Goal: Task Accomplishment & Management: Complete application form

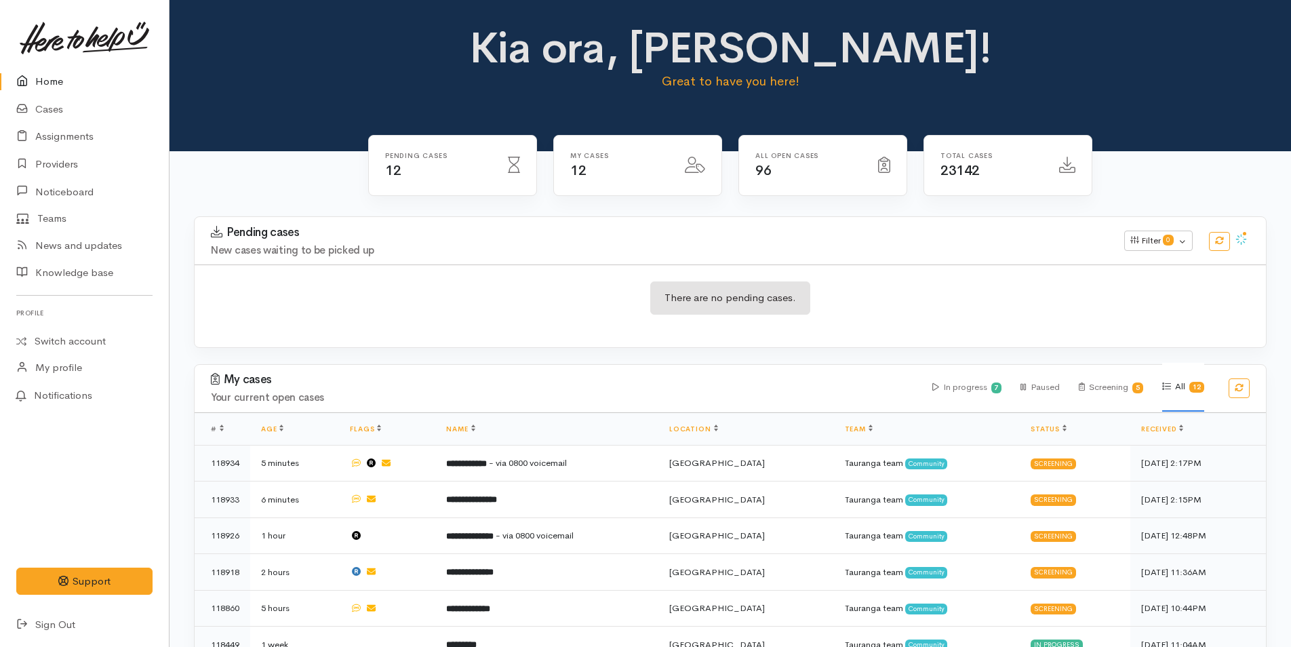
click at [52, 73] on link "Home" at bounding box center [84, 82] width 169 height 28
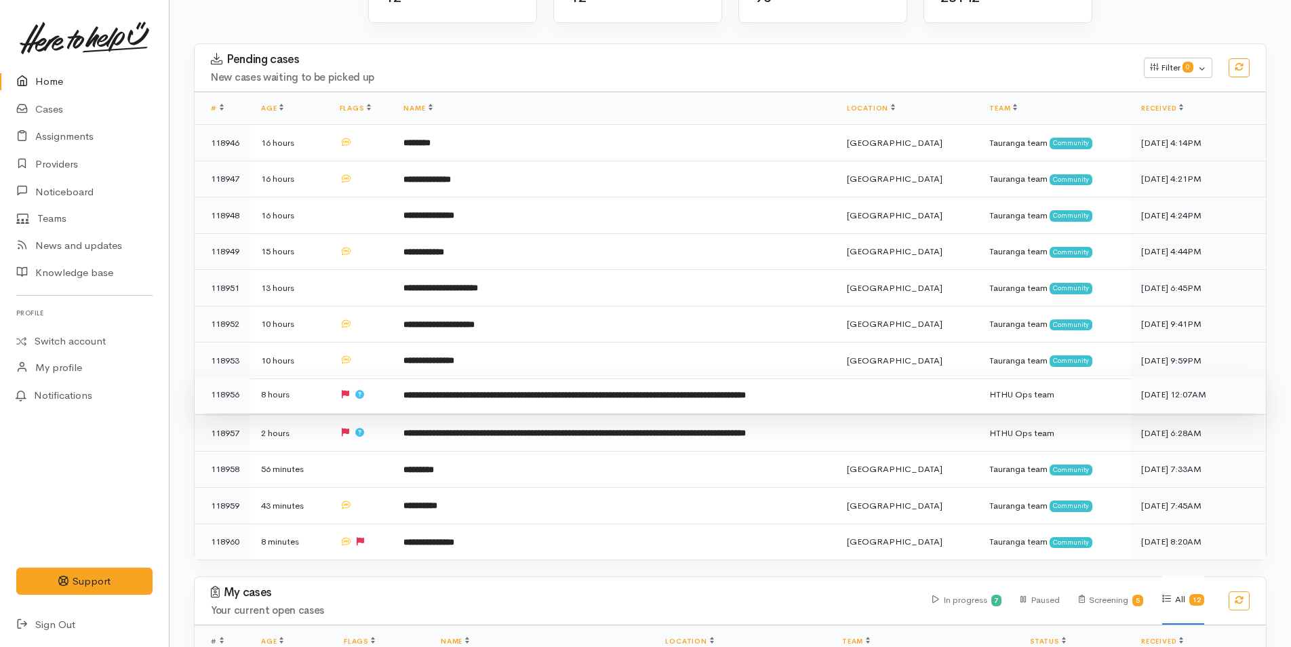
scroll to position [203, 0]
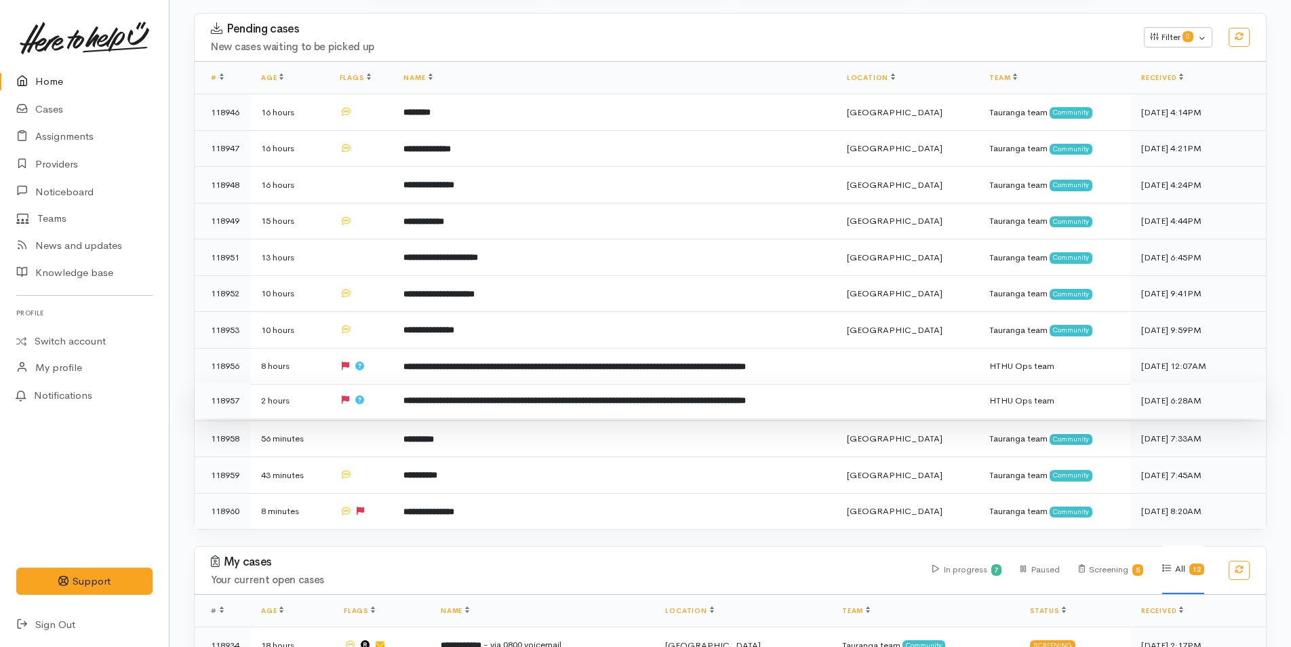
click at [505, 396] on b "**********" at bounding box center [574, 400] width 342 height 9
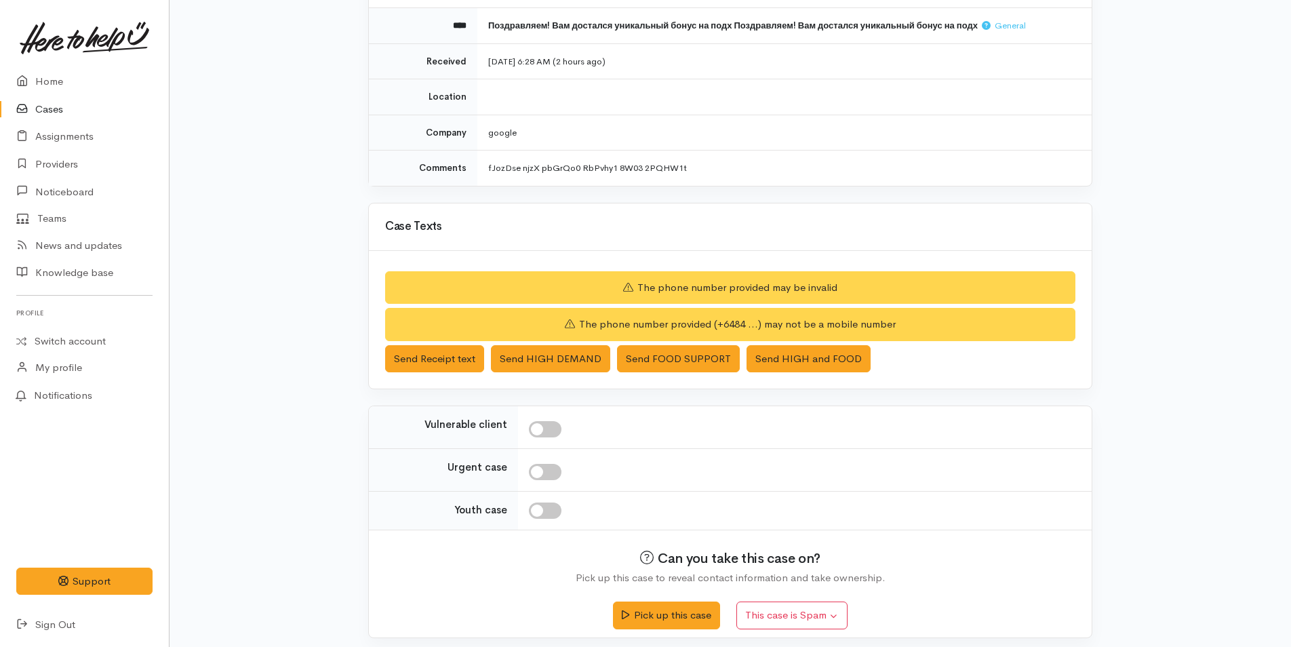
scroll to position [166, 0]
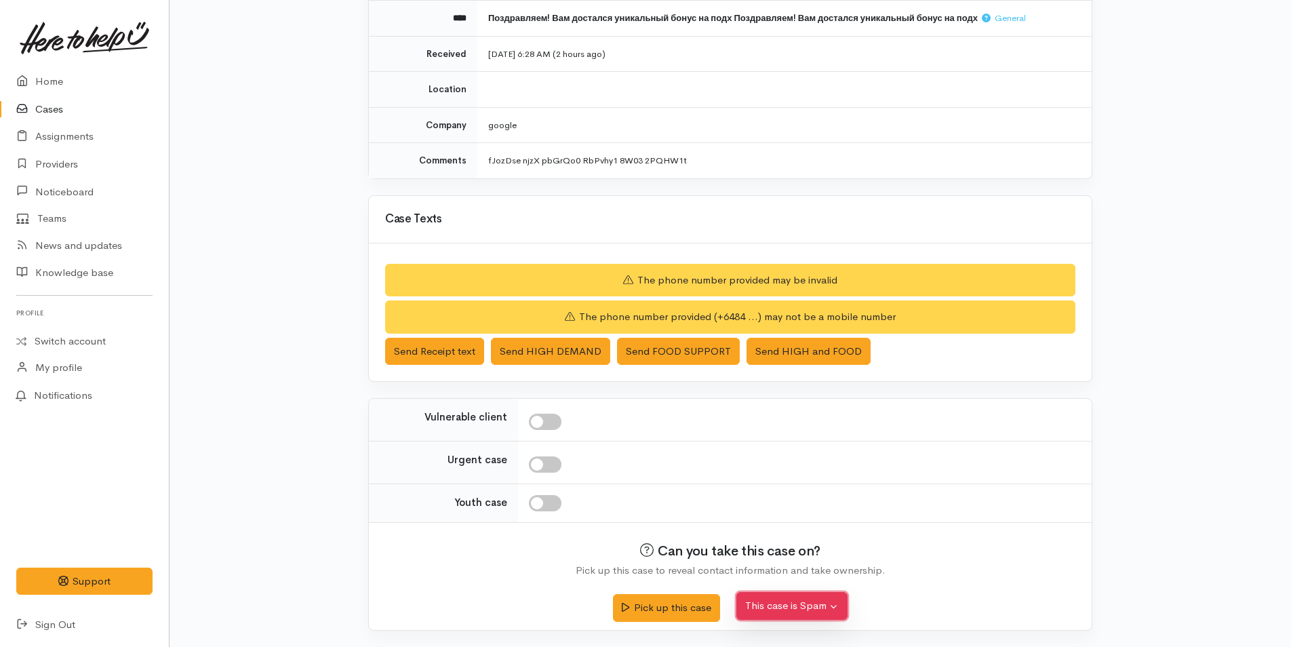
click at [797, 607] on button "This case is Spam" at bounding box center [791, 606] width 111 height 28
click at [791, 574] on button "Yes, cancel this case as spam" at bounding box center [827, 574] width 180 height 21
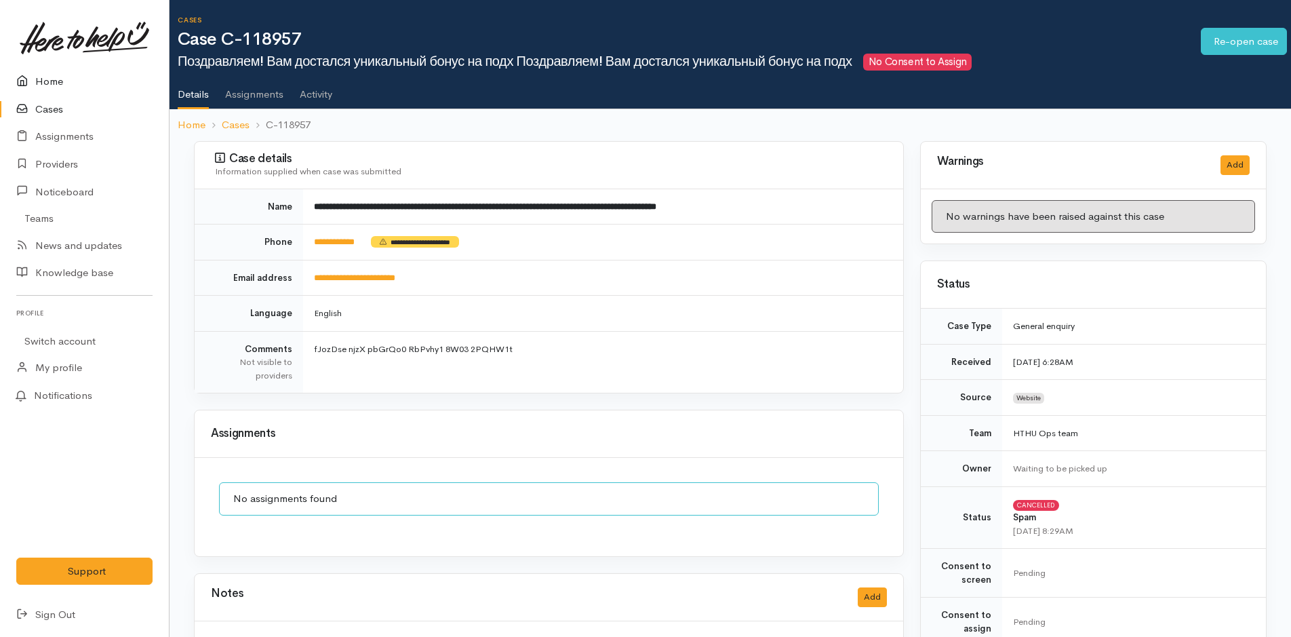
click at [58, 77] on link "Home" at bounding box center [84, 82] width 169 height 28
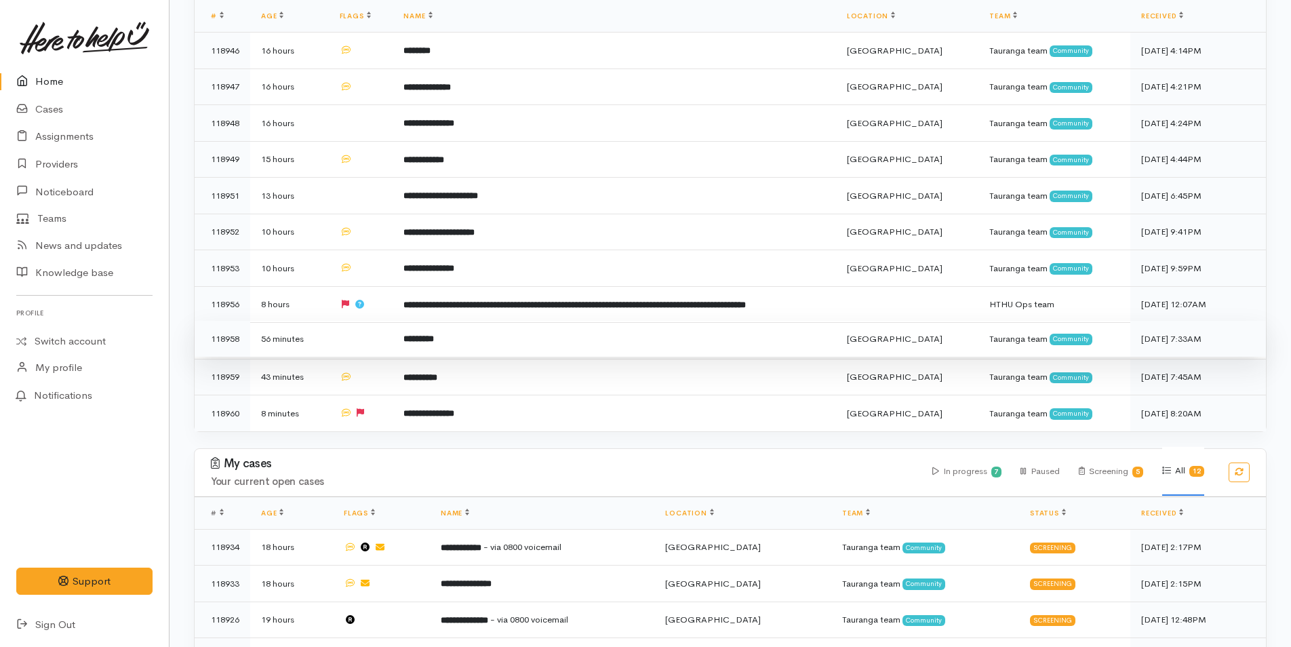
scroll to position [271, 0]
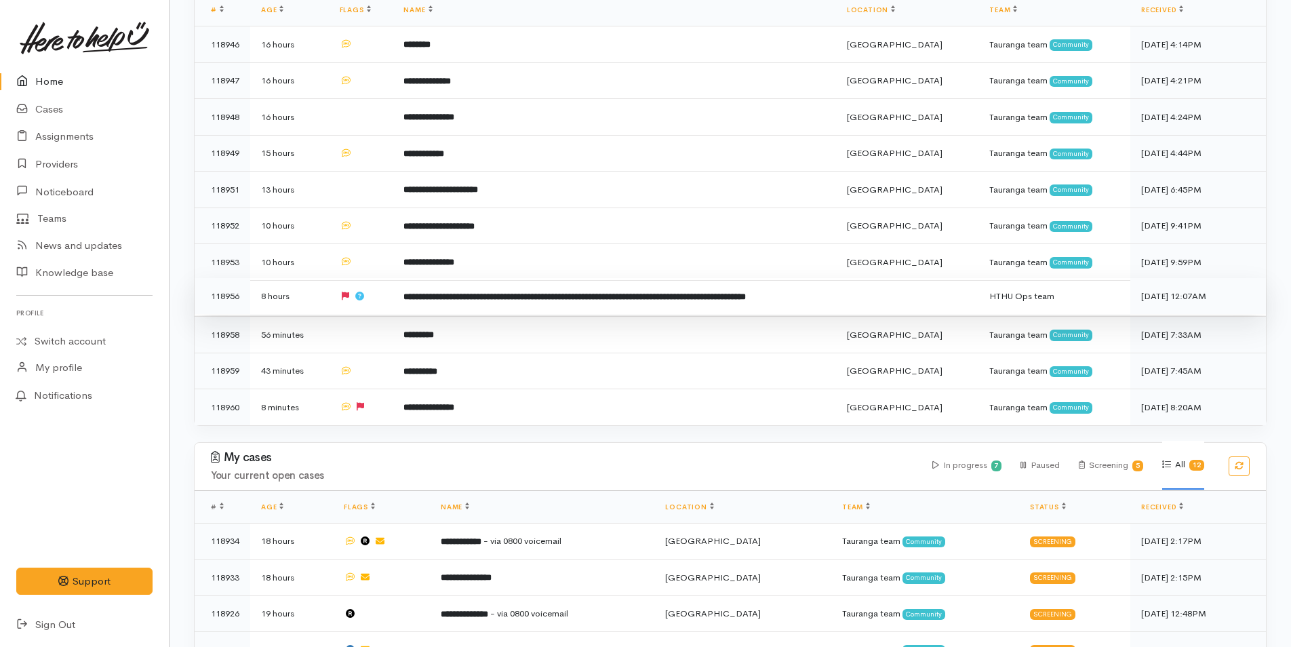
click at [478, 292] on b "**********" at bounding box center [574, 296] width 342 height 9
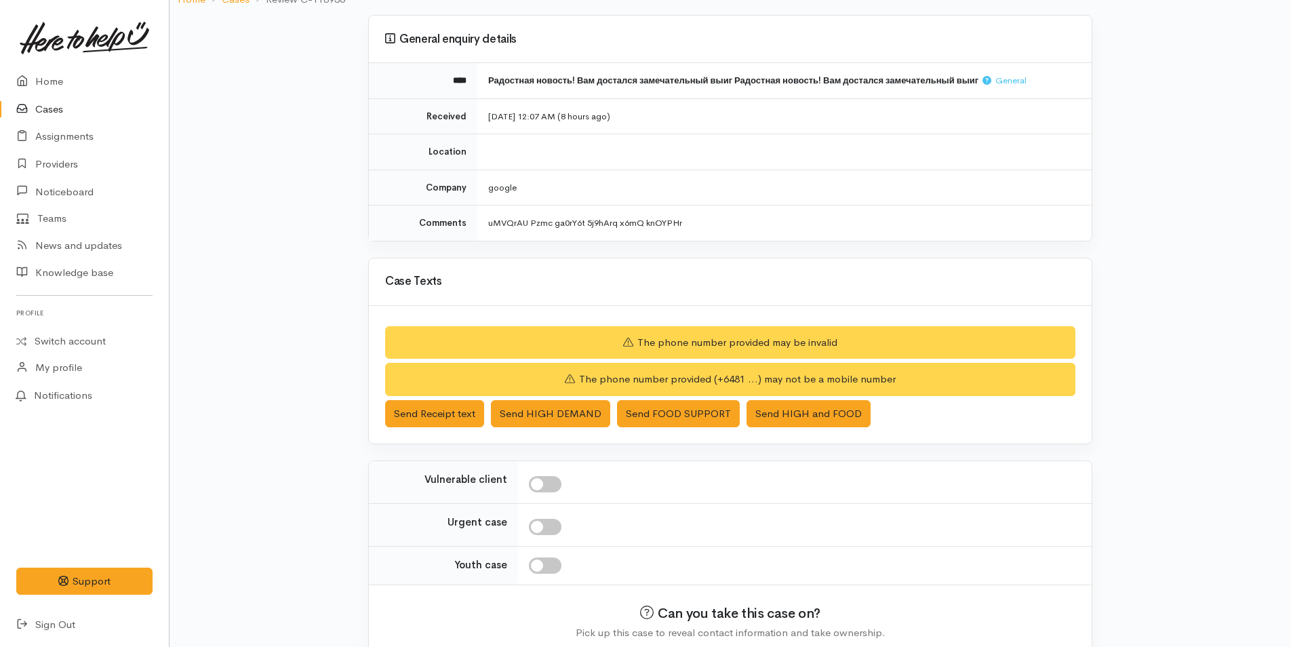
scroll to position [166, 0]
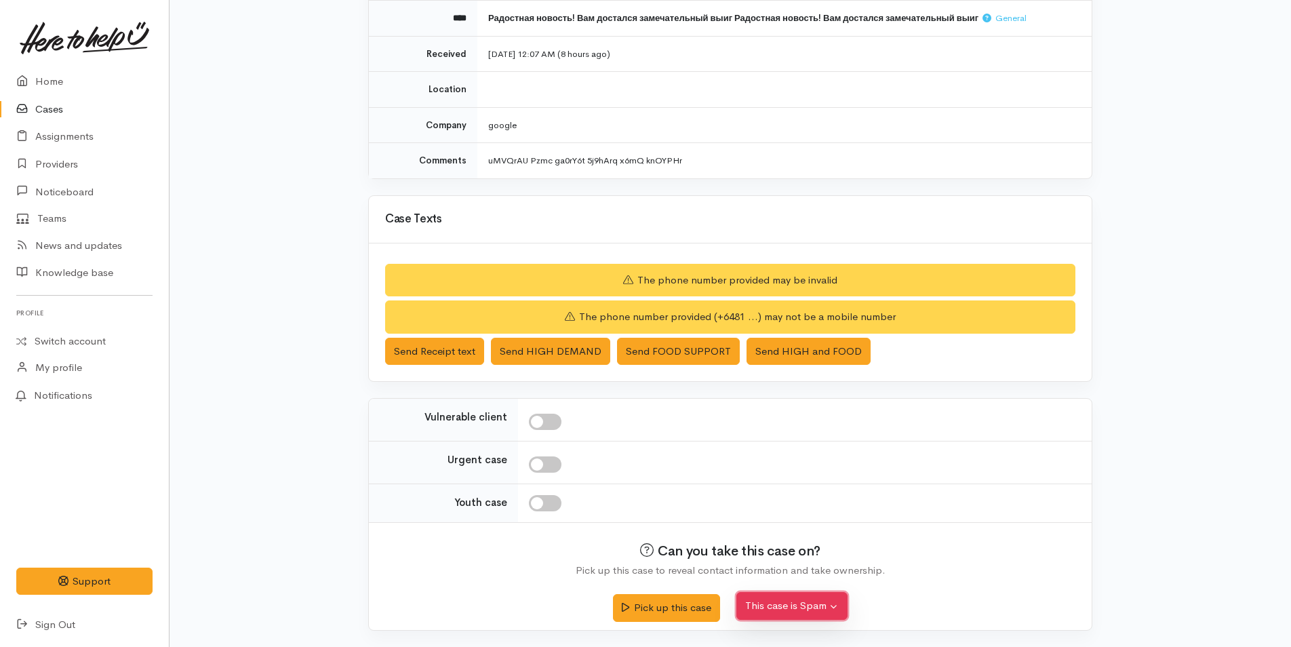
click at [768, 602] on button "This case is Spam" at bounding box center [791, 606] width 111 height 28
click at [785, 570] on button "Yes, cancel this case as spam" at bounding box center [827, 574] width 180 height 21
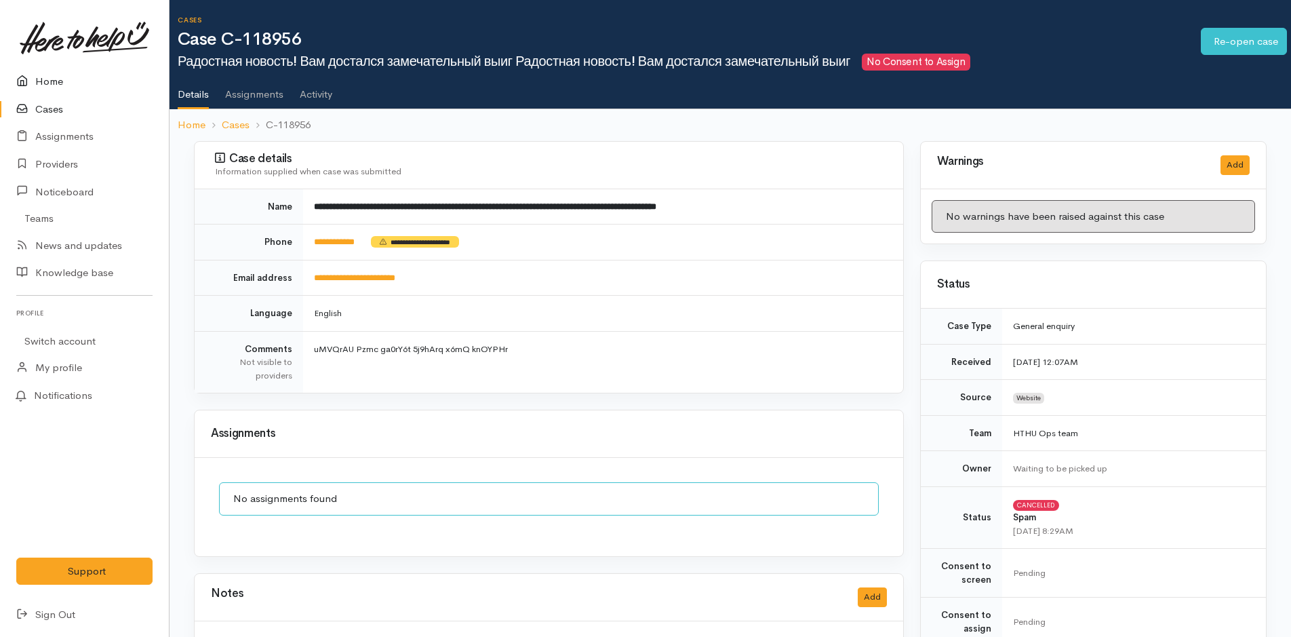
click at [73, 68] on link "Home" at bounding box center [84, 82] width 169 height 28
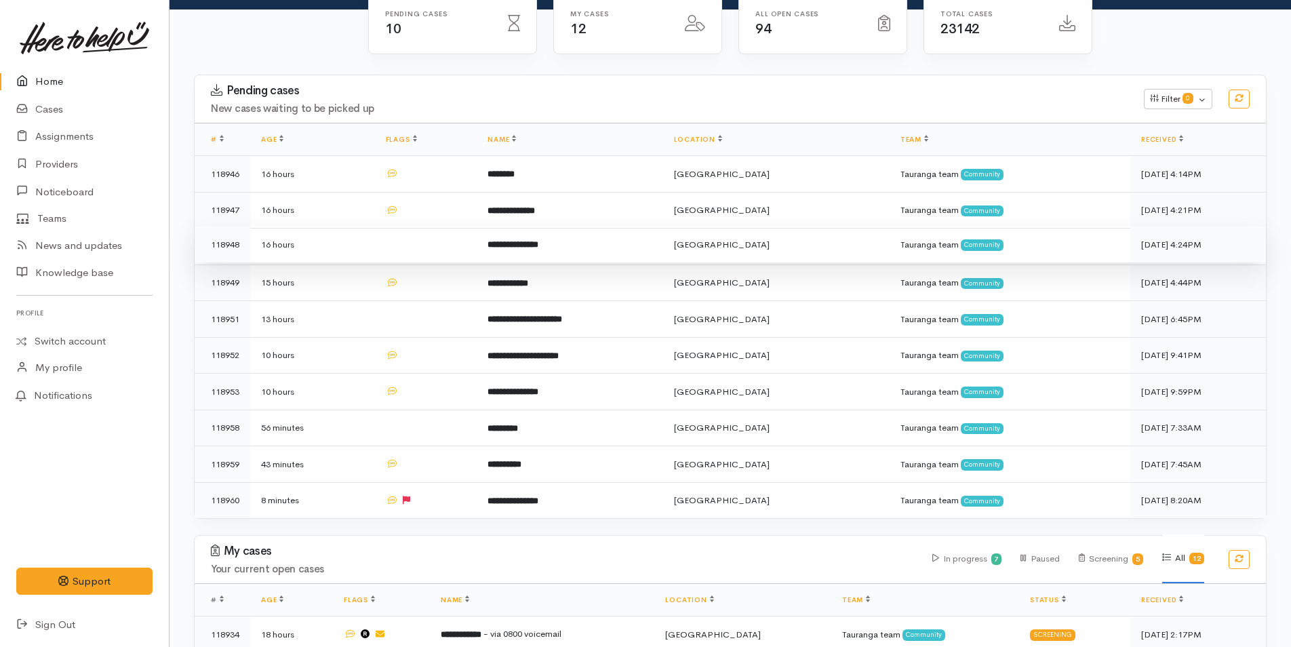
scroll to position [339, 0]
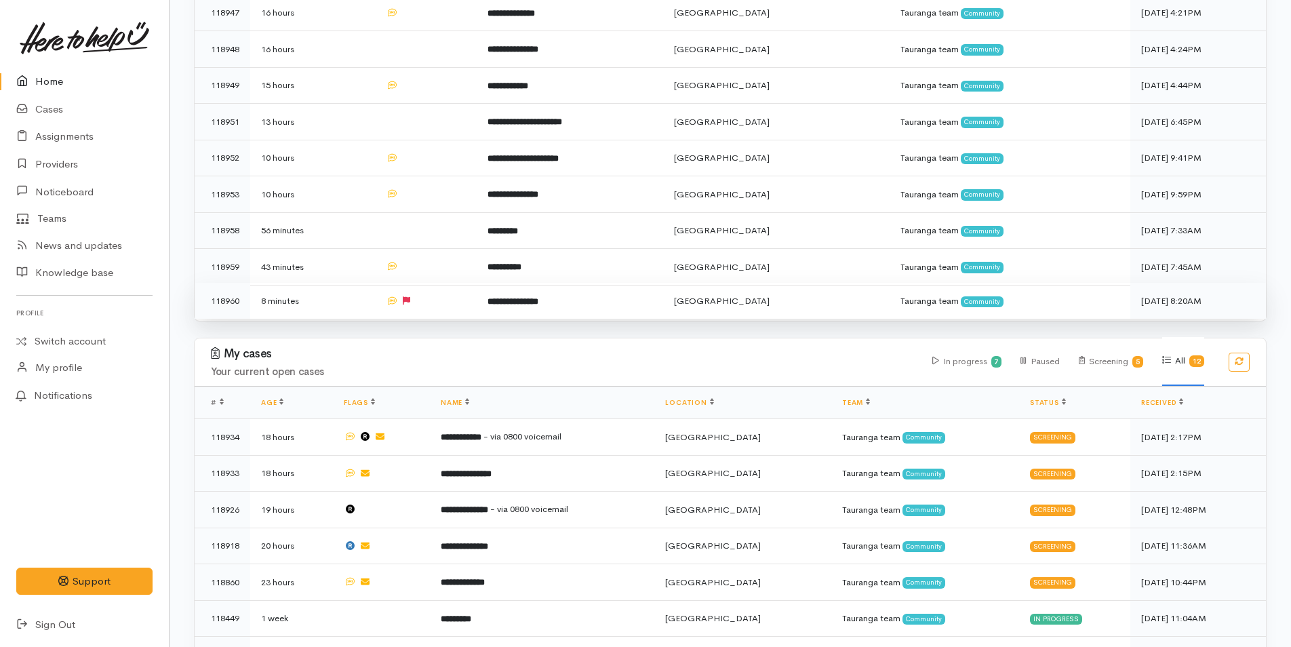
click at [476, 299] on td at bounding box center [426, 301] width 102 height 36
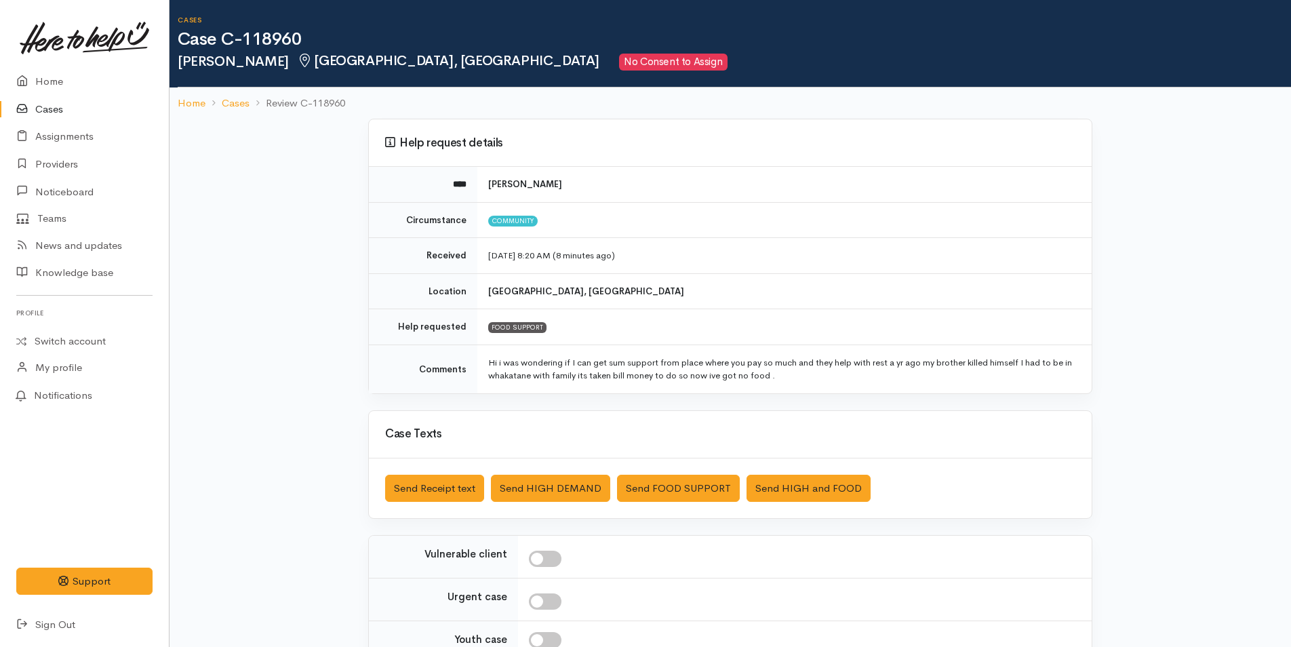
click at [71, 104] on link "Cases" at bounding box center [84, 110] width 169 height 28
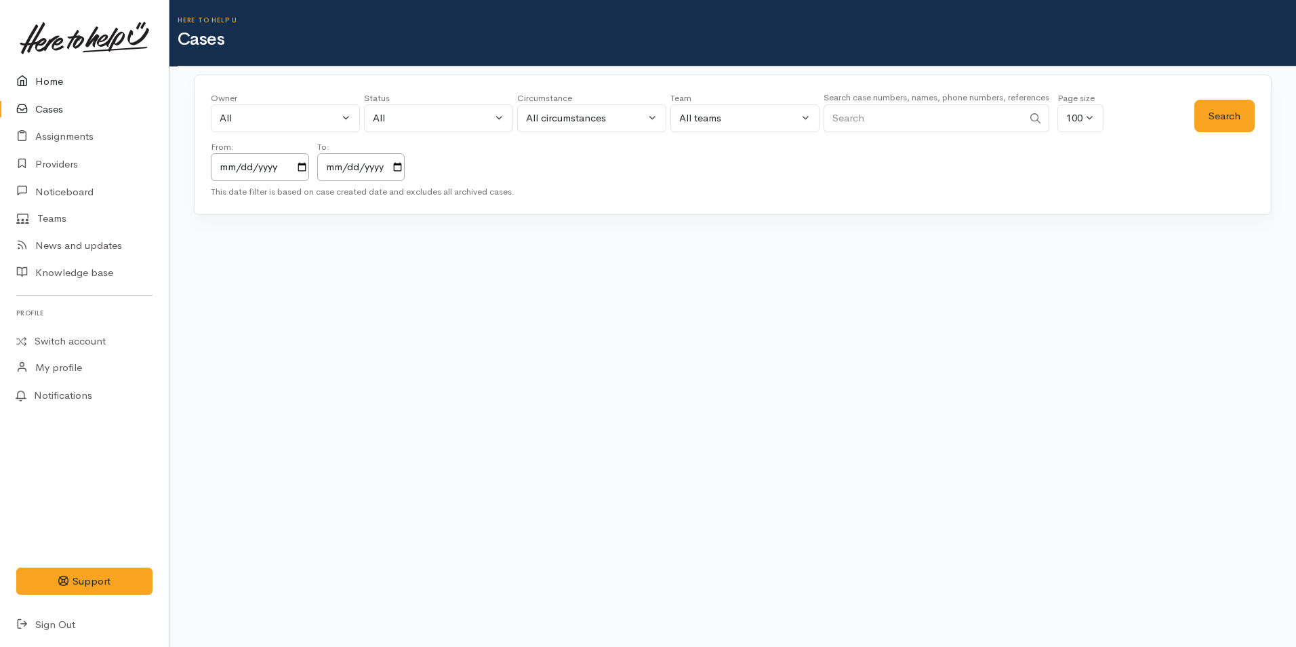
click at [60, 87] on link "Home" at bounding box center [84, 82] width 169 height 28
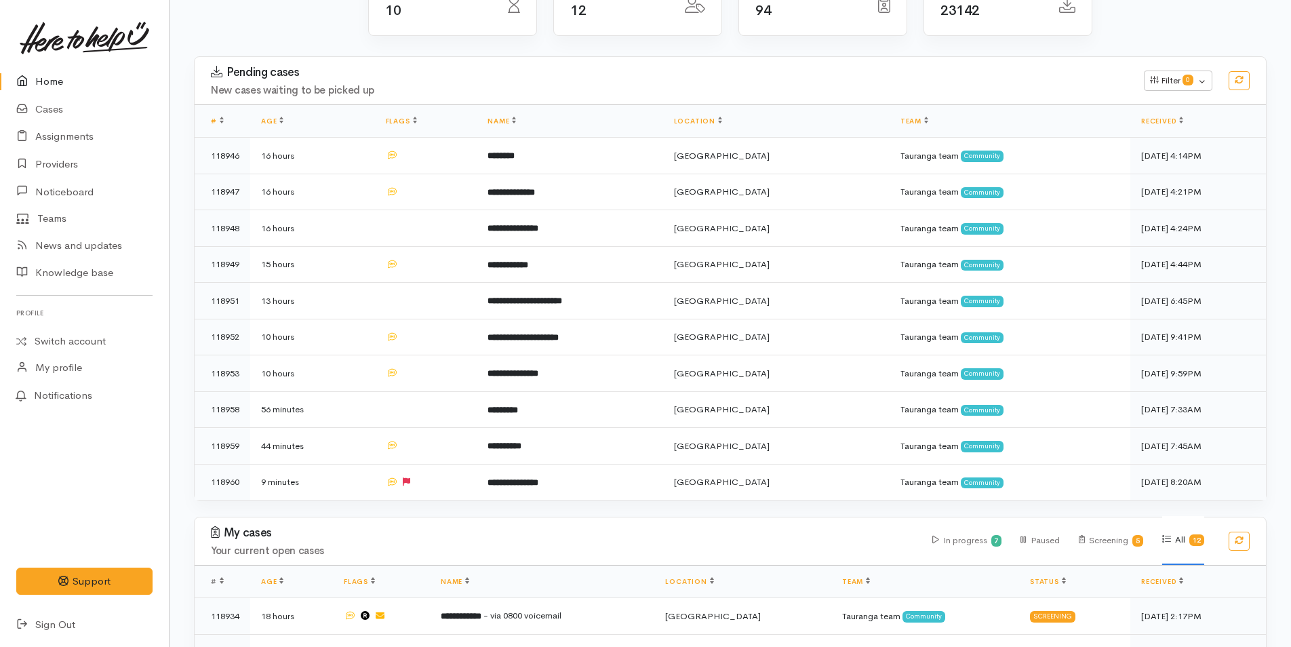
scroll to position [136, 0]
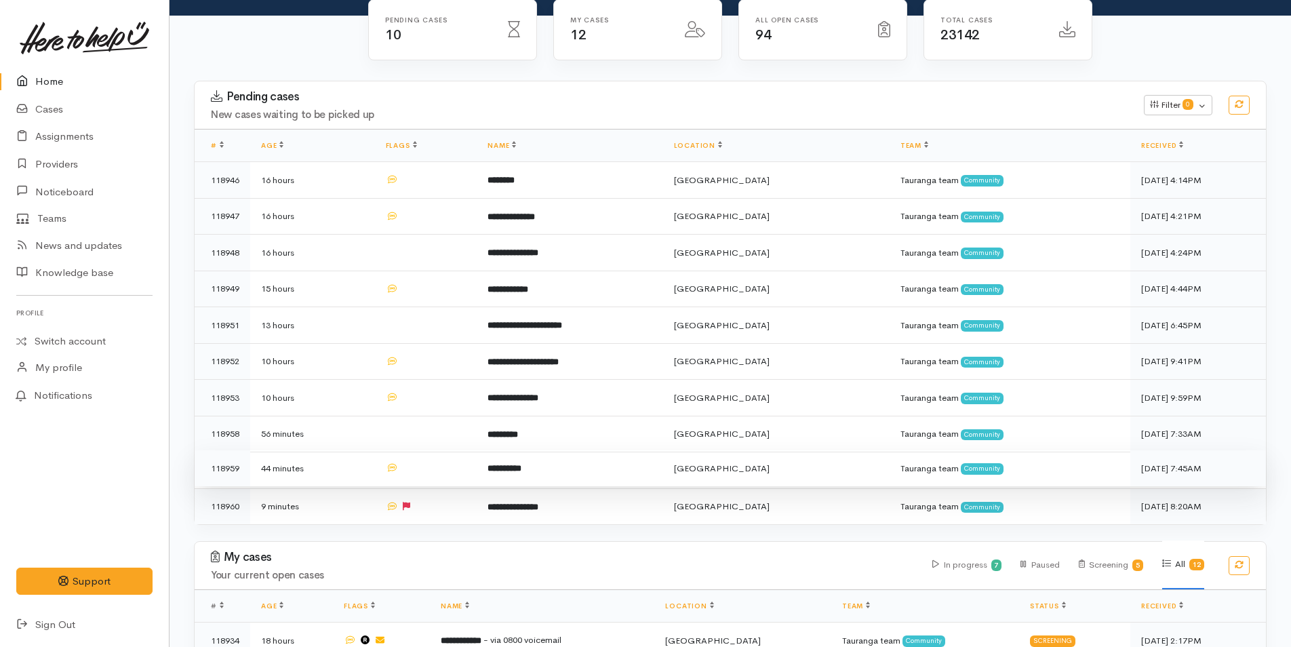
click at [551, 463] on td "**********" at bounding box center [570, 468] width 186 height 37
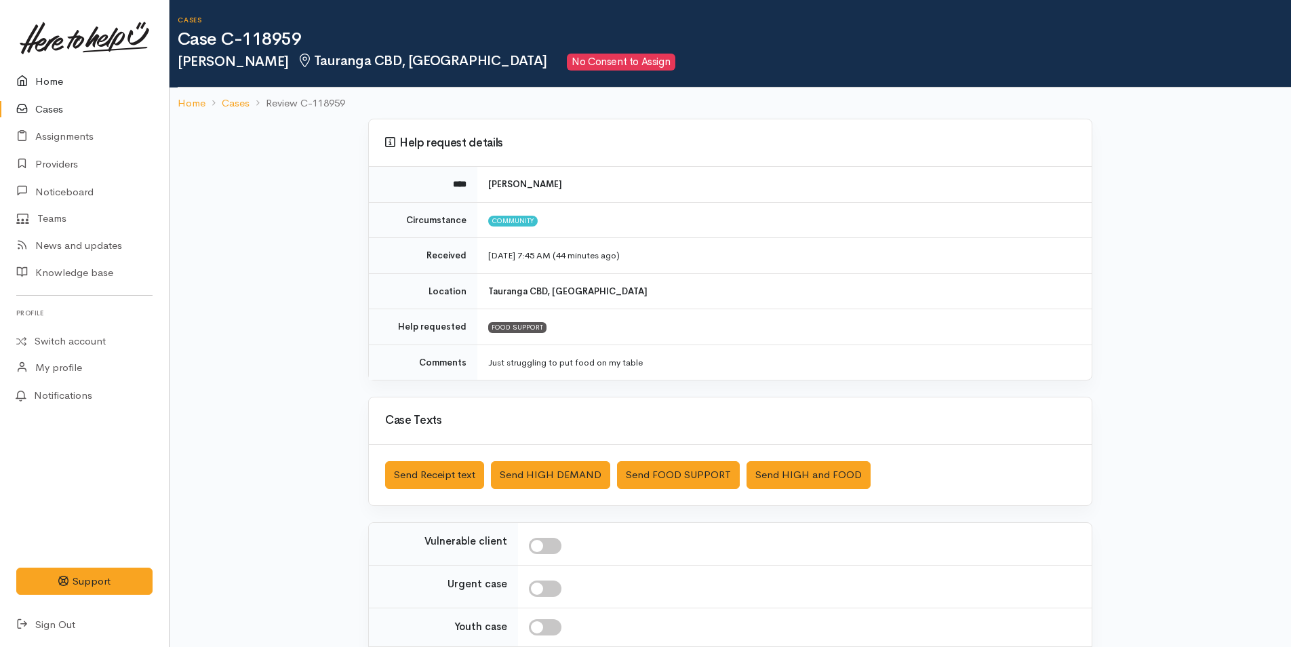
drag, startPoint x: 69, startPoint y: 87, endPoint x: 81, endPoint y: 95, distance: 14.3
click at [70, 87] on link "Home" at bounding box center [84, 82] width 169 height 28
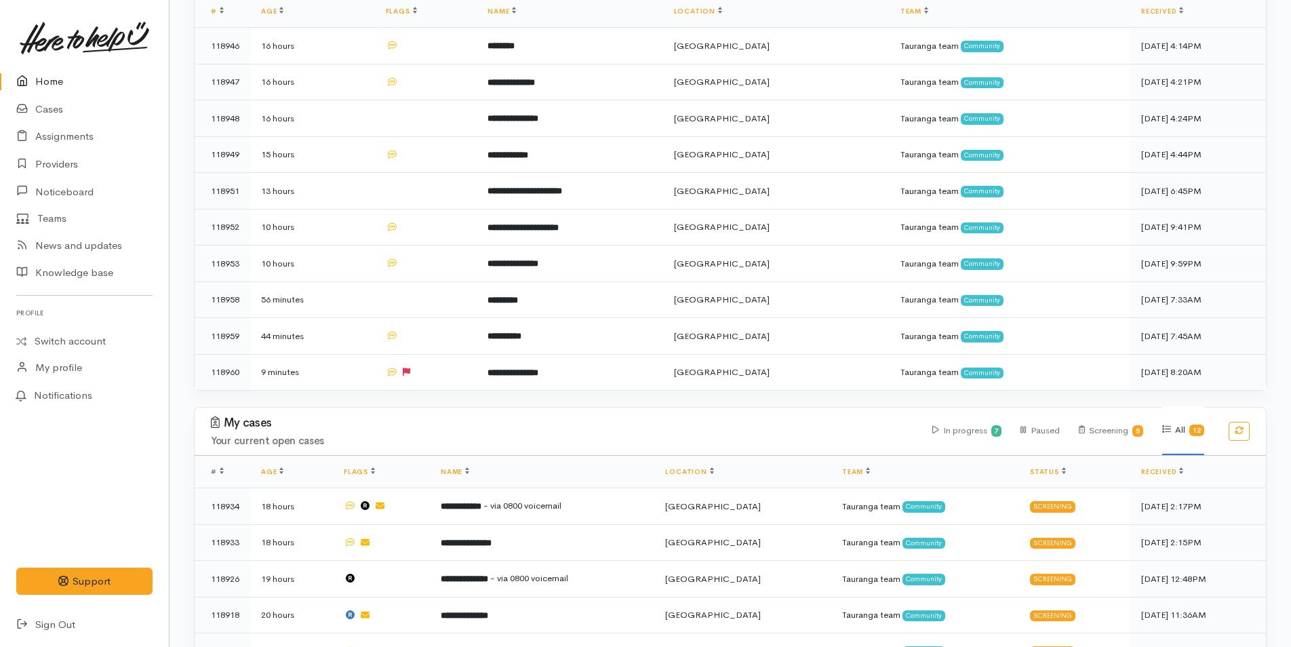
scroll to position [271, 0]
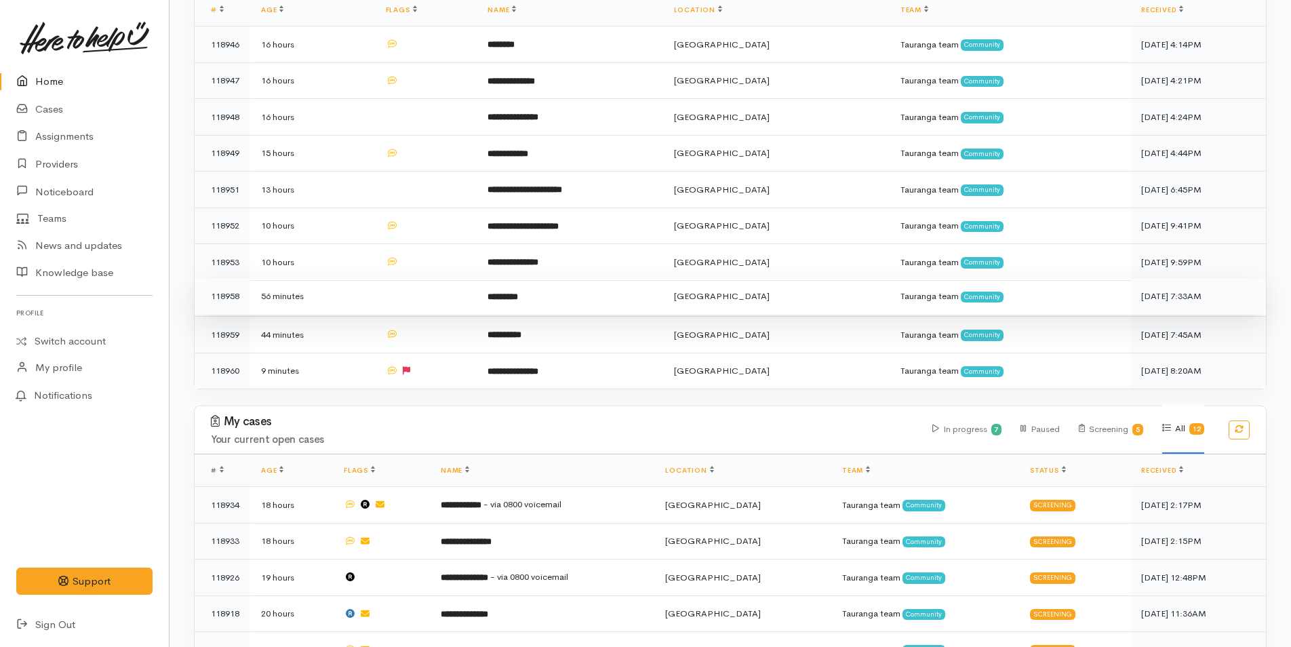
click at [518, 292] on b "*********" at bounding box center [503, 296] width 31 height 9
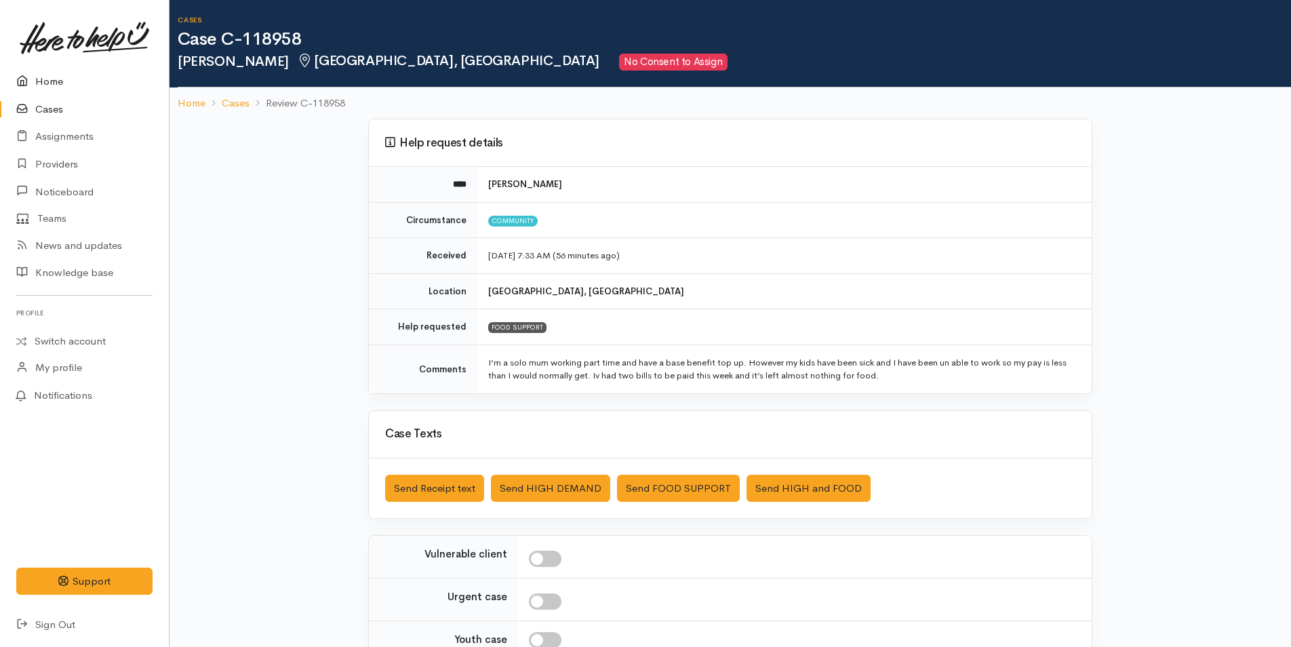
click at [65, 75] on link "Home" at bounding box center [84, 82] width 169 height 28
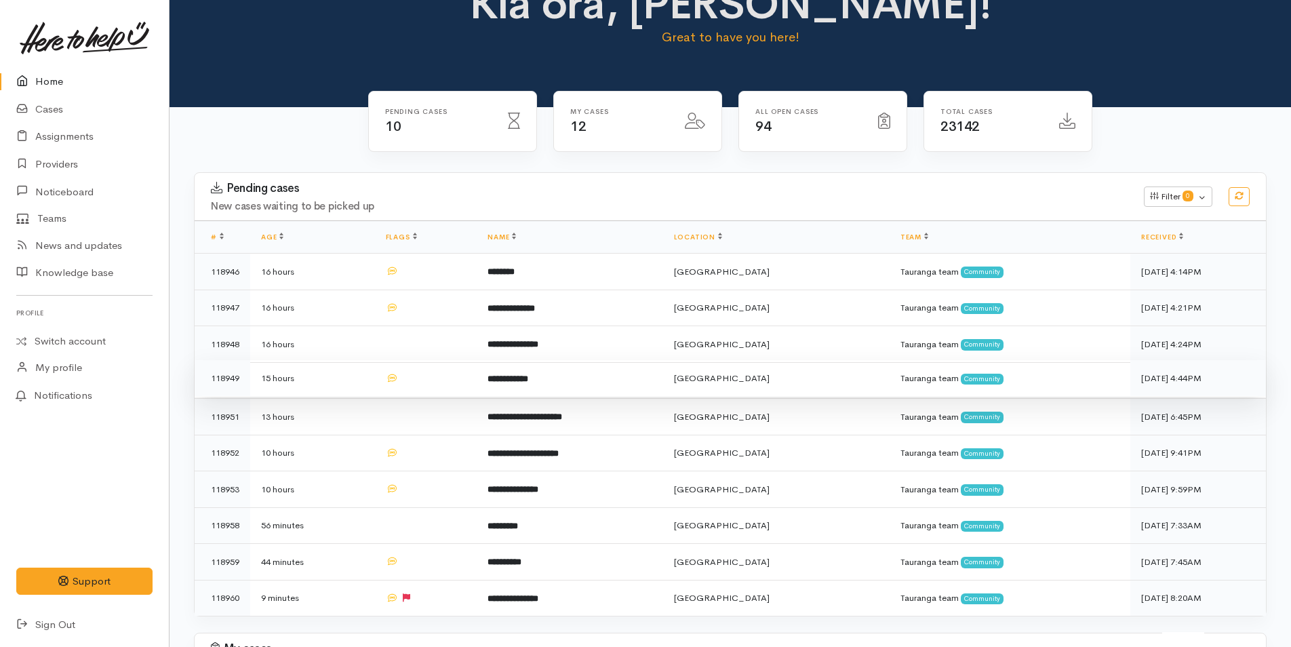
scroll to position [68, 0]
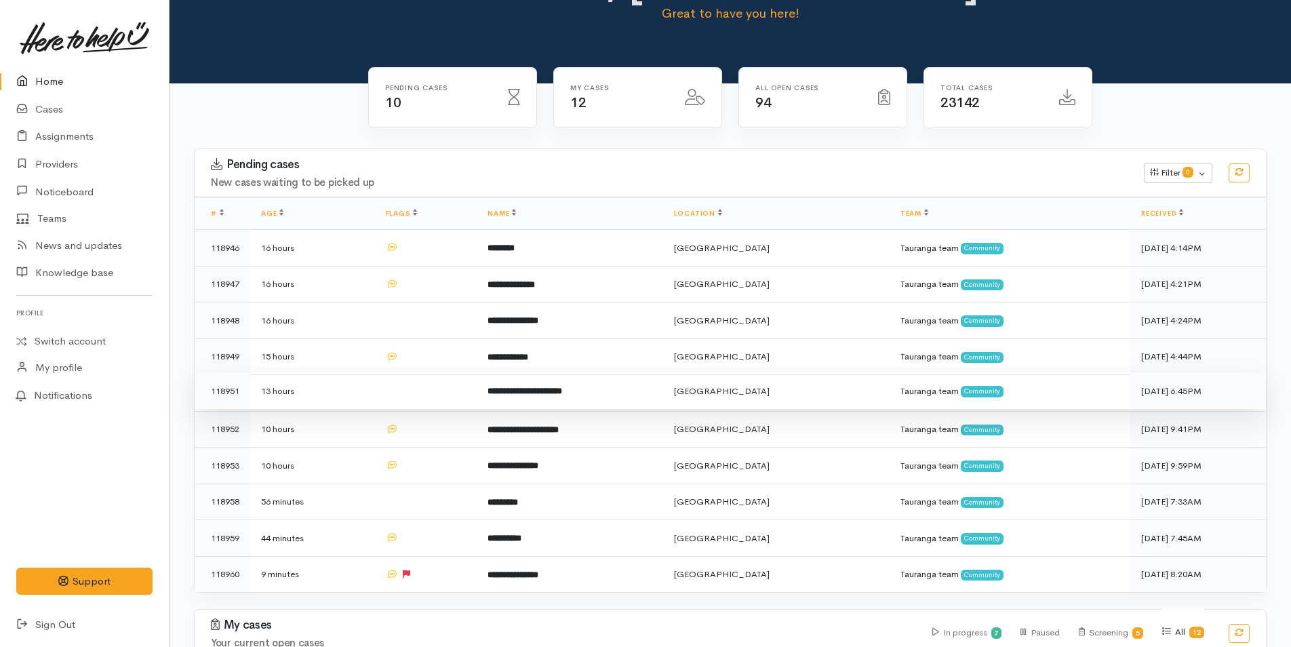
click at [523, 388] on b "**********" at bounding box center [525, 390] width 75 height 9
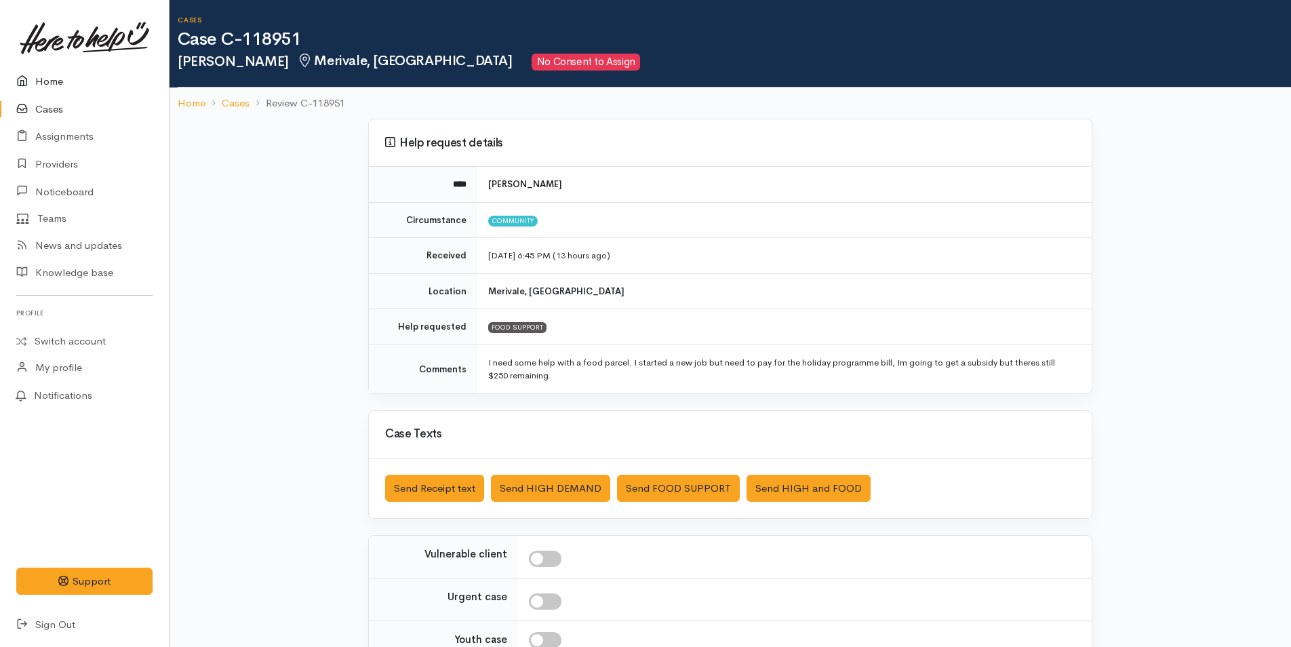
click at [68, 72] on link "Home" at bounding box center [84, 82] width 169 height 28
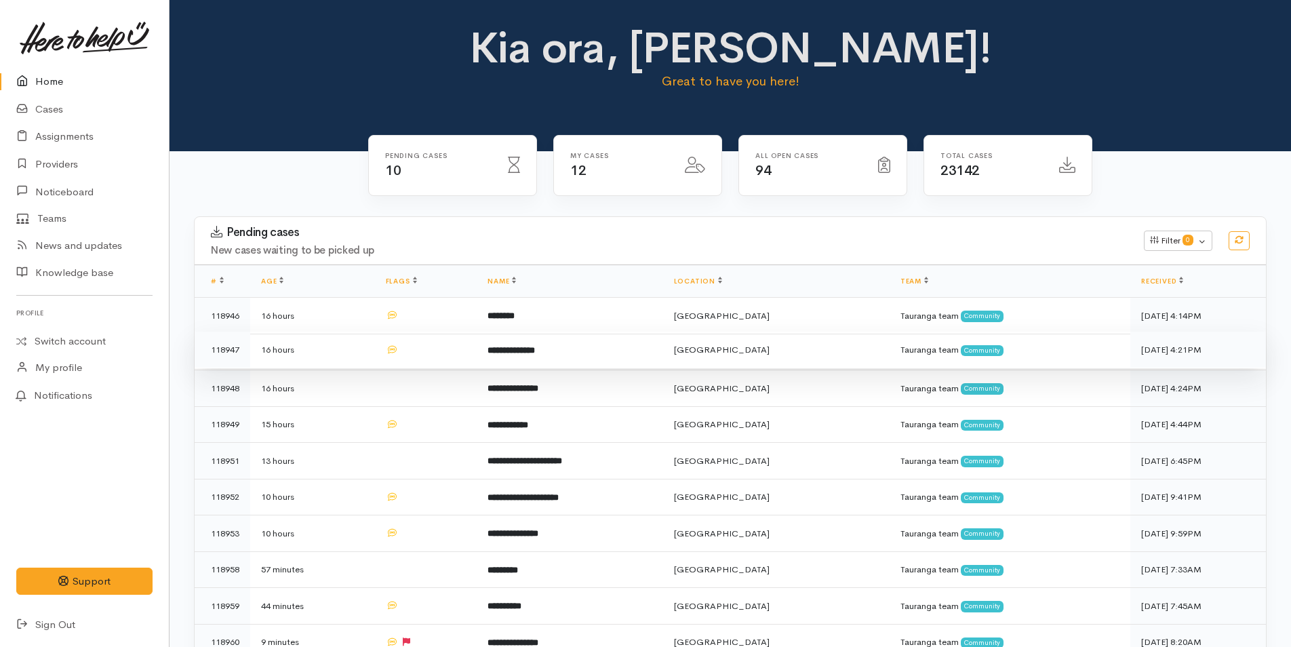
click at [544, 363] on td "**********" at bounding box center [570, 350] width 186 height 37
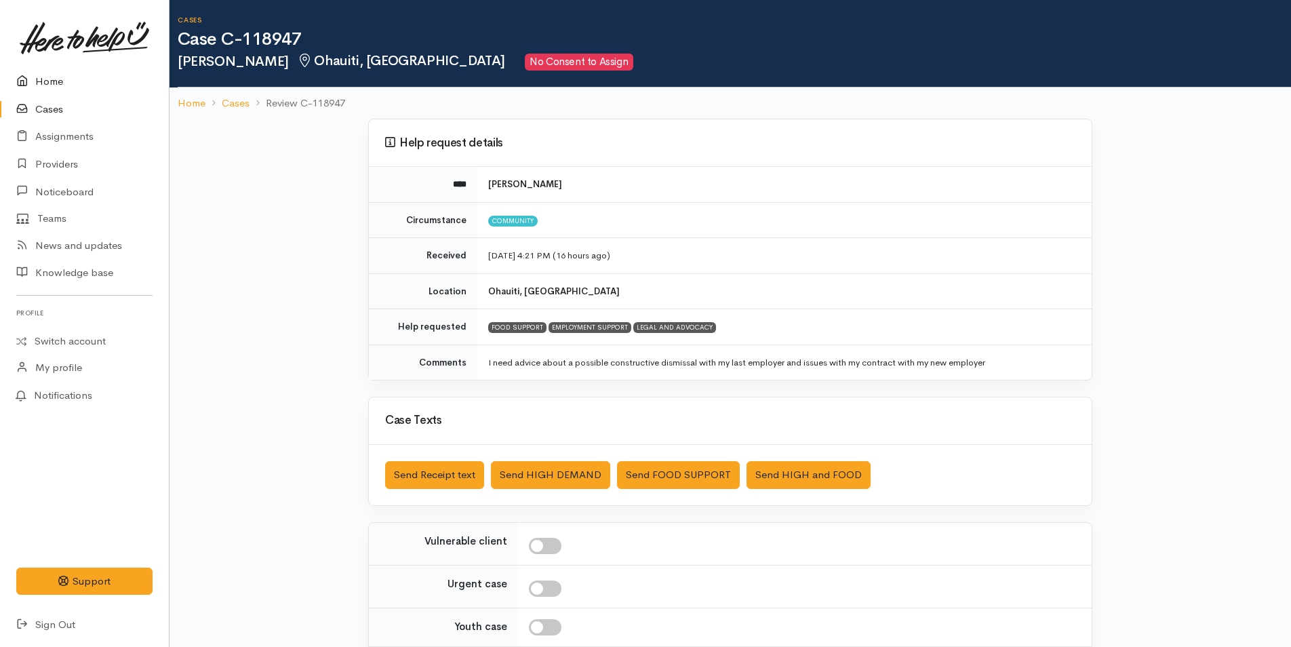
click at [23, 81] on icon at bounding box center [25, 81] width 19 height 17
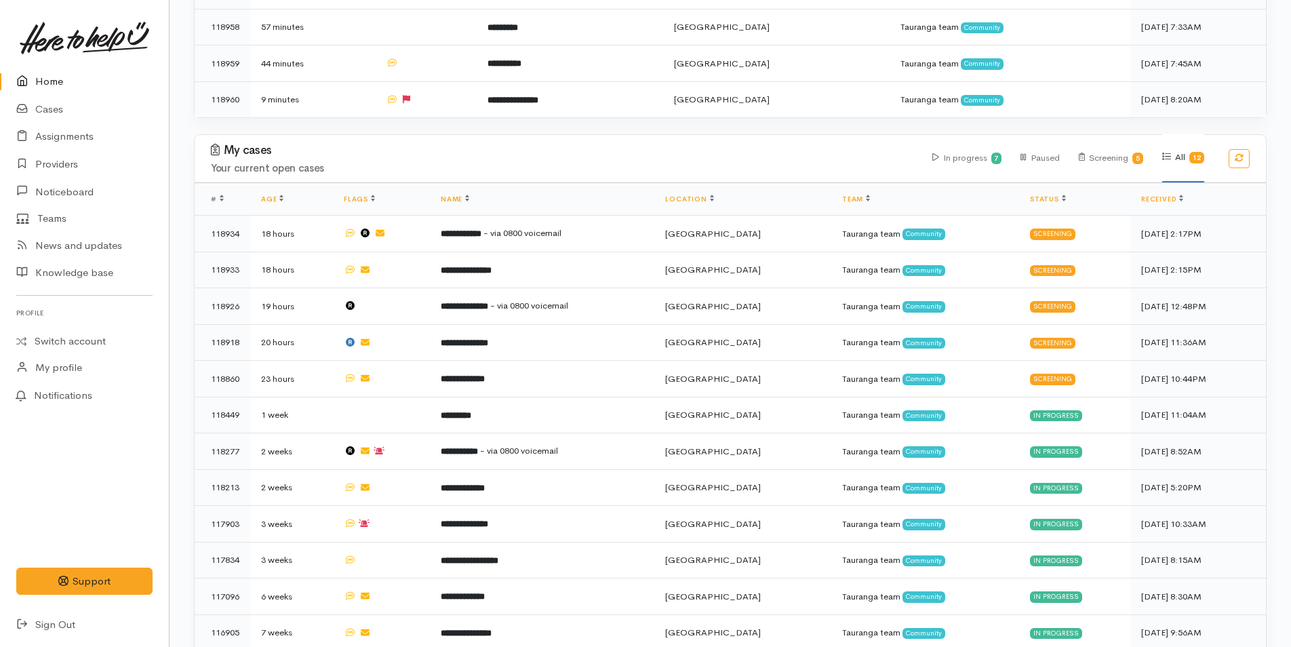
scroll to position [583, 0]
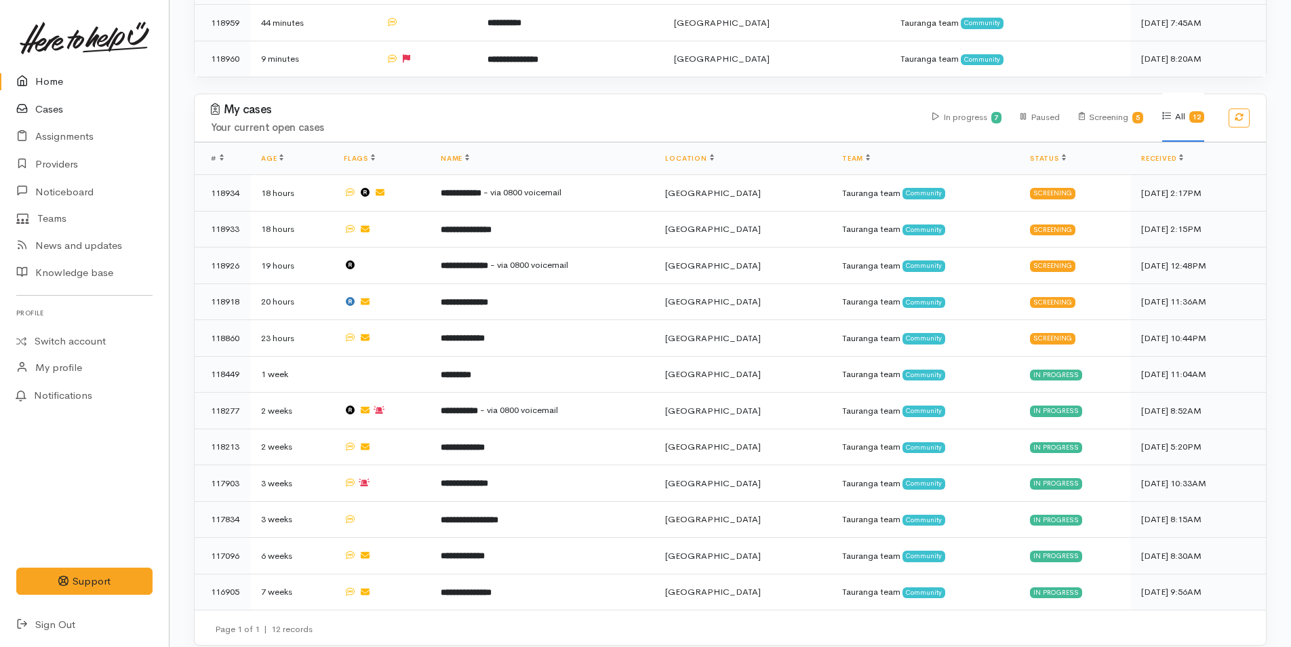
click at [38, 110] on link "Cases" at bounding box center [84, 110] width 169 height 28
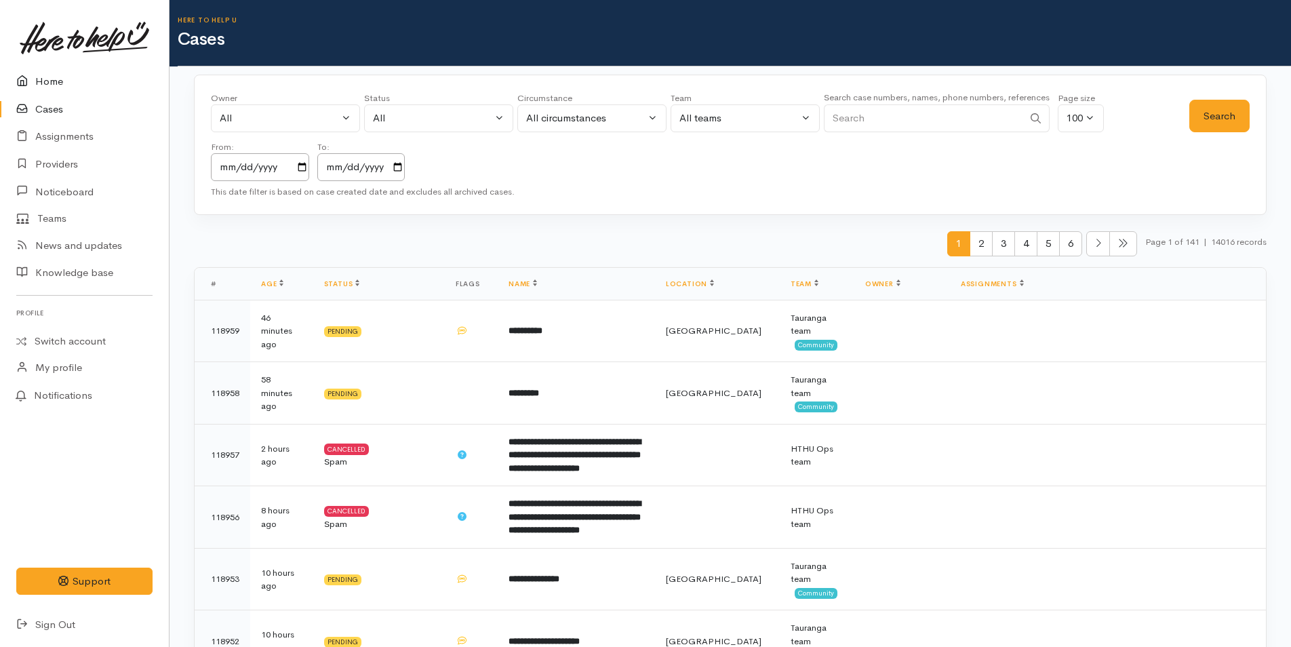
click at [56, 83] on link "Home" at bounding box center [84, 82] width 169 height 28
click at [871, 124] on input "Search" at bounding box center [923, 118] width 199 height 28
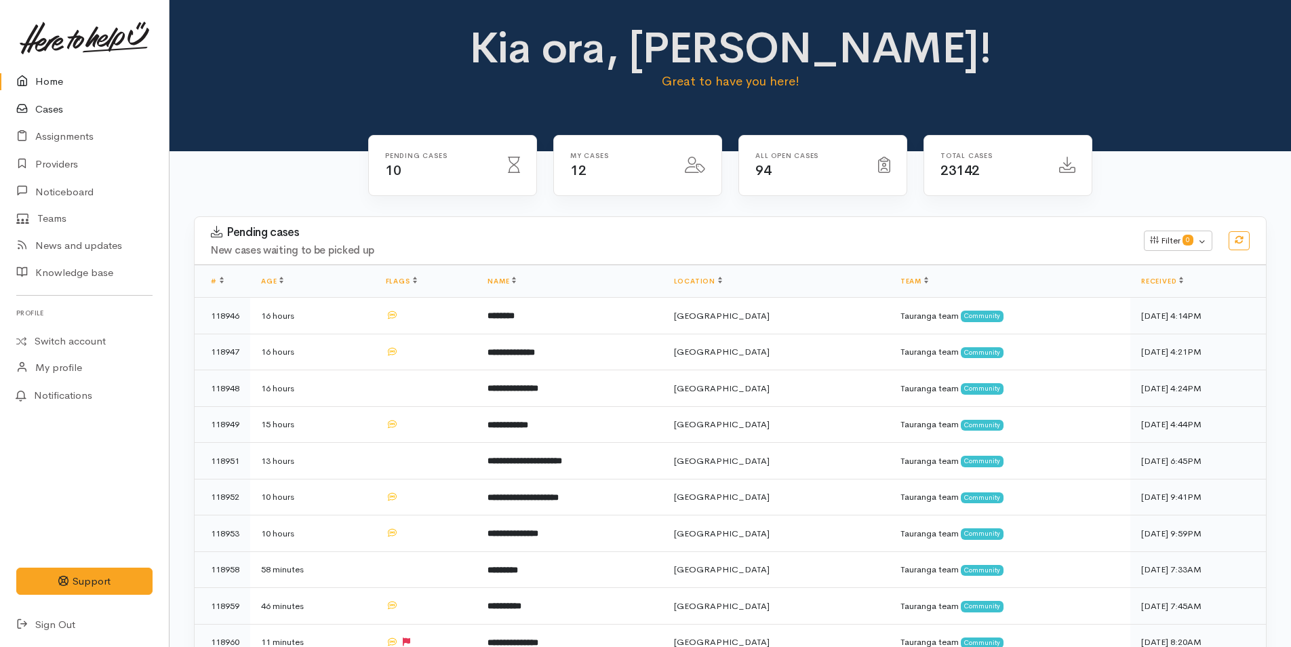
click at [56, 108] on link "Cases" at bounding box center [84, 110] width 169 height 28
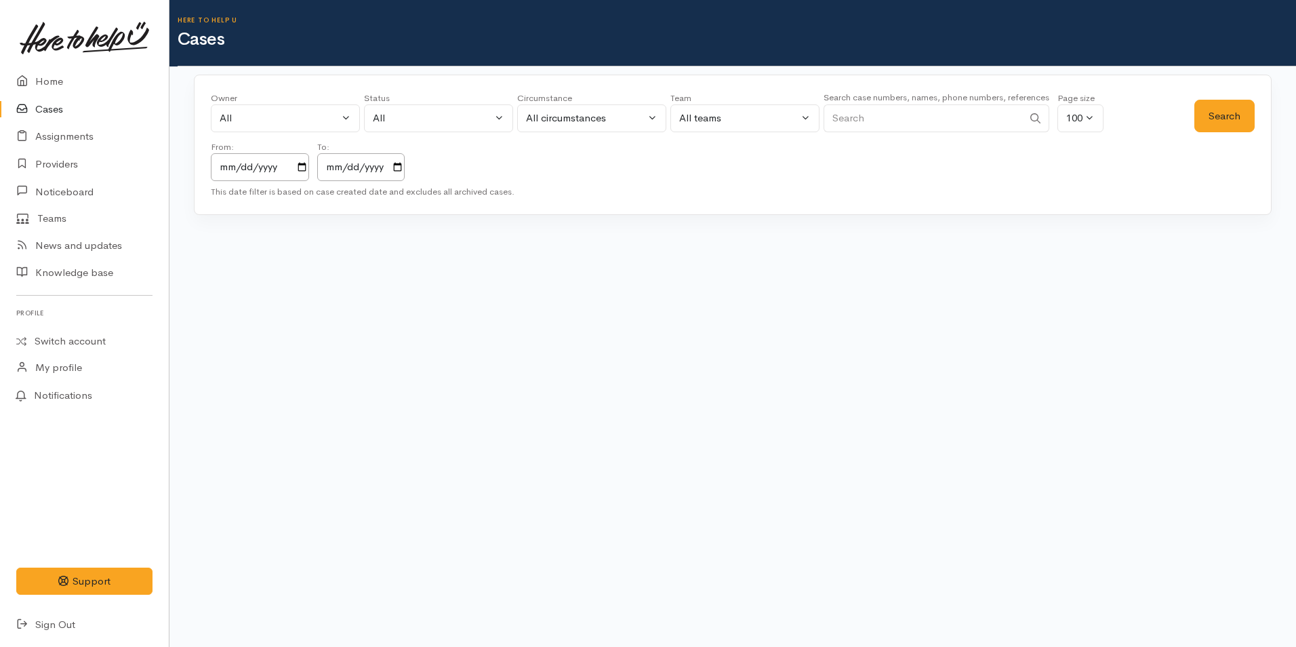
click at [914, 123] on input "Search" at bounding box center [923, 118] width 199 height 28
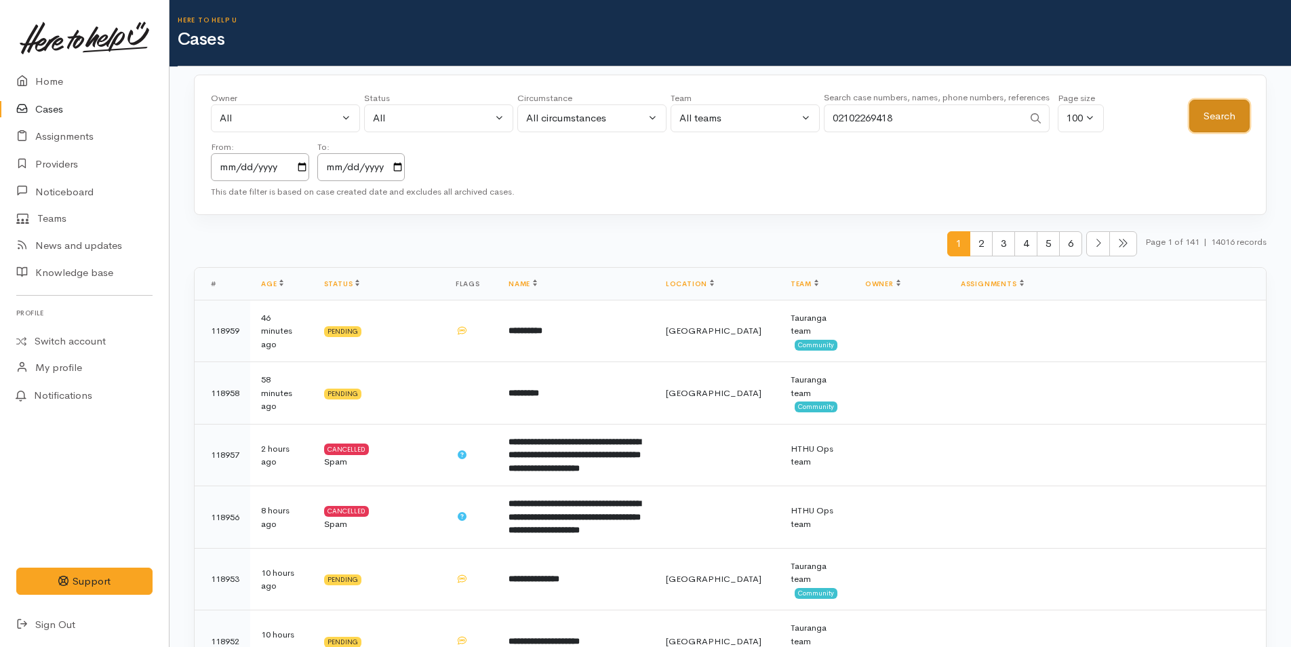
click at [1210, 118] on button "Search" at bounding box center [1219, 116] width 60 height 33
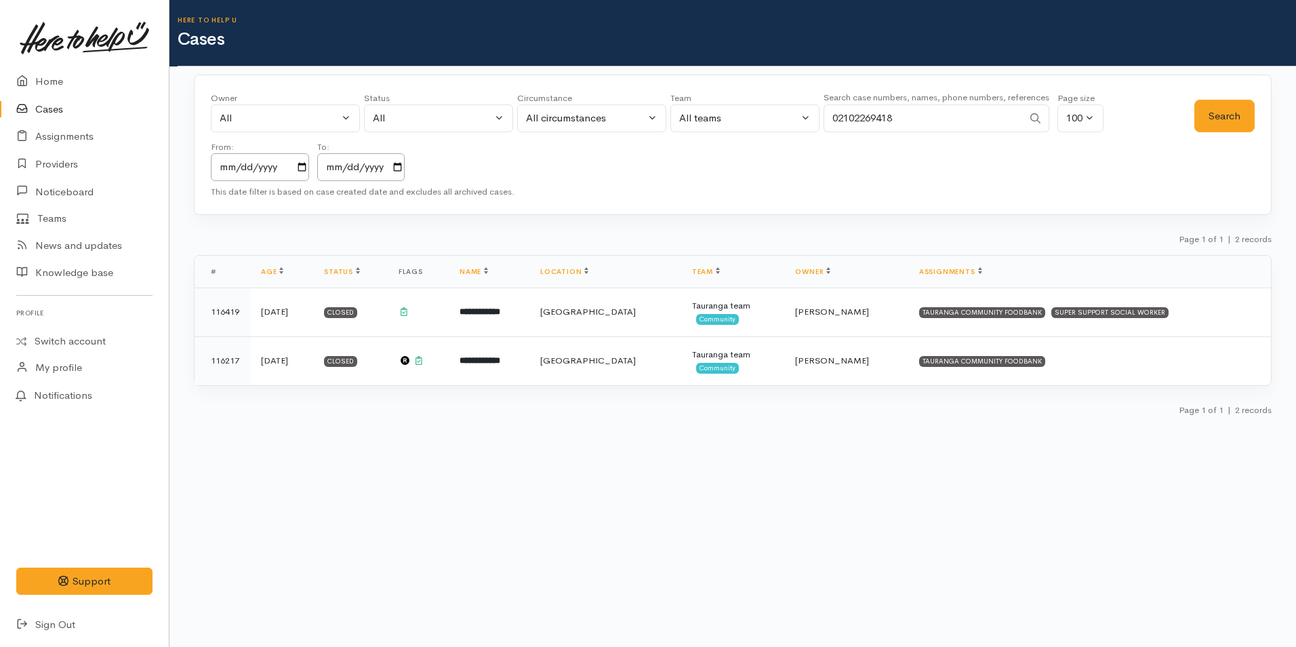
drag, startPoint x: 953, startPoint y: 115, endPoint x: 741, endPoint y: 111, distance: 211.6
click at [757, 125] on div "Owner All My cases 2Alice1 Faye Davies ('Here to help u') Aandrea Murray ('Here…" at bounding box center [703, 137] width 984 height 90
type input "0204434387"
click at [1229, 127] on button "Search" at bounding box center [1225, 116] width 60 height 33
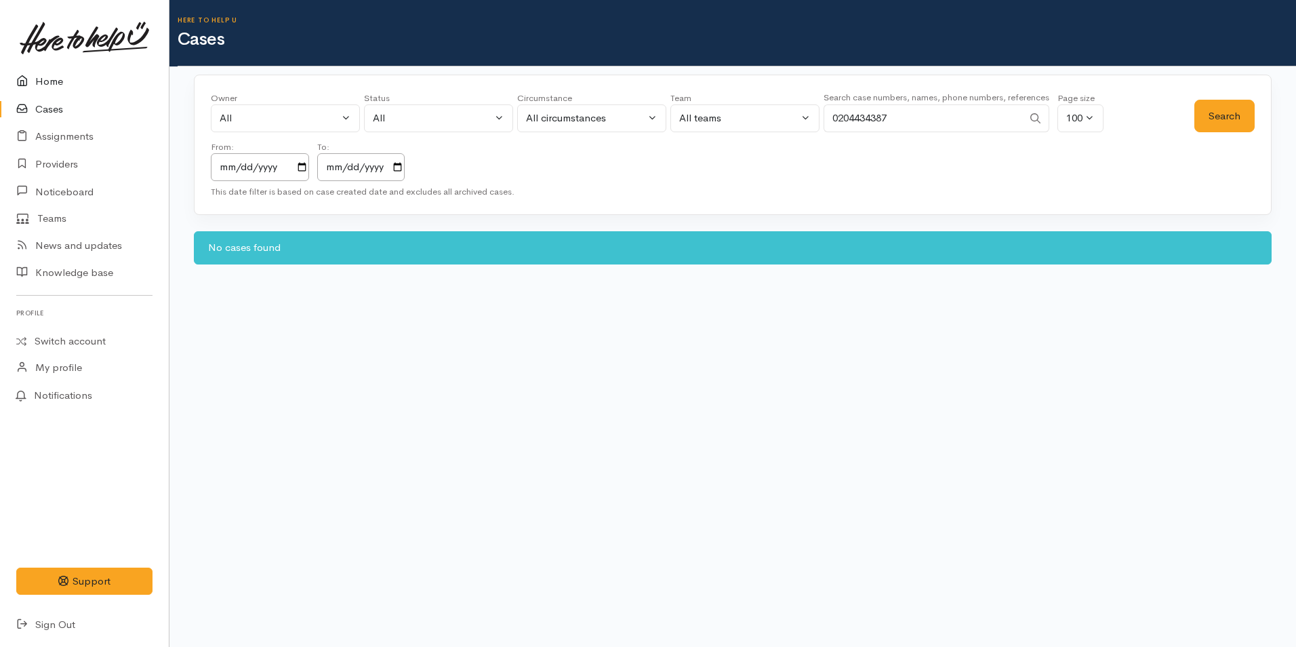
click at [71, 85] on link "Home" at bounding box center [84, 82] width 169 height 28
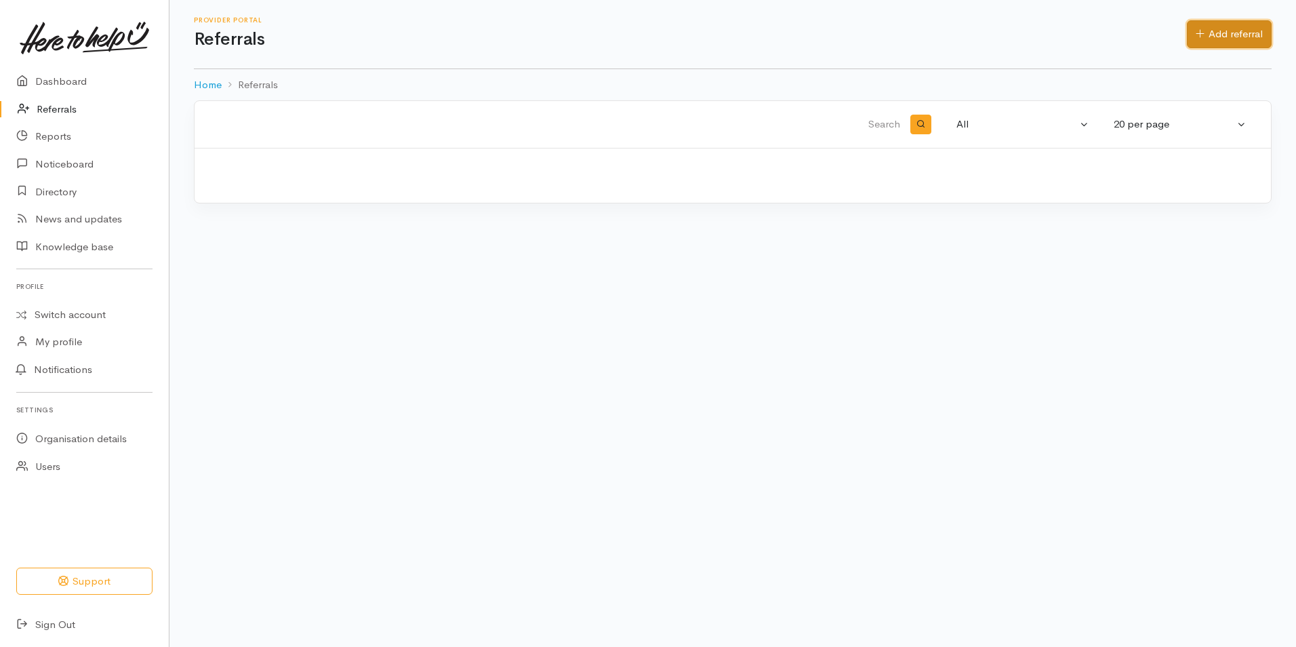
click at [1228, 38] on link "Add referral" at bounding box center [1229, 34] width 85 height 28
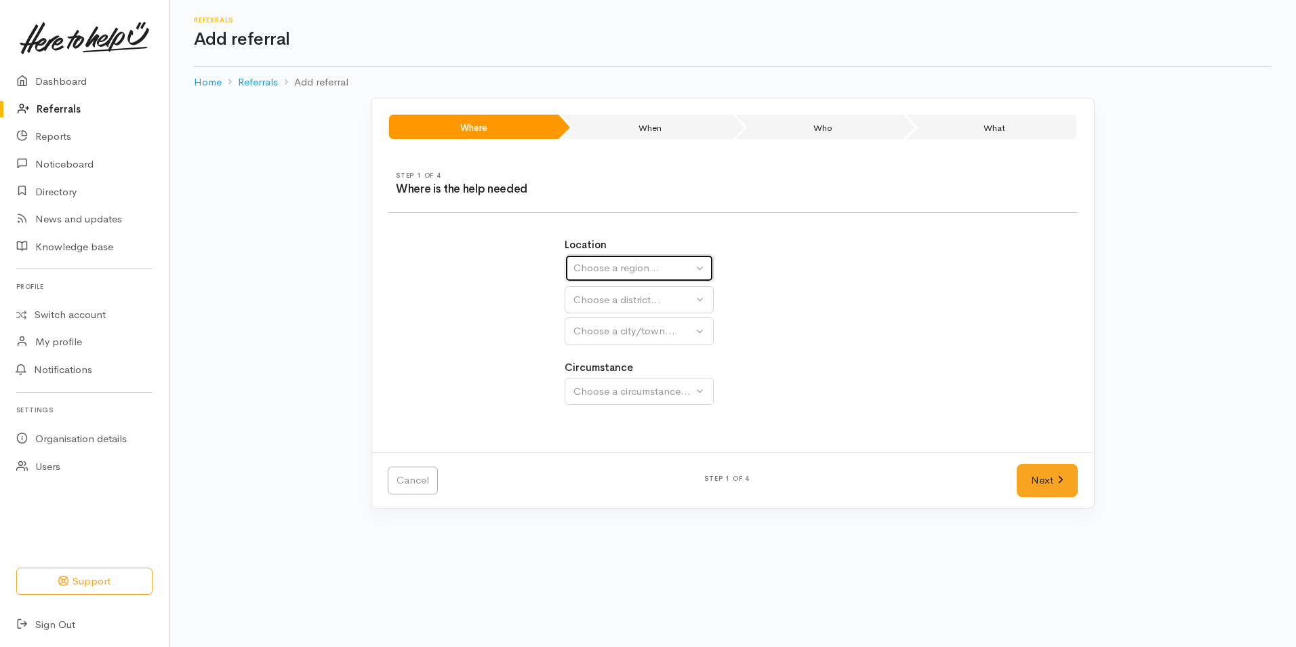
click at [623, 273] on div "Choose a region..." at bounding box center [633, 268] width 119 height 16
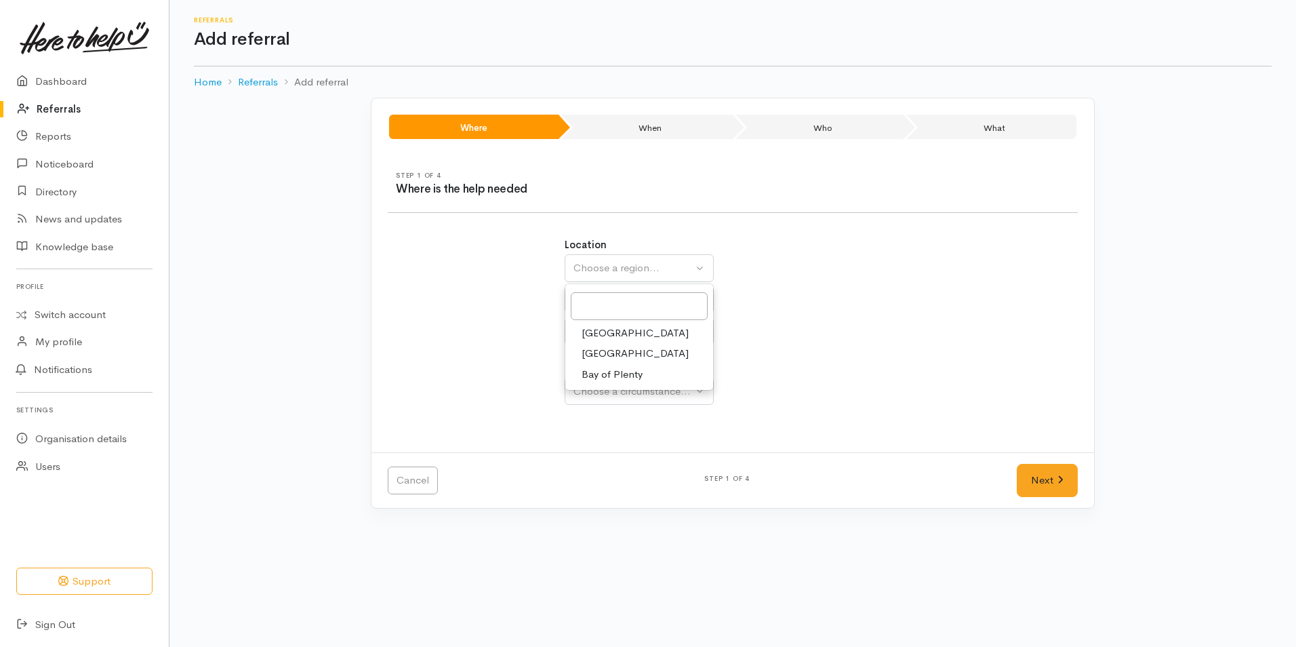
click at [606, 369] on span "Bay of Plenty" at bounding box center [612, 375] width 61 height 16
select select "4"
select select
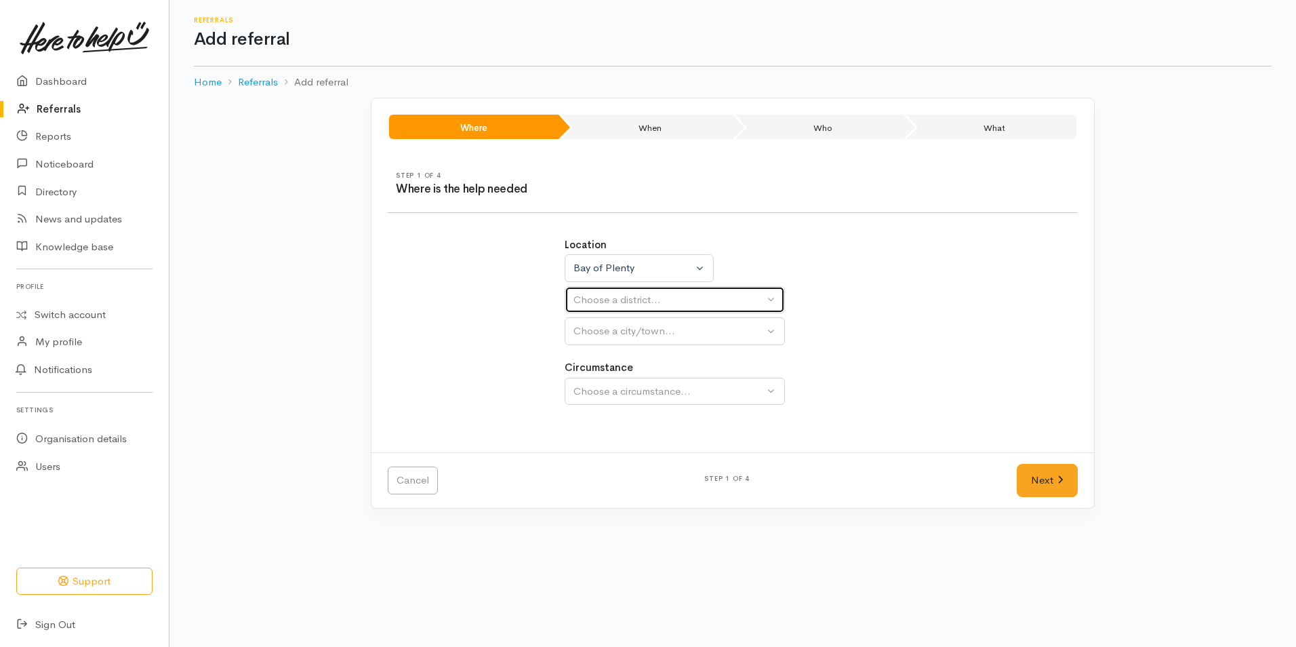
click at [606, 300] on div "Choose a district..." at bounding box center [669, 300] width 191 height 16
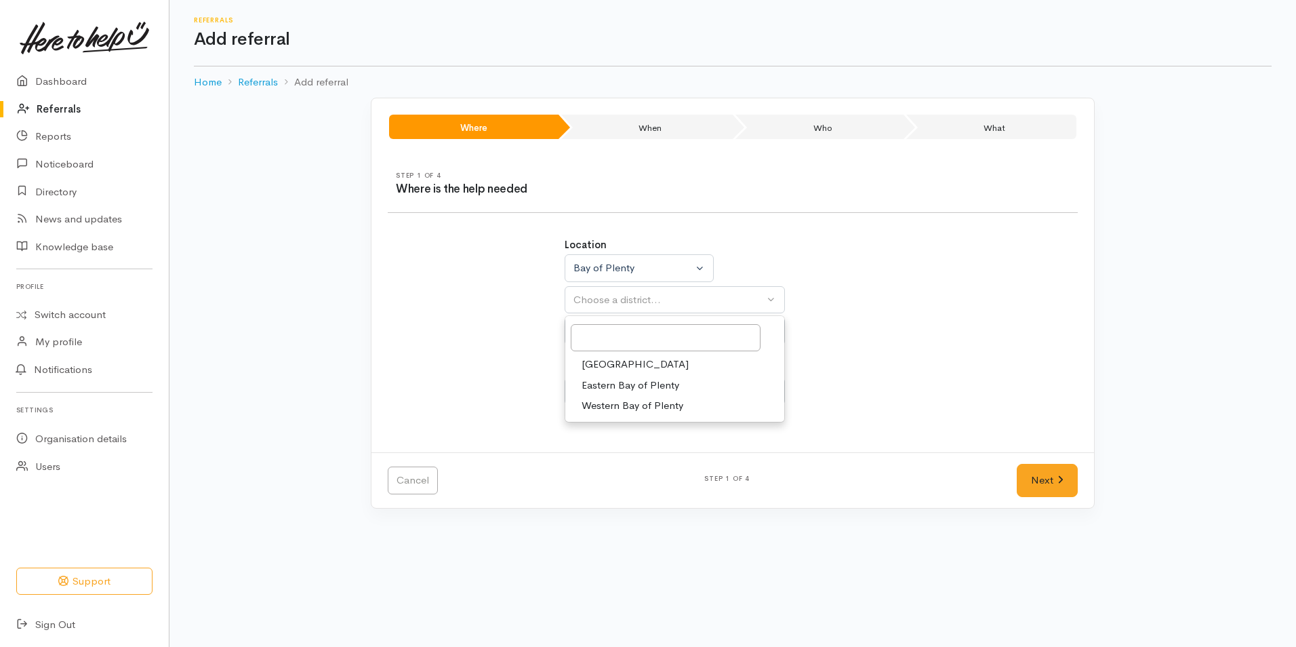
click at [593, 366] on span "[GEOGRAPHIC_DATA]" at bounding box center [635, 365] width 107 height 16
select select "6"
select select
click at [605, 340] on button "Choose a city/town..." at bounding box center [675, 331] width 220 height 28
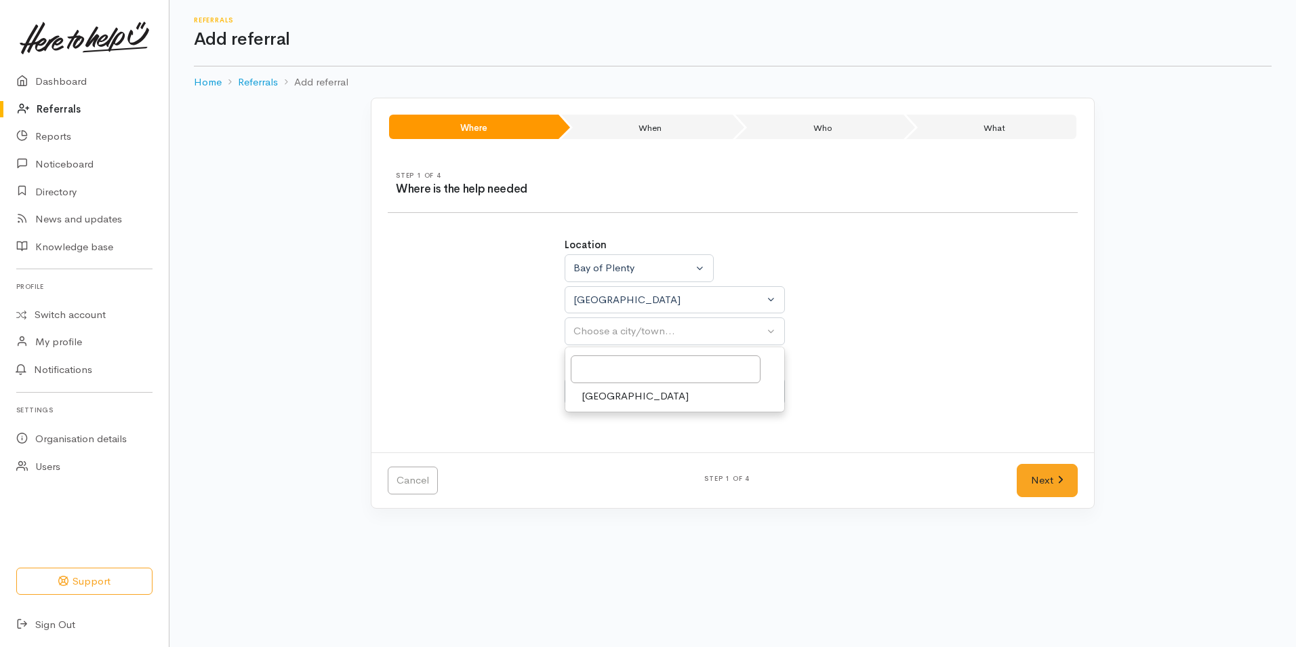
click at [605, 405] on link "[GEOGRAPHIC_DATA]" at bounding box center [675, 396] width 219 height 21
select select "4"
click at [634, 392] on div "Choose a circumstance..." at bounding box center [669, 392] width 191 height 16
drag, startPoint x: 608, startPoint y: 460, endPoint x: 1009, endPoint y: 471, distance: 401.6
click at [610, 460] on span "Community" at bounding box center [608, 456] width 52 height 16
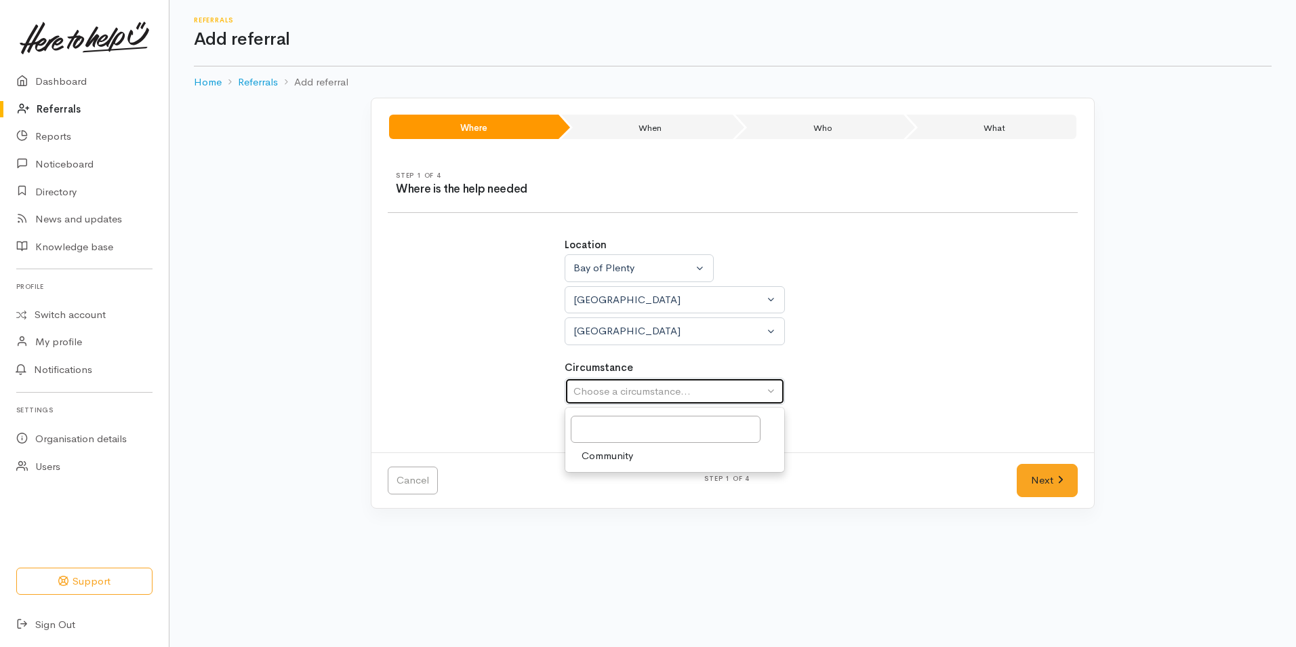
select select "2"
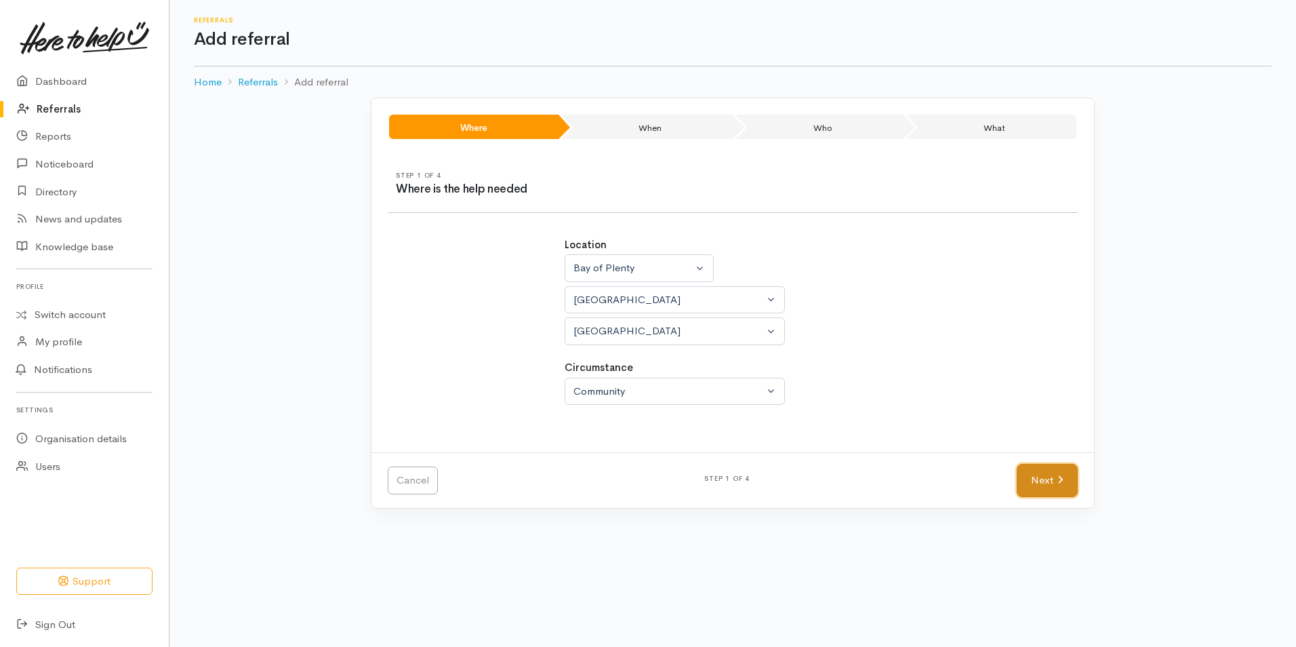
click at [1042, 474] on link "Next" at bounding box center [1047, 480] width 61 height 33
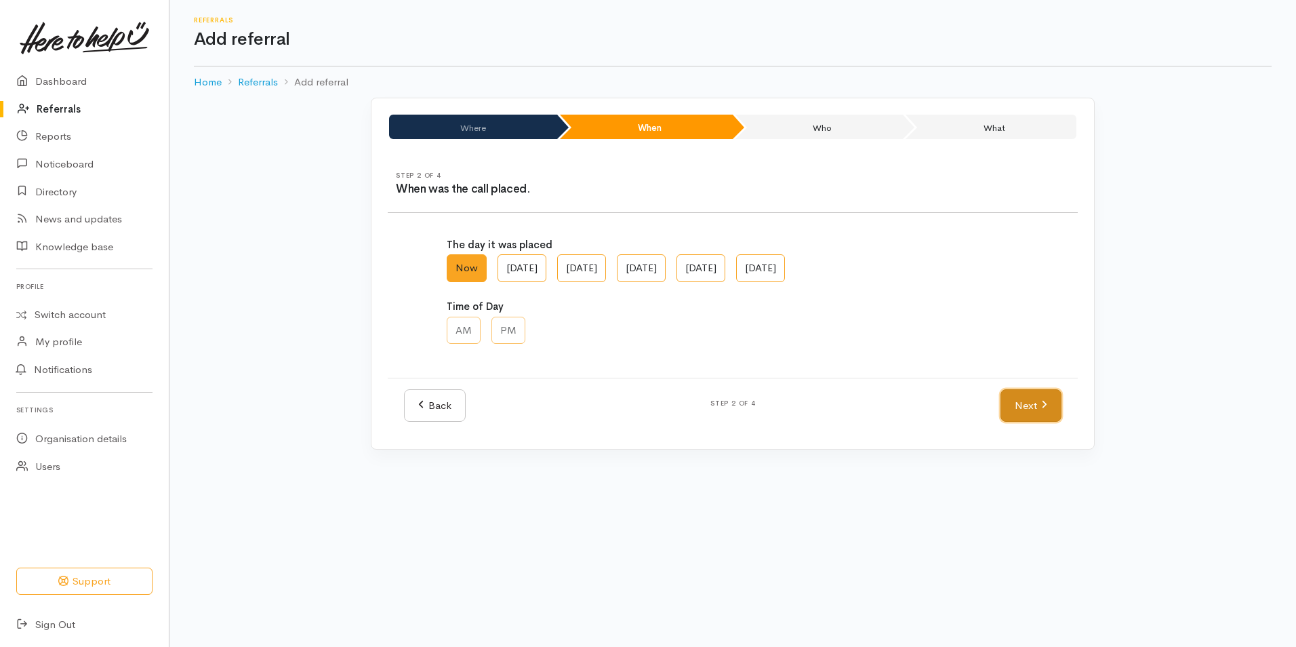
click at [1016, 412] on link "Next" at bounding box center [1031, 405] width 61 height 33
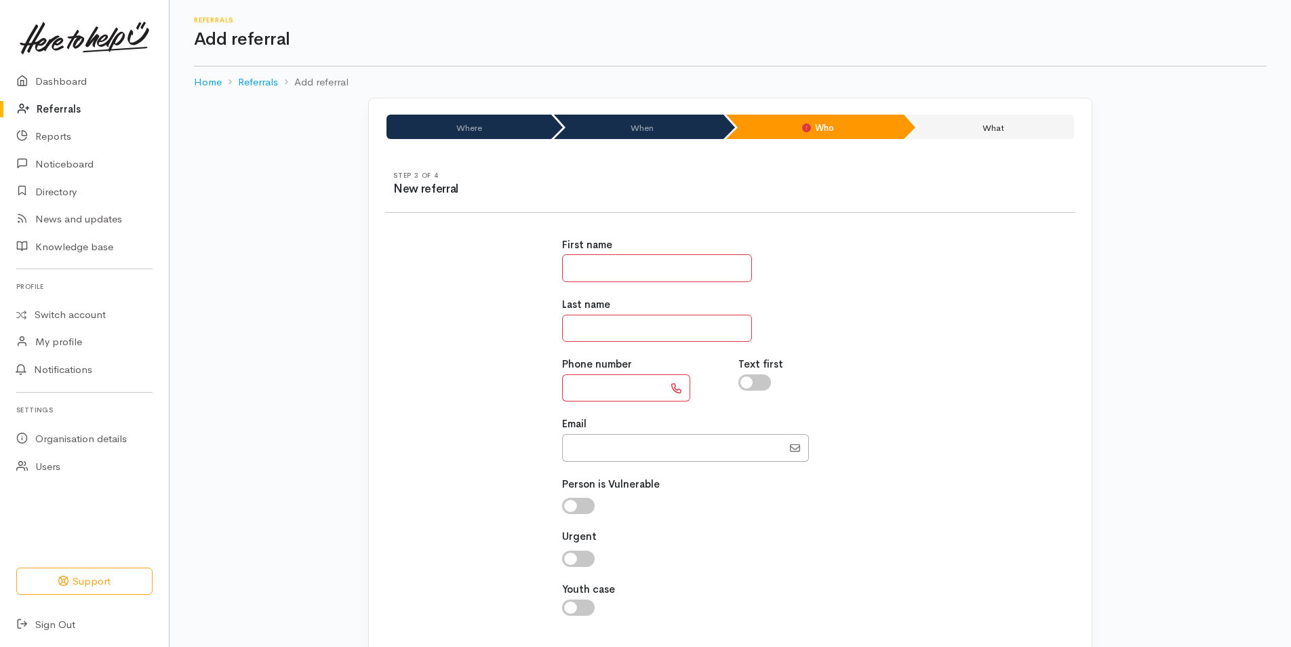
click at [574, 255] on input "text" at bounding box center [657, 268] width 190 height 28
type input "*"
type input "*******"
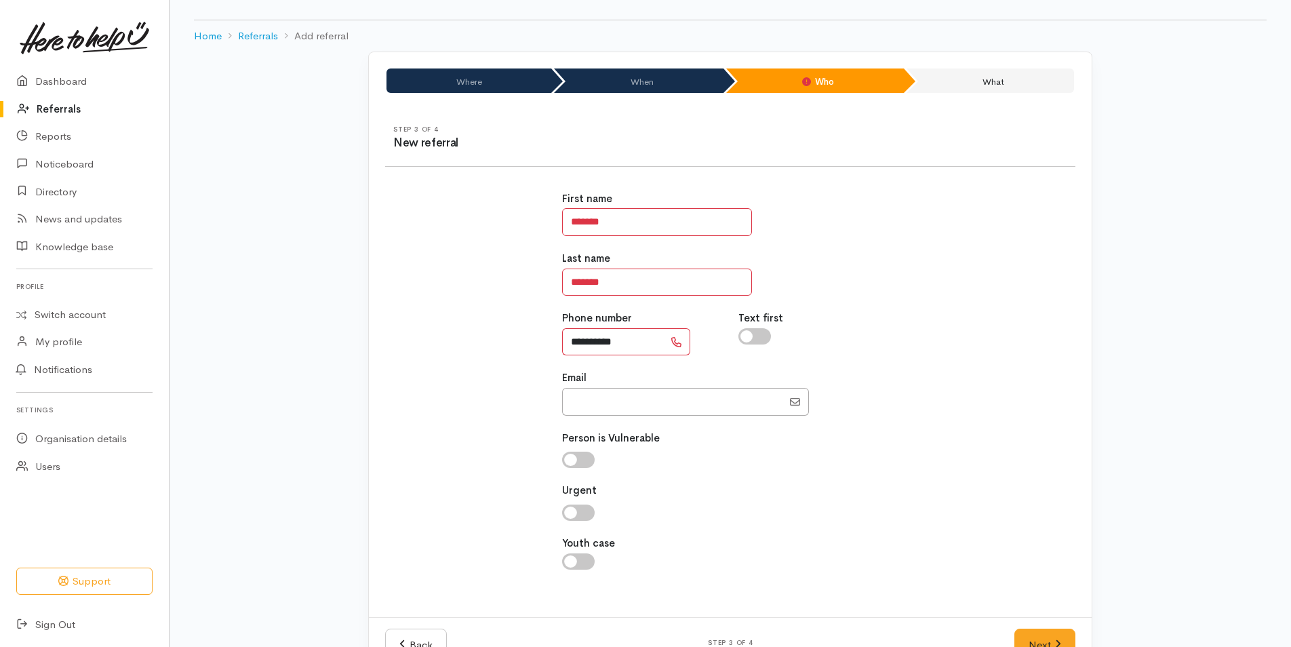
scroll to position [88, 0]
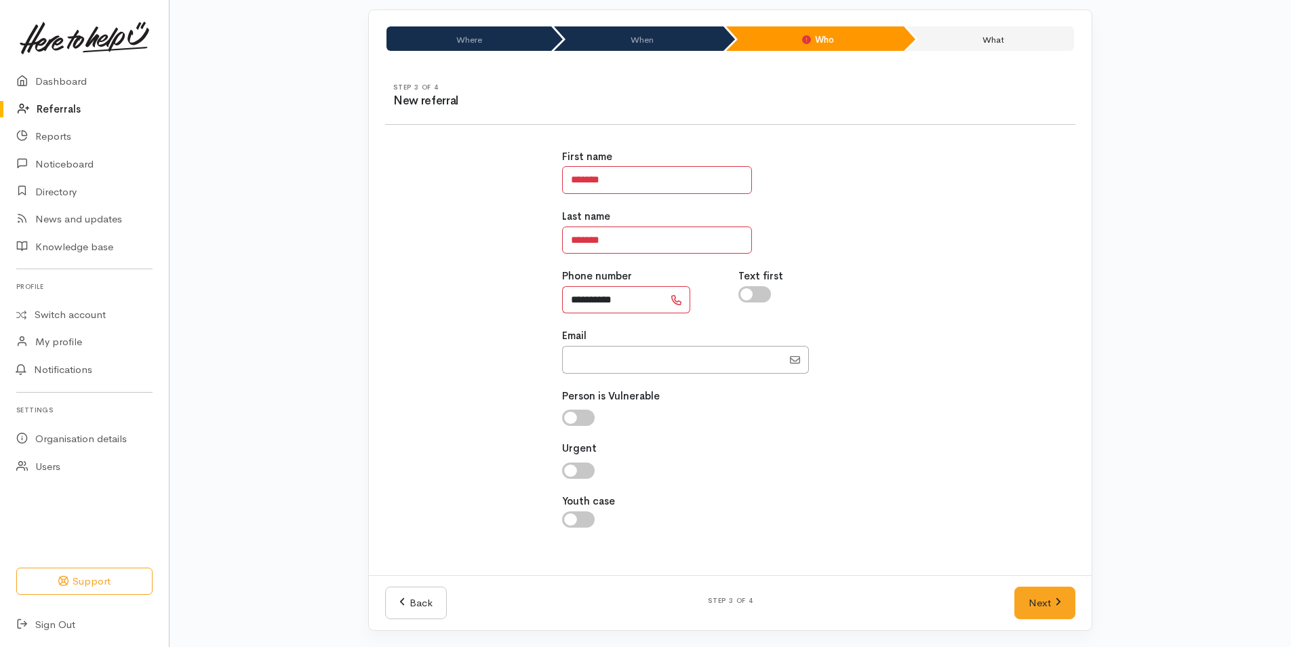
drag, startPoint x: 644, startPoint y: 297, endPoint x: 376, endPoint y: 291, distance: 268.6
click at [377, 291] on div "**********" at bounding box center [730, 346] width 707 height 426
click at [639, 298] on input "**********" at bounding box center [613, 300] width 102 height 28
drag, startPoint x: 639, startPoint y: 298, endPoint x: 535, endPoint y: 303, distance: 103.9
click at [535, 303] on div "**********" at bounding box center [730, 346] width 707 height 426
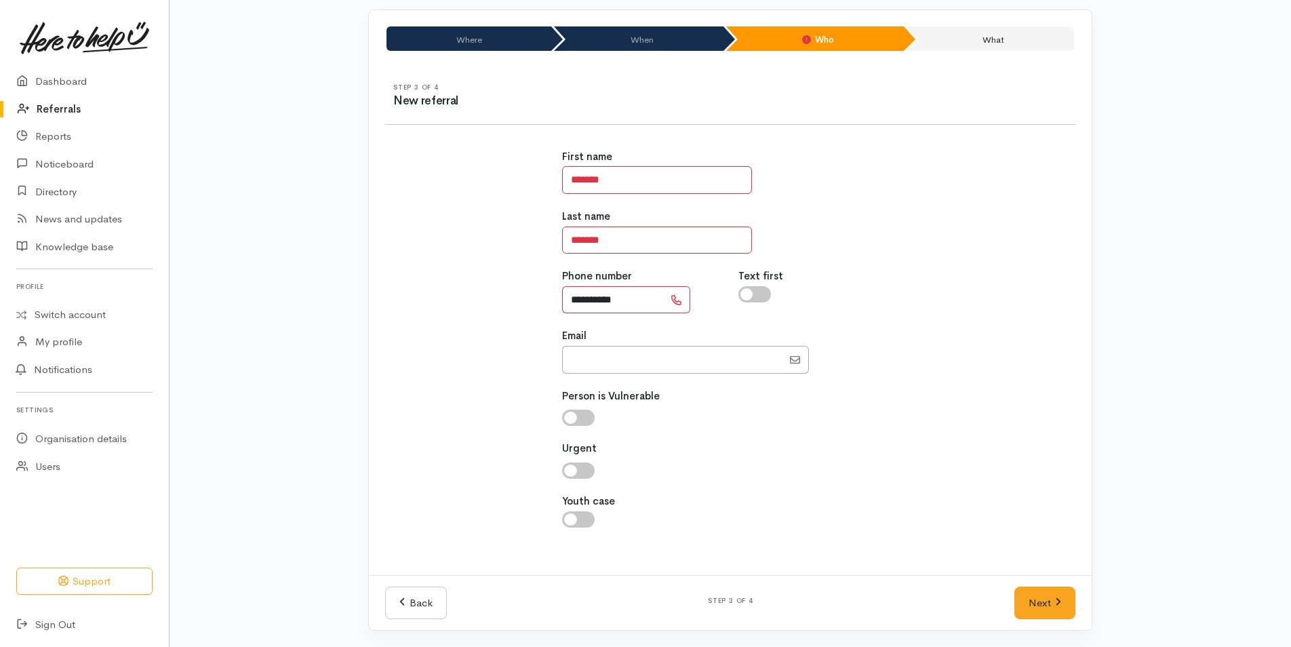
type input "**********"
click at [1028, 447] on div "**********" at bounding box center [730, 346] width 707 height 426
click at [1072, 599] on link "Next" at bounding box center [1044, 603] width 61 height 33
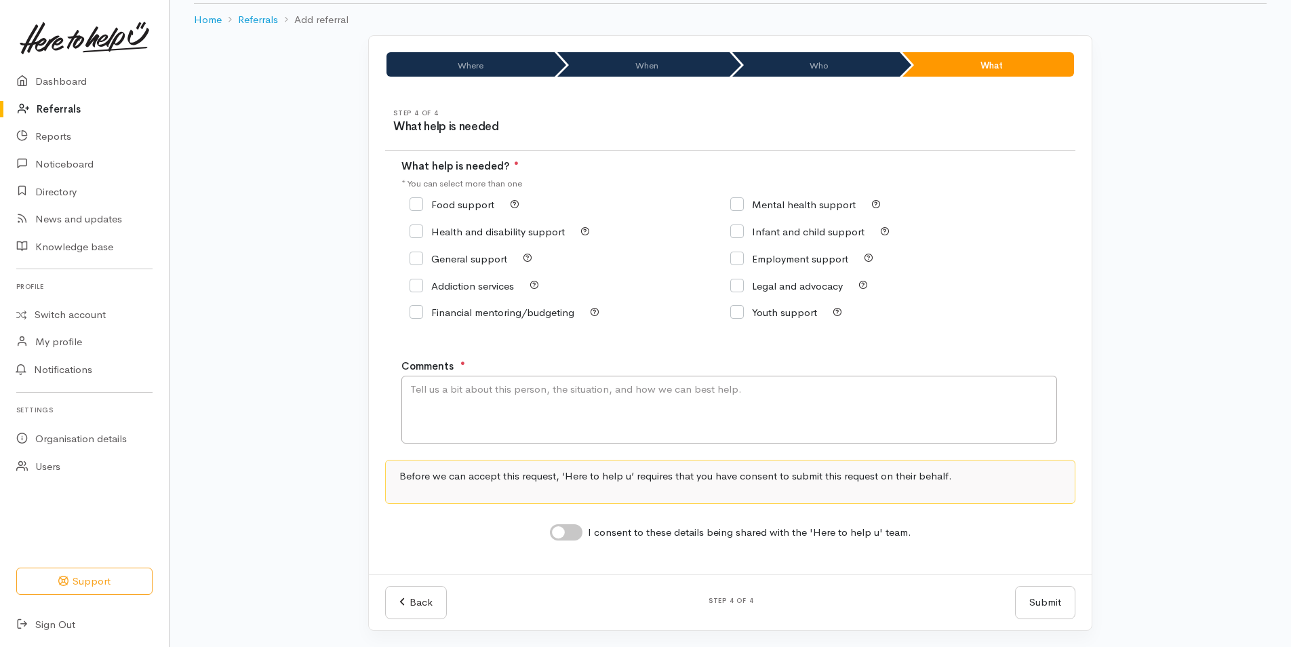
scroll to position [62, 0]
click at [439, 209] on input "Food support" at bounding box center [452, 204] width 85 height 10
checkbox input "true"
click at [434, 405] on textarea "Comments" at bounding box center [729, 410] width 656 height 68
type textarea "Requesting food support"
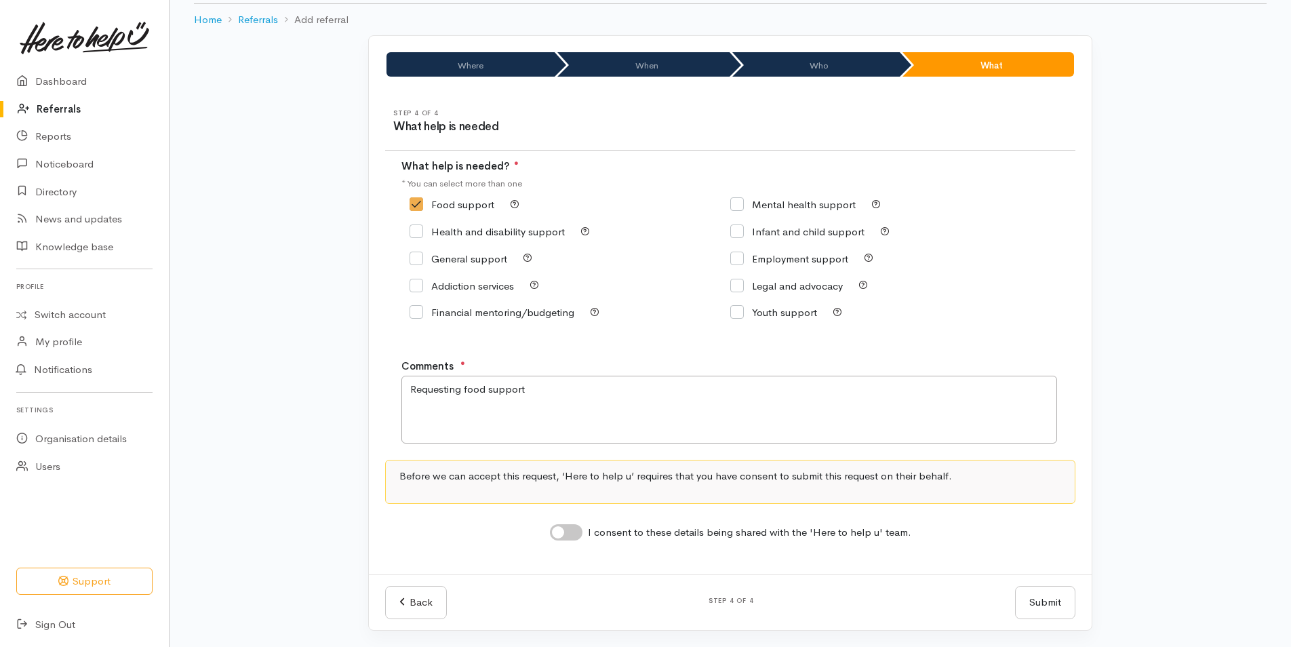
click at [561, 528] on input "I consent to these details being shared with the 'Here to help u' team." at bounding box center [566, 532] width 33 height 16
checkbox input "true"
click at [1035, 607] on button "Submit" at bounding box center [1045, 602] width 60 height 33
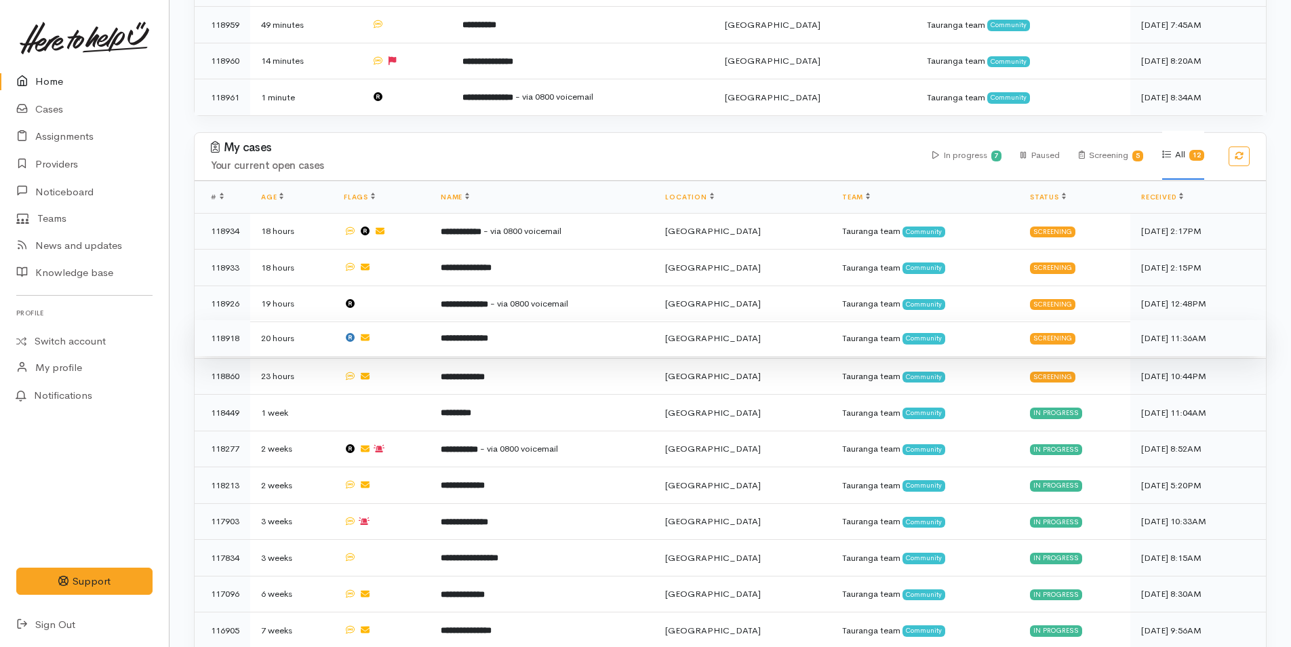
scroll to position [618, 0]
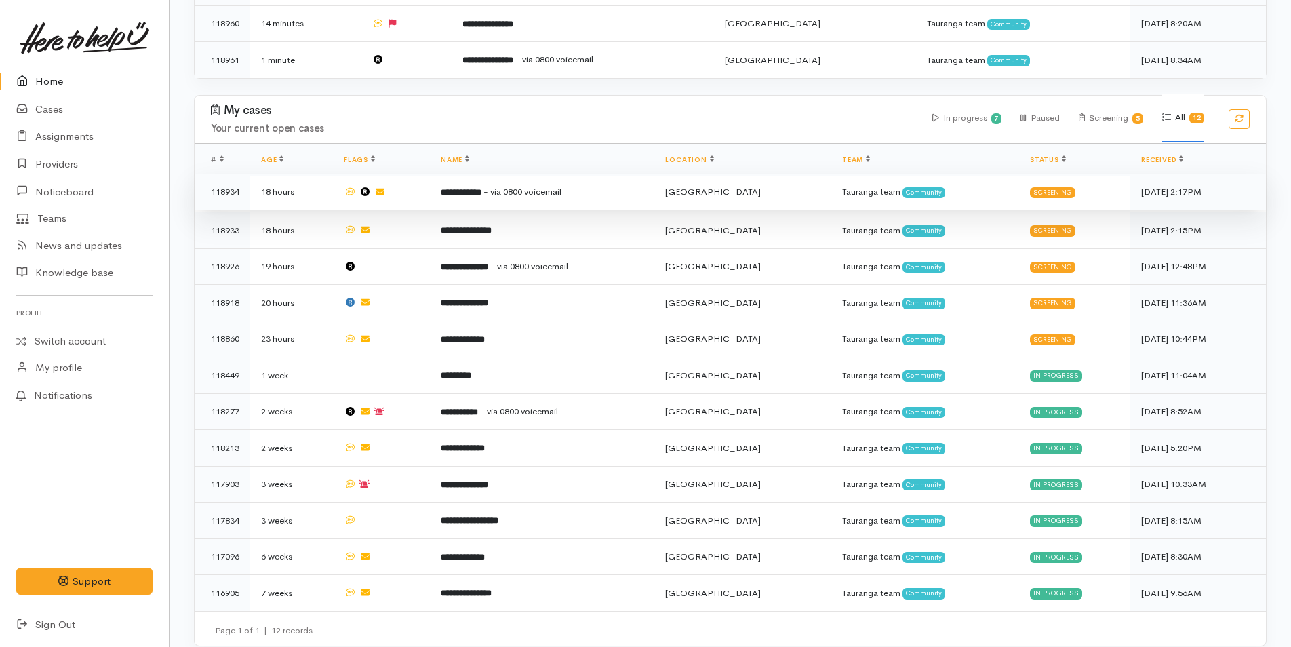
click at [532, 193] on td "**********" at bounding box center [542, 192] width 224 height 37
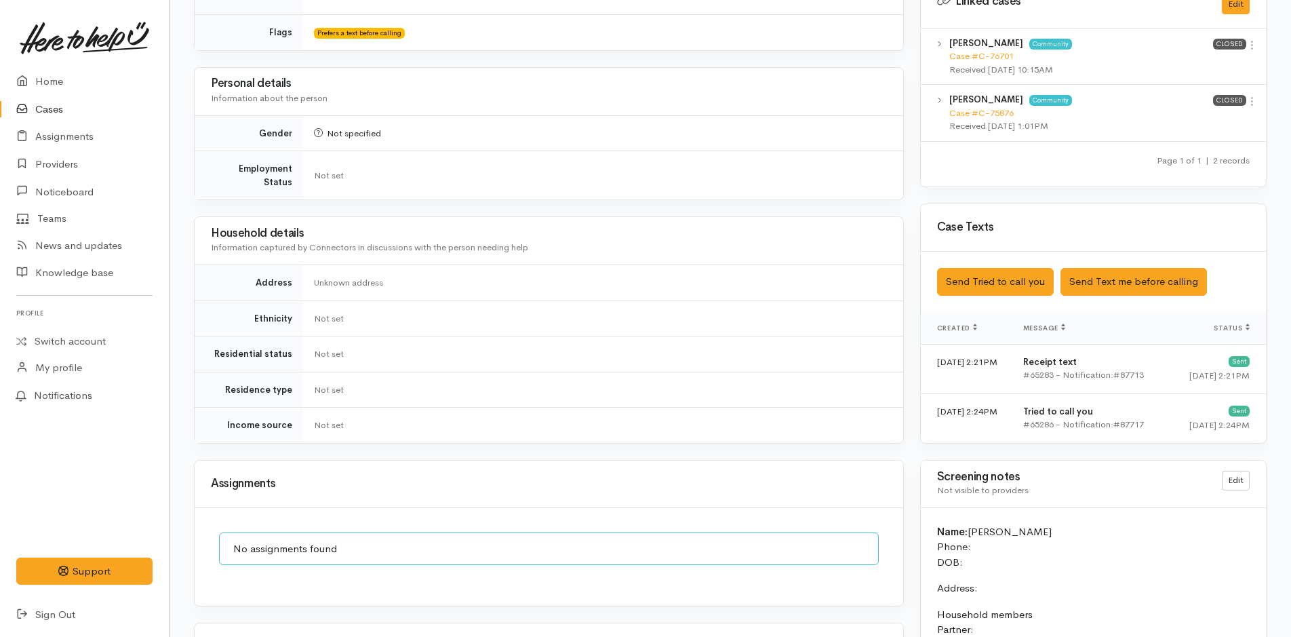
scroll to position [1008, 0]
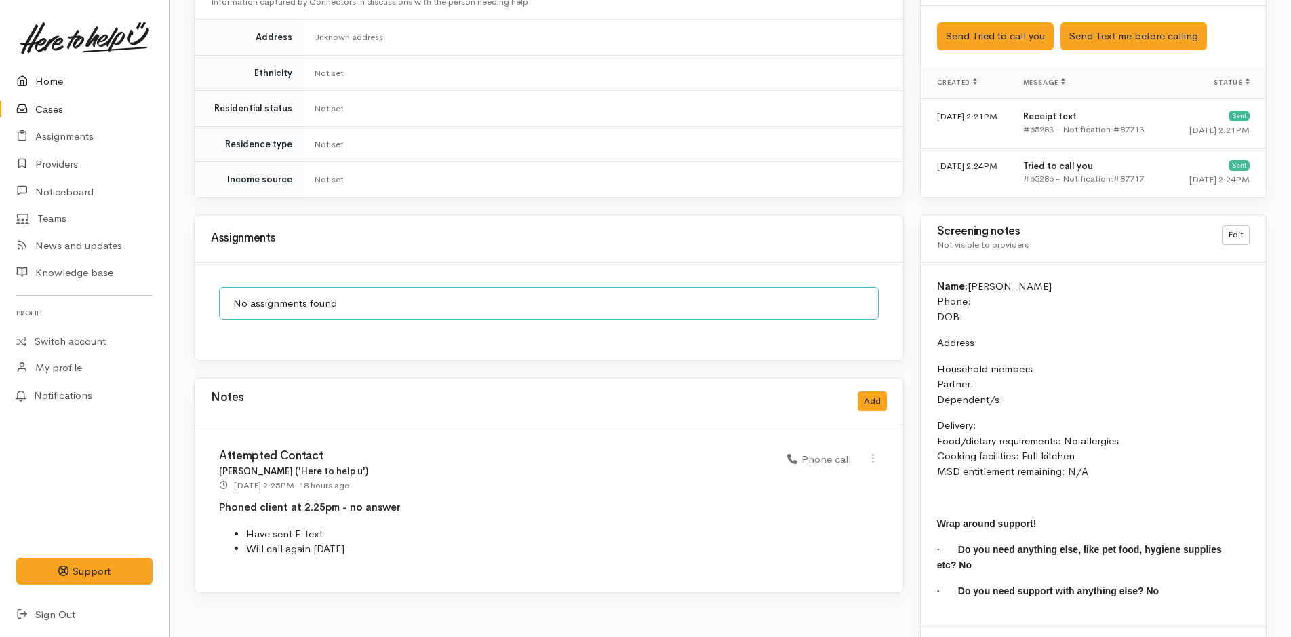
click at [62, 75] on link "Home" at bounding box center [84, 82] width 169 height 28
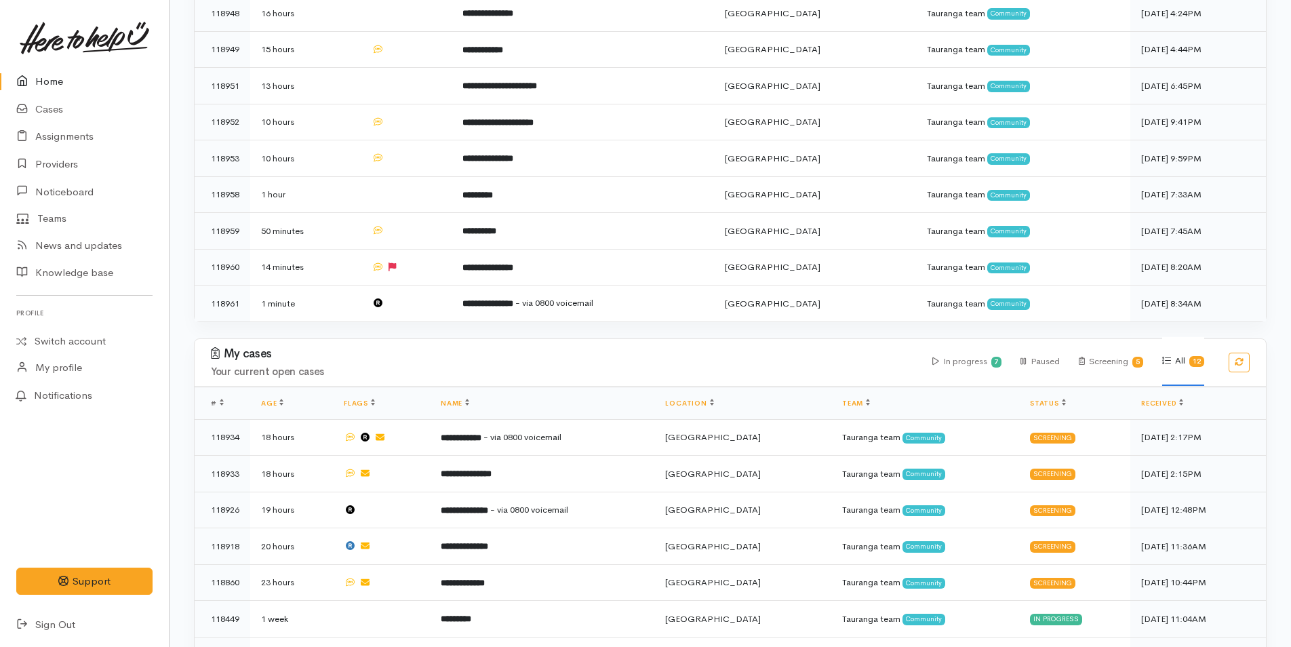
scroll to position [475, 0]
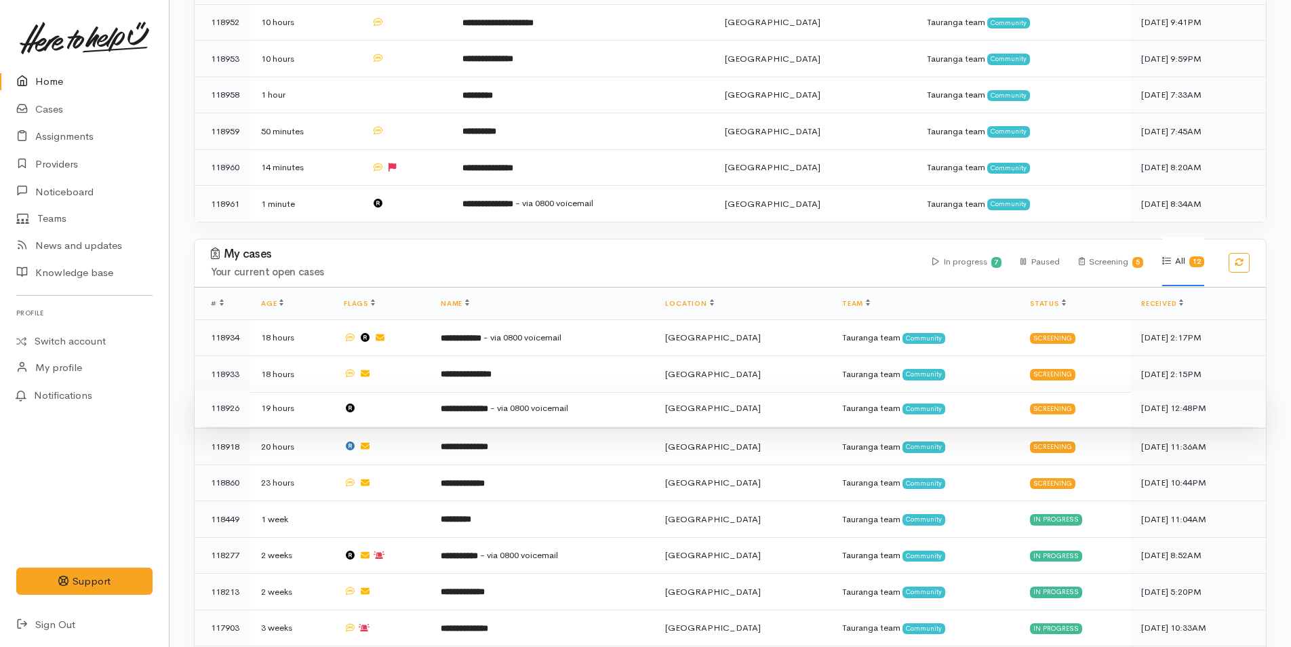
click at [534, 402] on span "- via 0800 voicemail" at bounding box center [529, 408] width 78 height 12
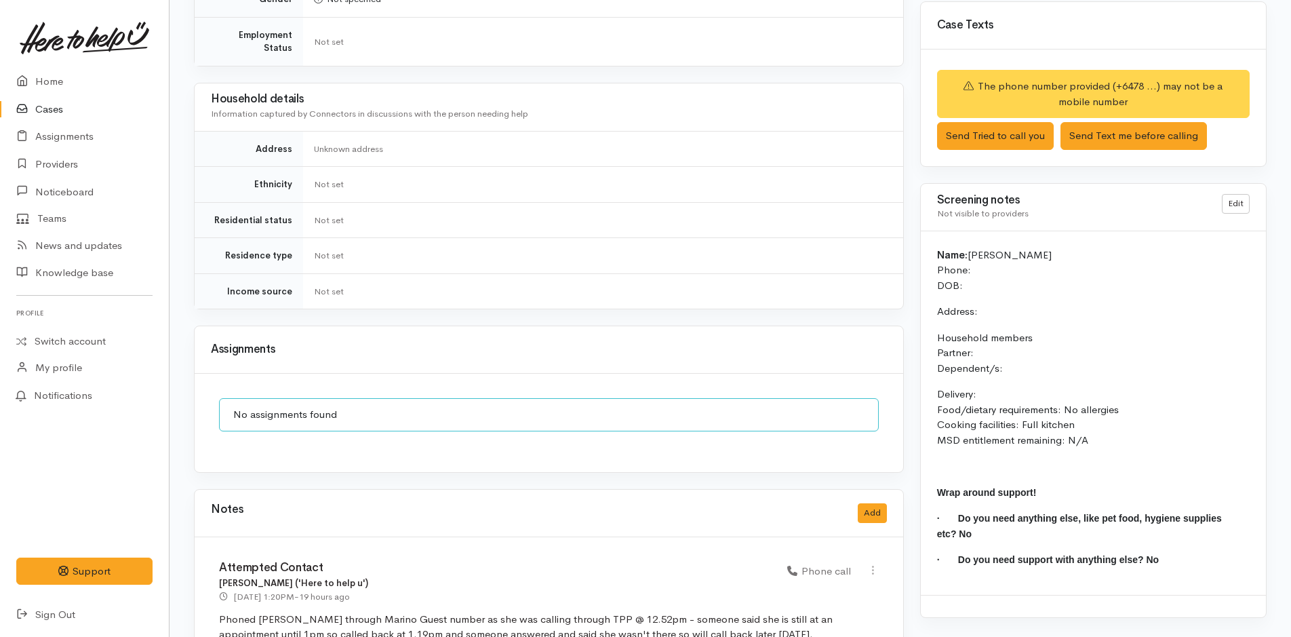
scroll to position [905, 0]
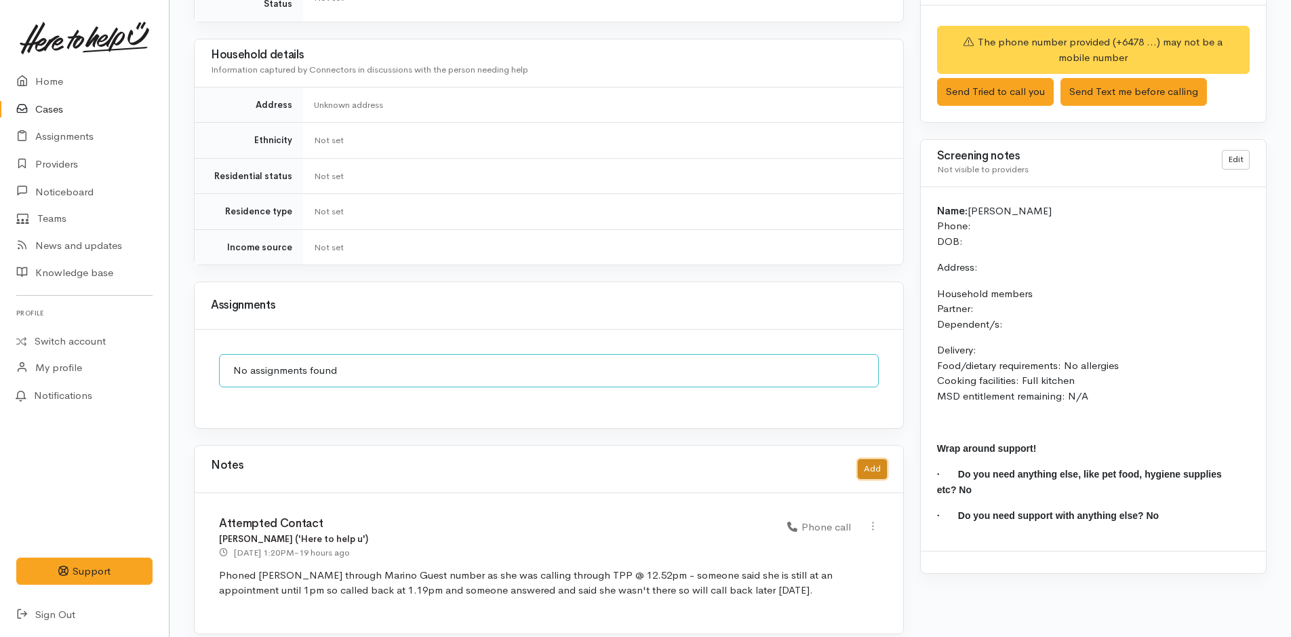
click at [875, 459] on button "Add" at bounding box center [872, 469] width 29 height 20
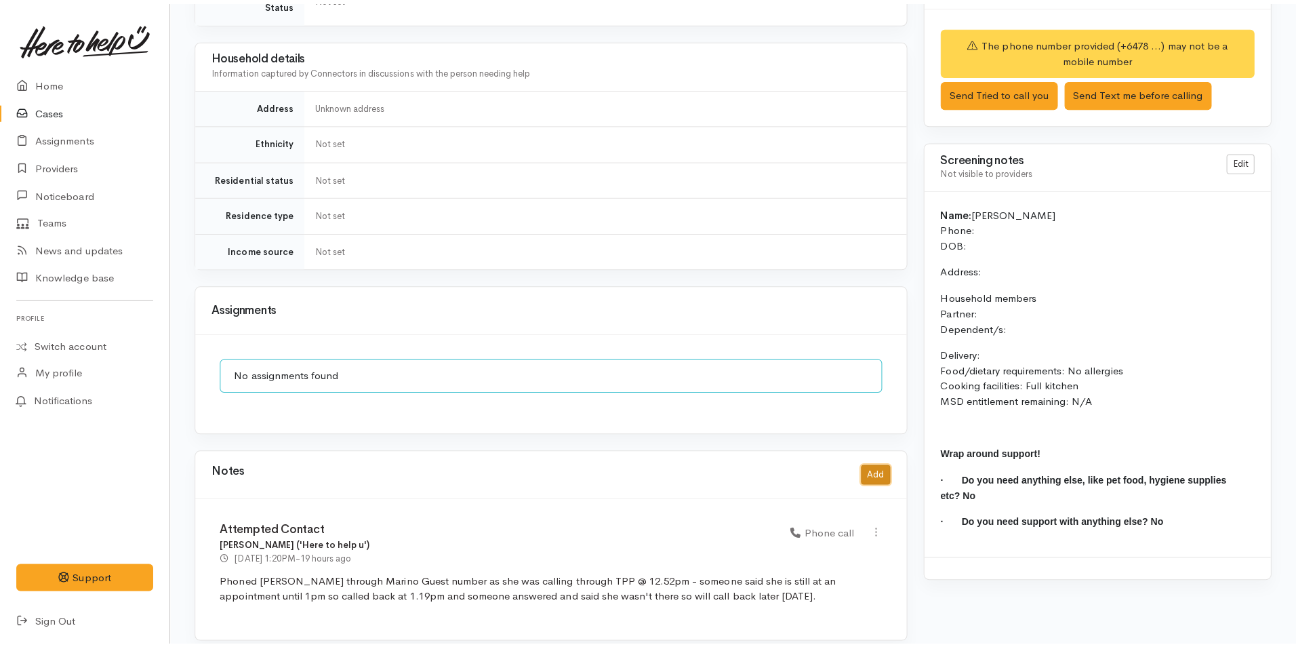
scroll to position [895, 0]
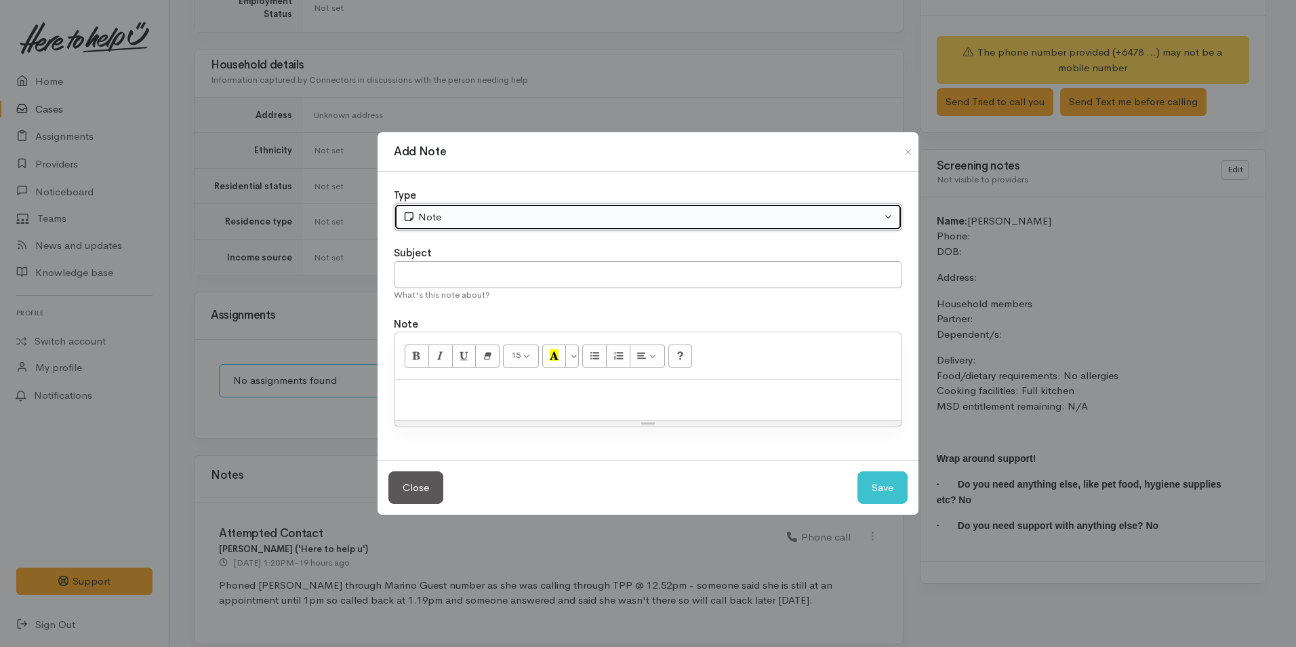
click at [454, 212] on div "Note" at bounding box center [642, 218] width 479 height 16
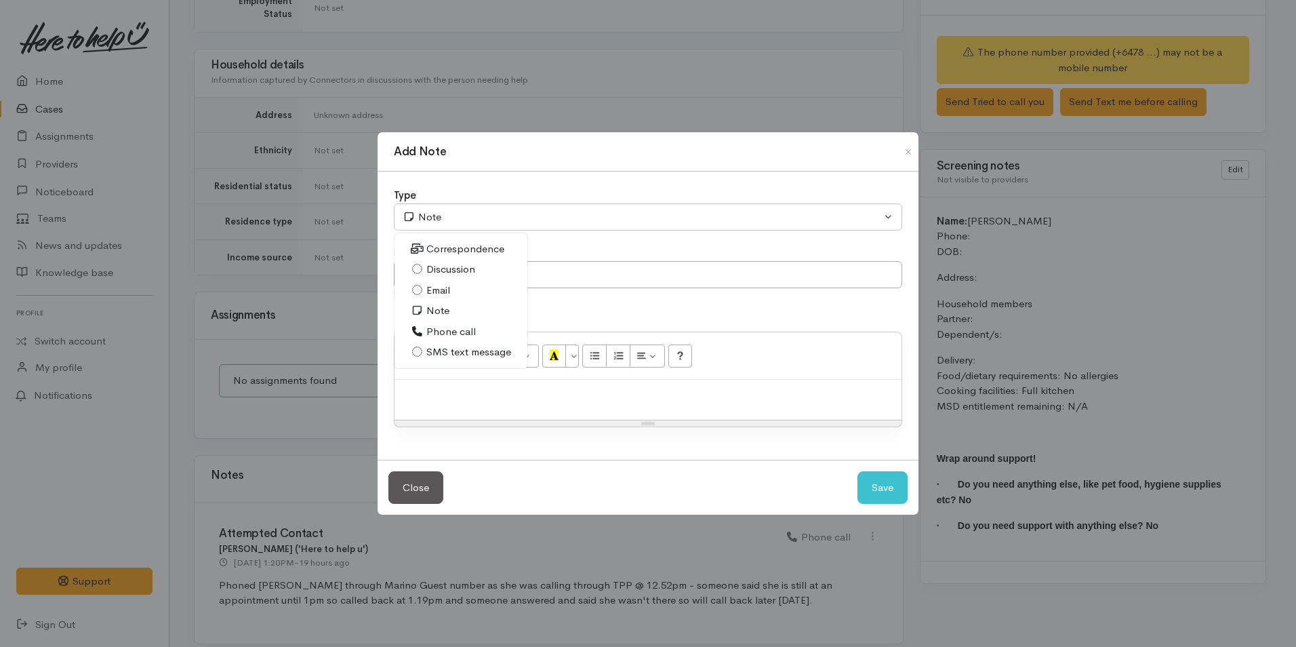
drag, startPoint x: 463, startPoint y: 252, endPoint x: 470, endPoint y: 280, distance: 29.3
click at [463, 252] on span "Correspondence" at bounding box center [466, 249] width 78 height 16
select select "6"
click at [472, 281] on input "text" at bounding box center [648, 275] width 509 height 28
type input "No contact details"
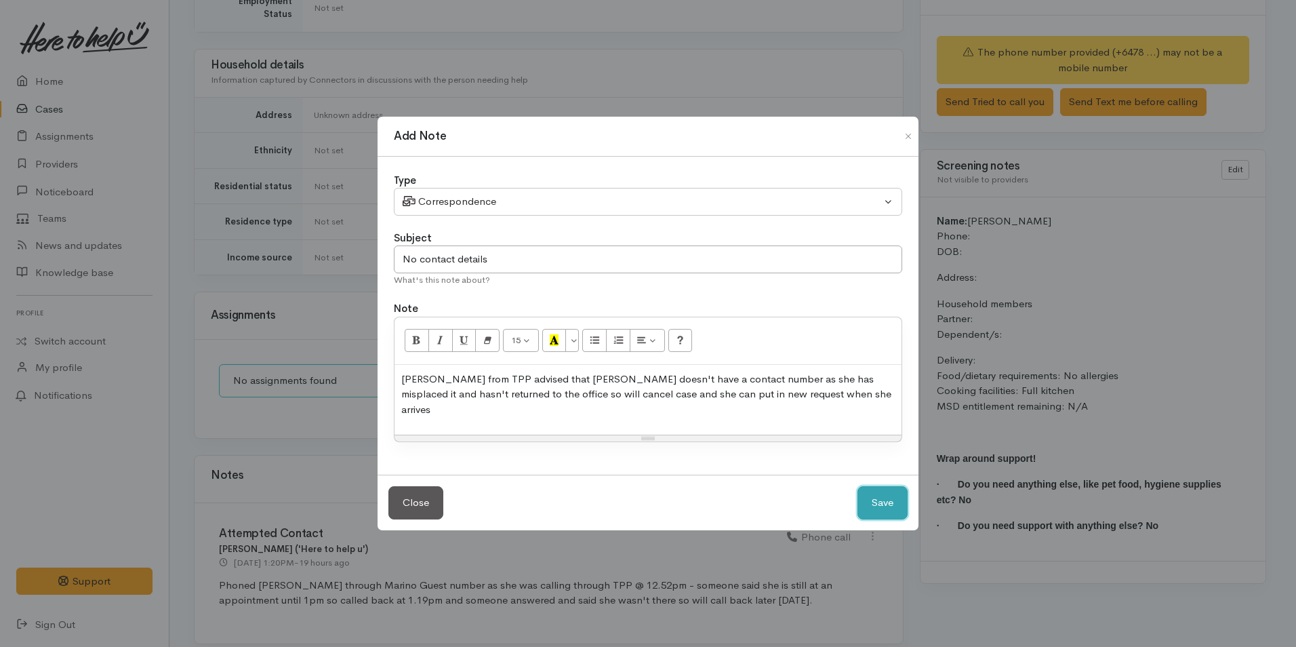
click at [900, 490] on button "Save" at bounding box center [883, 502] width 50 height 33
select select "1"
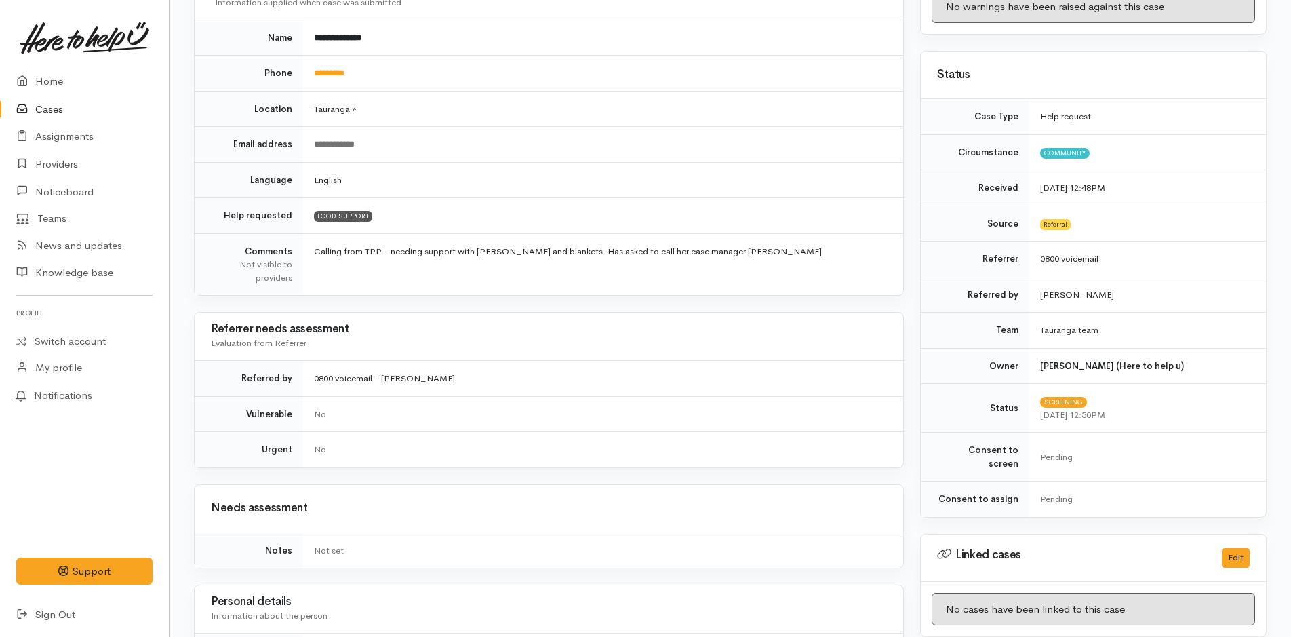
scroll to position [0, 0]
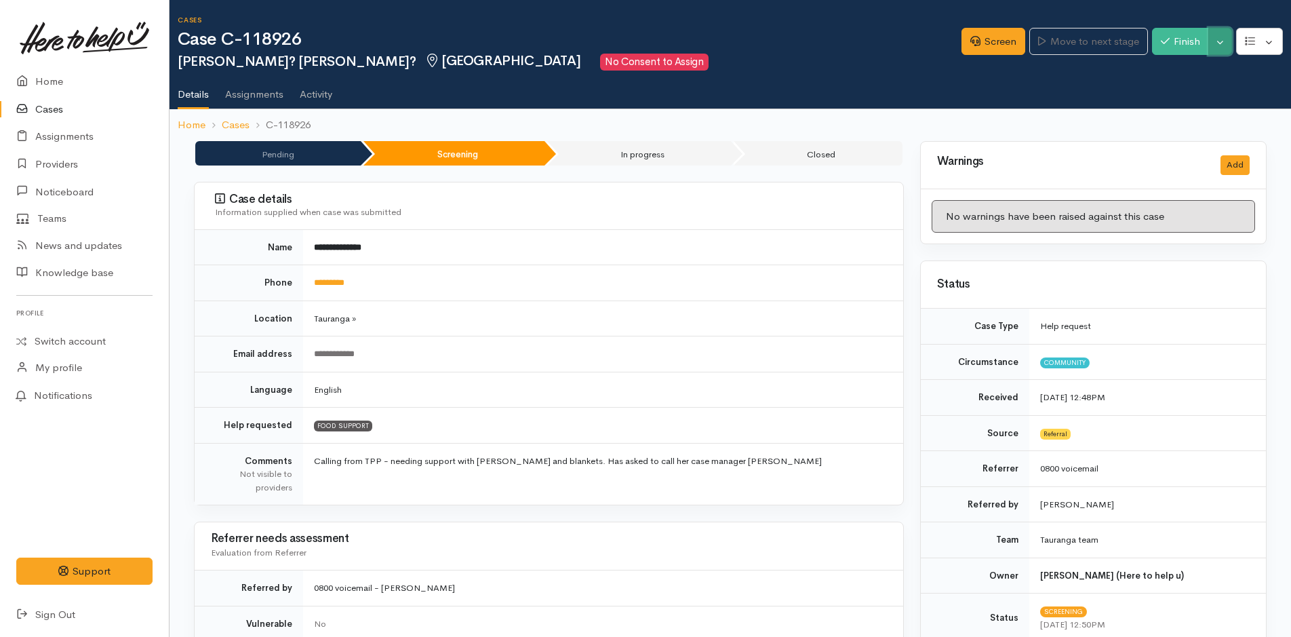
click at [1223, 43] on button "Toggle Dropdown" at bounding box center [1220, 42] width 24 height 28
click at [1149, 97] on link "Cancel" at bounding box center [1177, 93] width 107 height 21
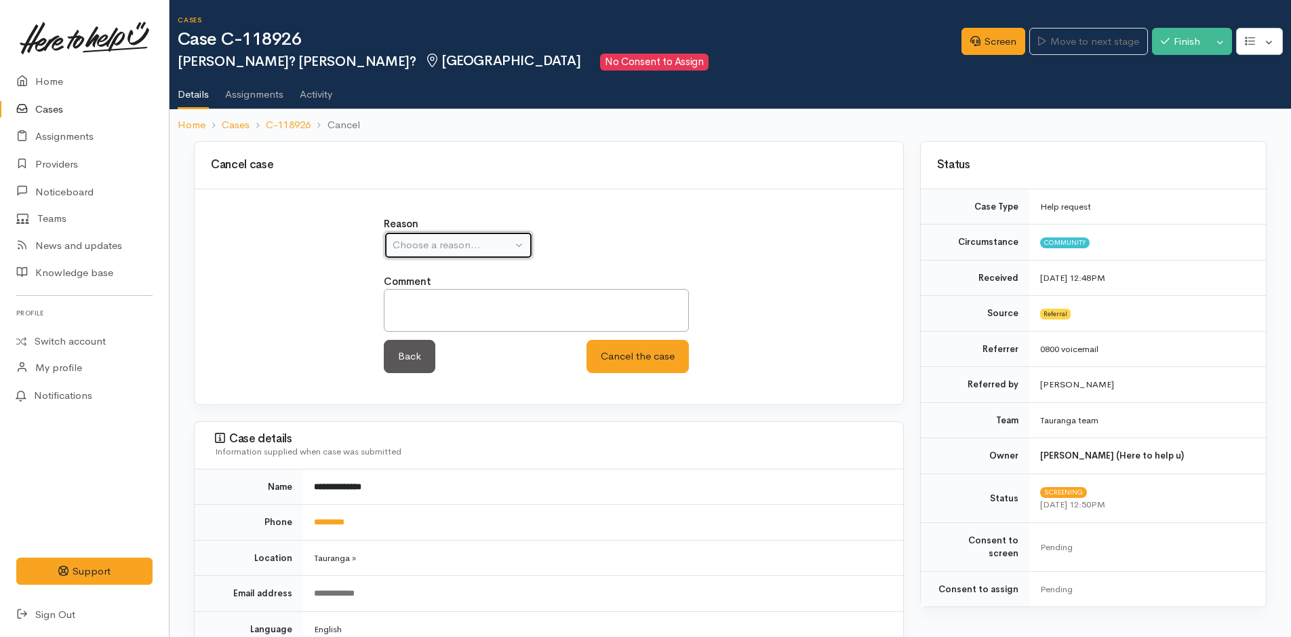
click at [498, 250] on div "Choose a reason..." at bounding box center [452, 245] width 119 height 16
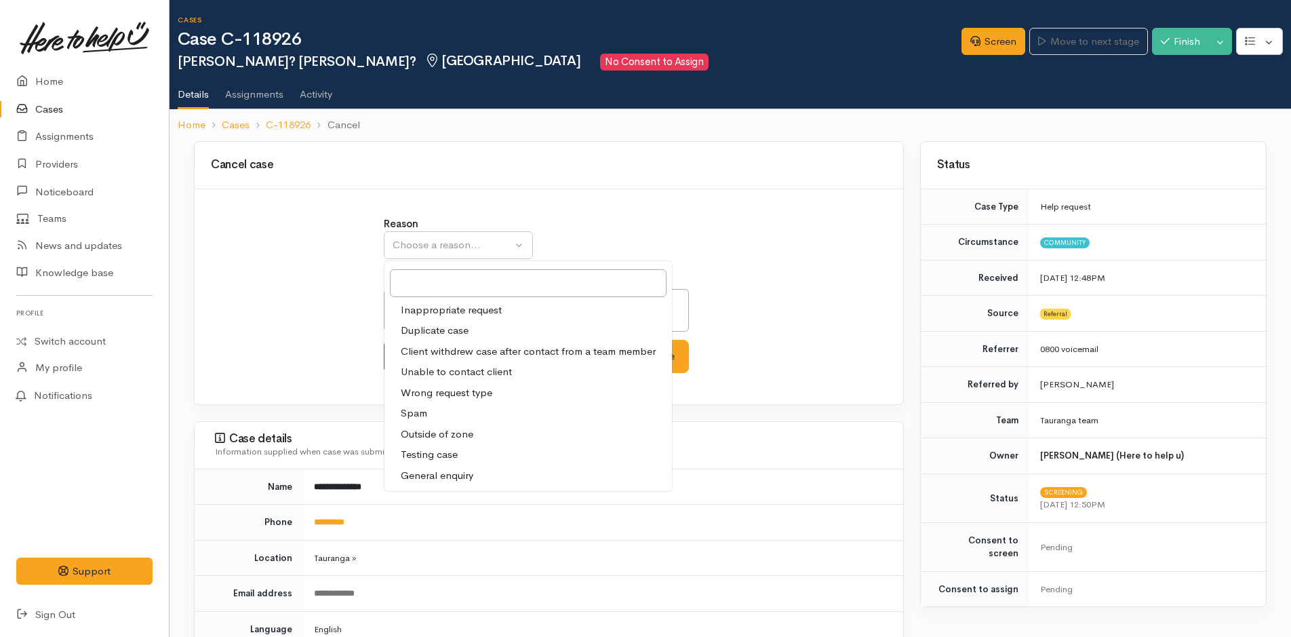
click at [448, 374] on span "Unable to contact client" at bounding box center [456, 372] width 111 height 16
select select "4"
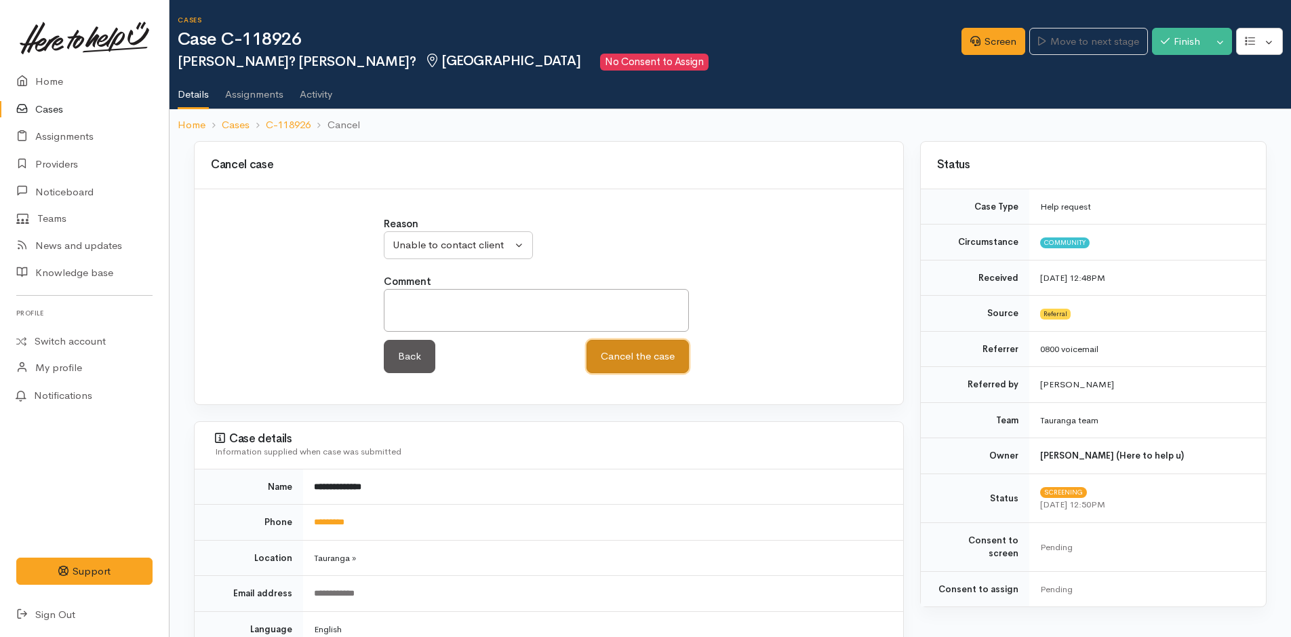
click at [637, 358] on button "Cancel the case" at bounding box center [638, 356] width 102 height 33
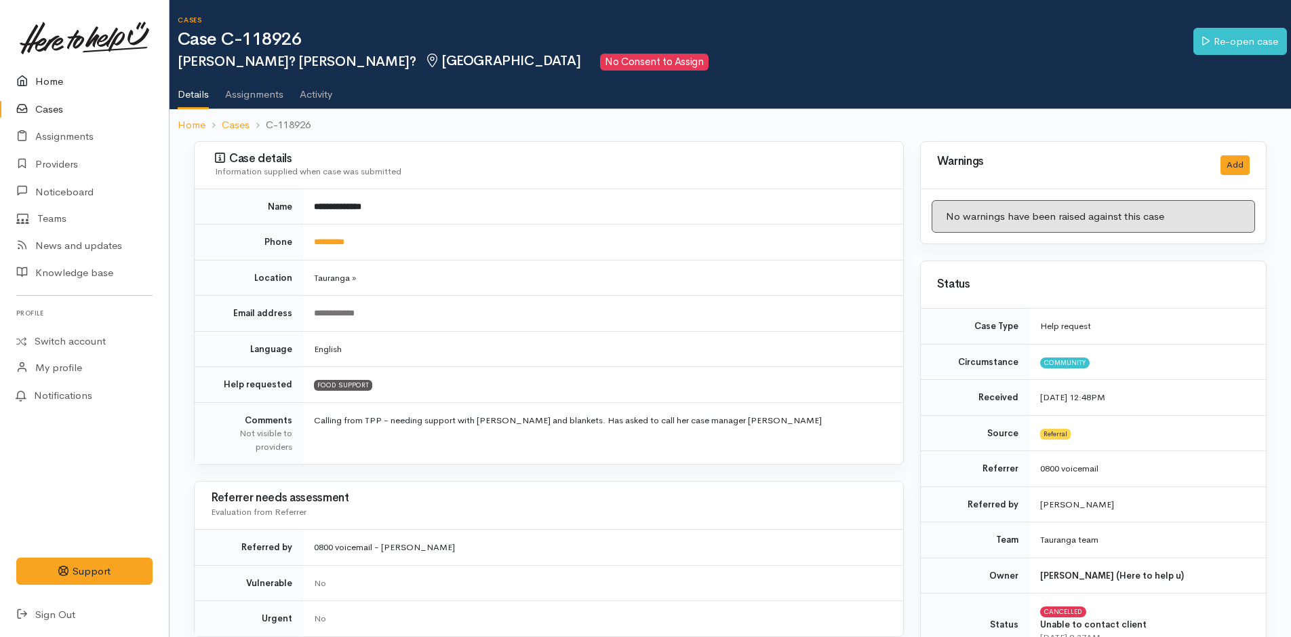
click at [54, 74] on link "Home" at bounding box center [84, 82] width 169 height 28
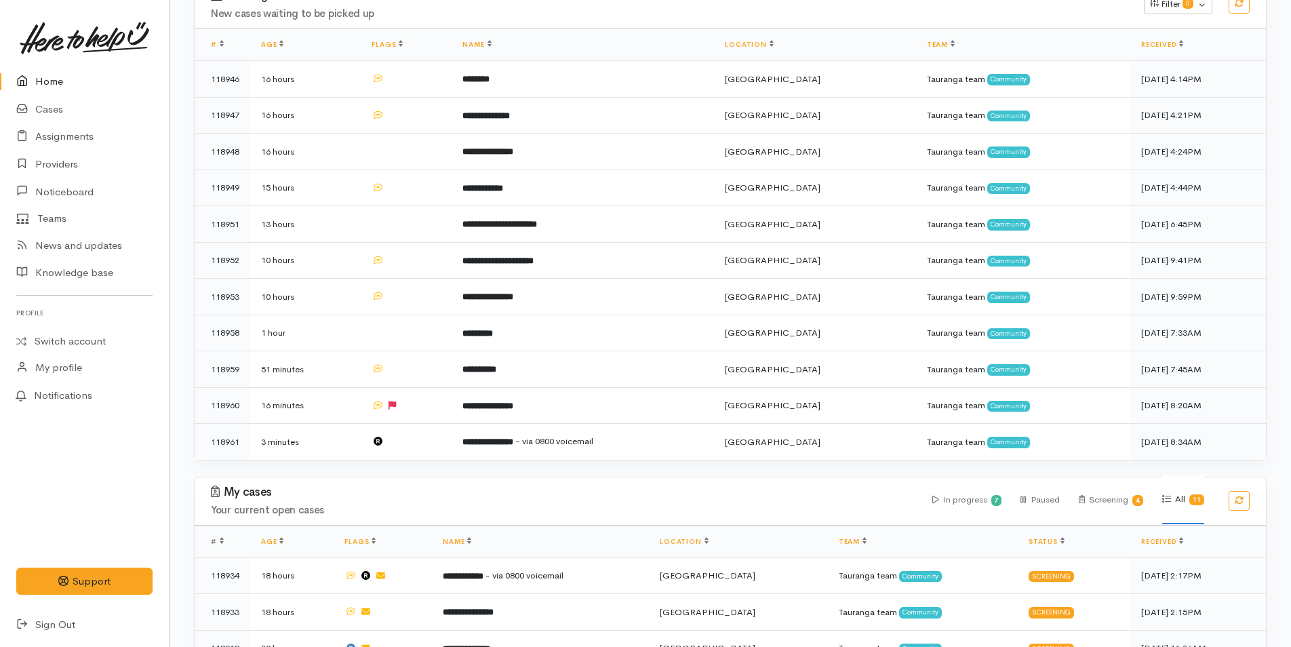
scroll to position [542, 0]
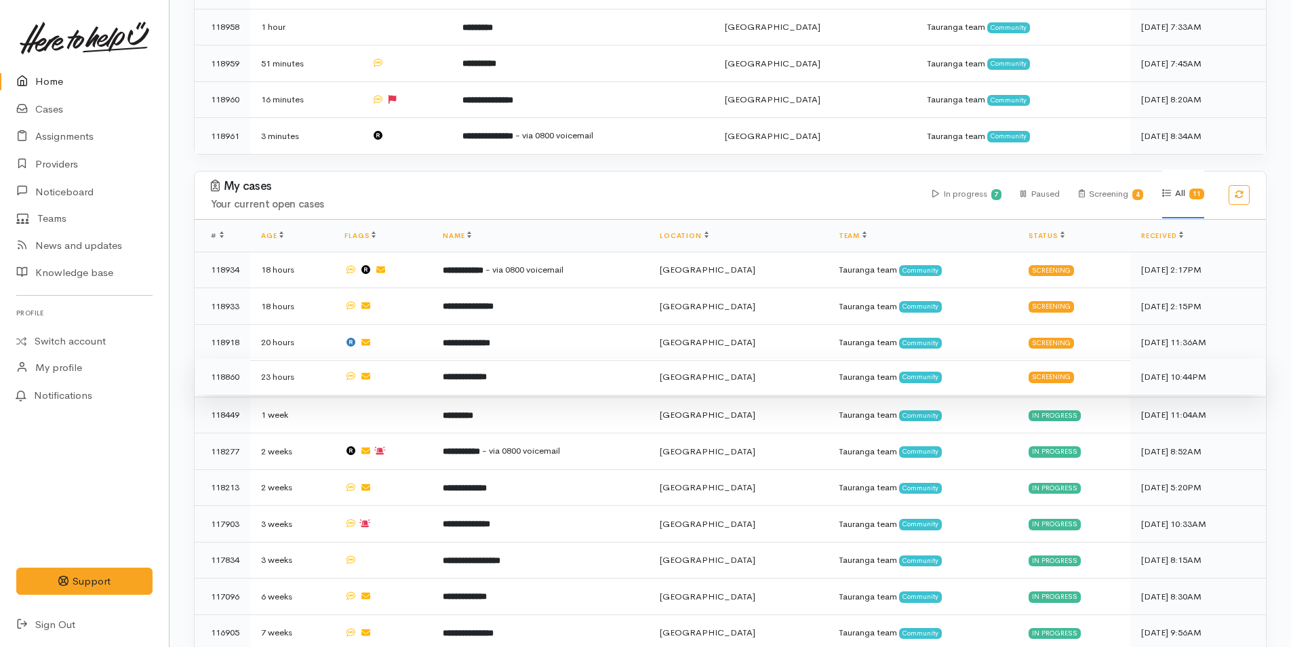
click at [559, 361] on td "**********" at bounding box center [540, 377] width 217 height 37
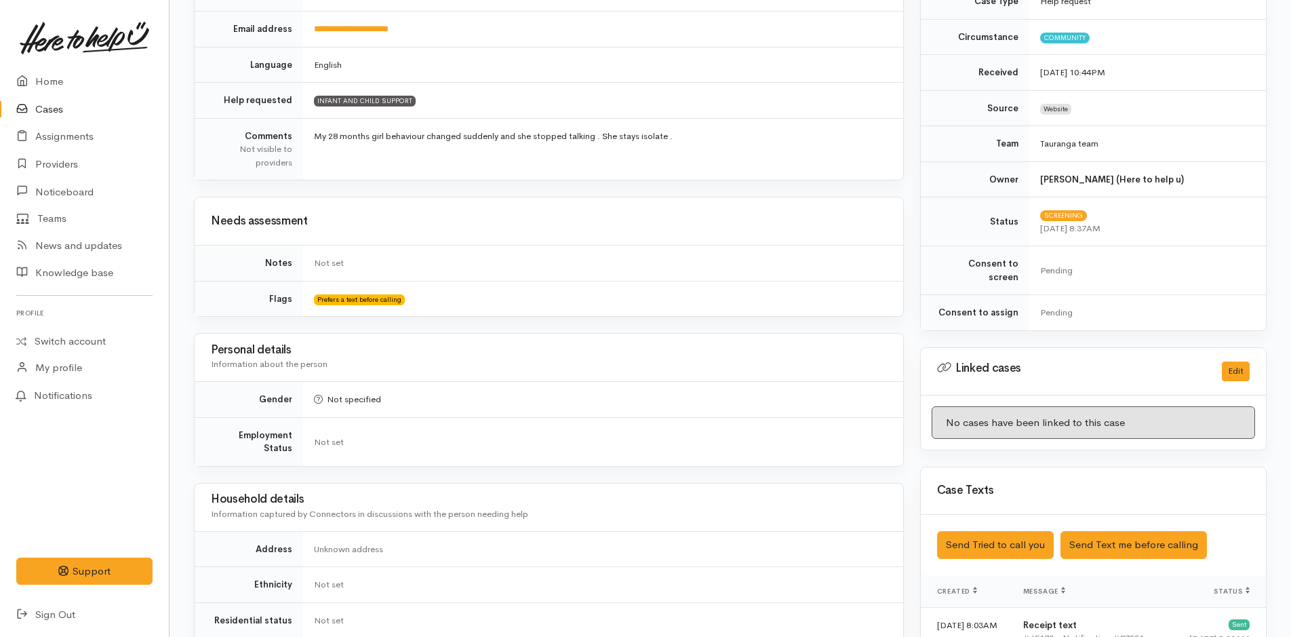
scroll to position [237, 0]
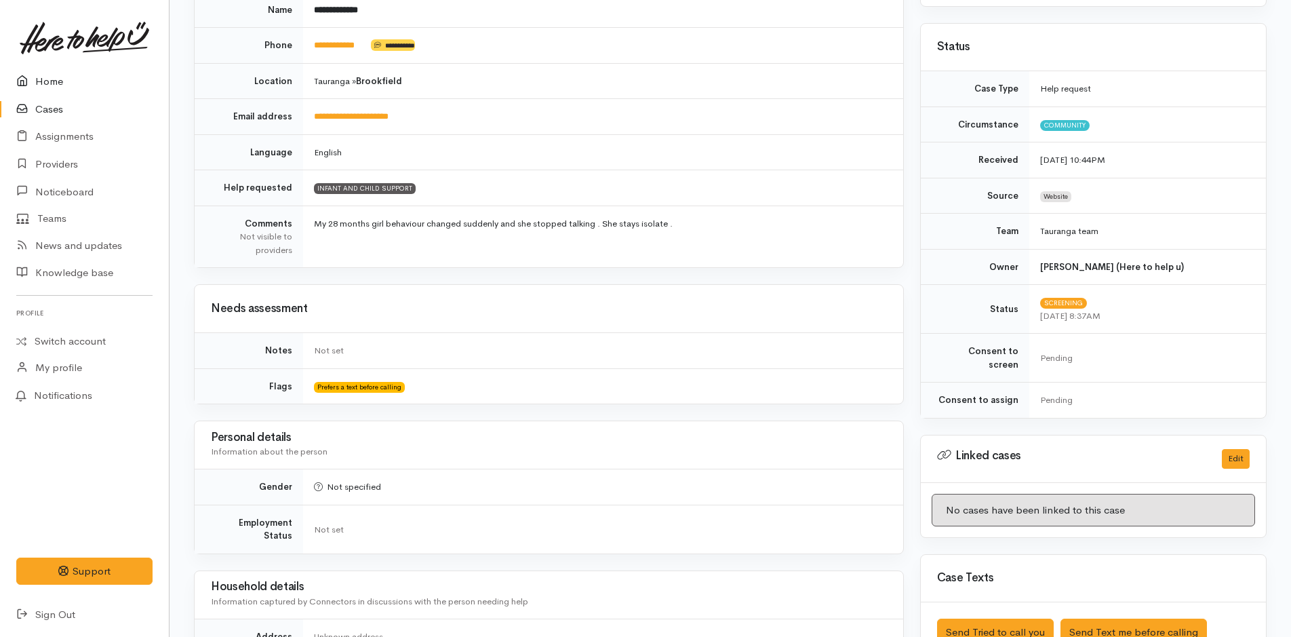
click at [60, 83] on link "Home" at bounding box center [84, 82] width 169 height 28
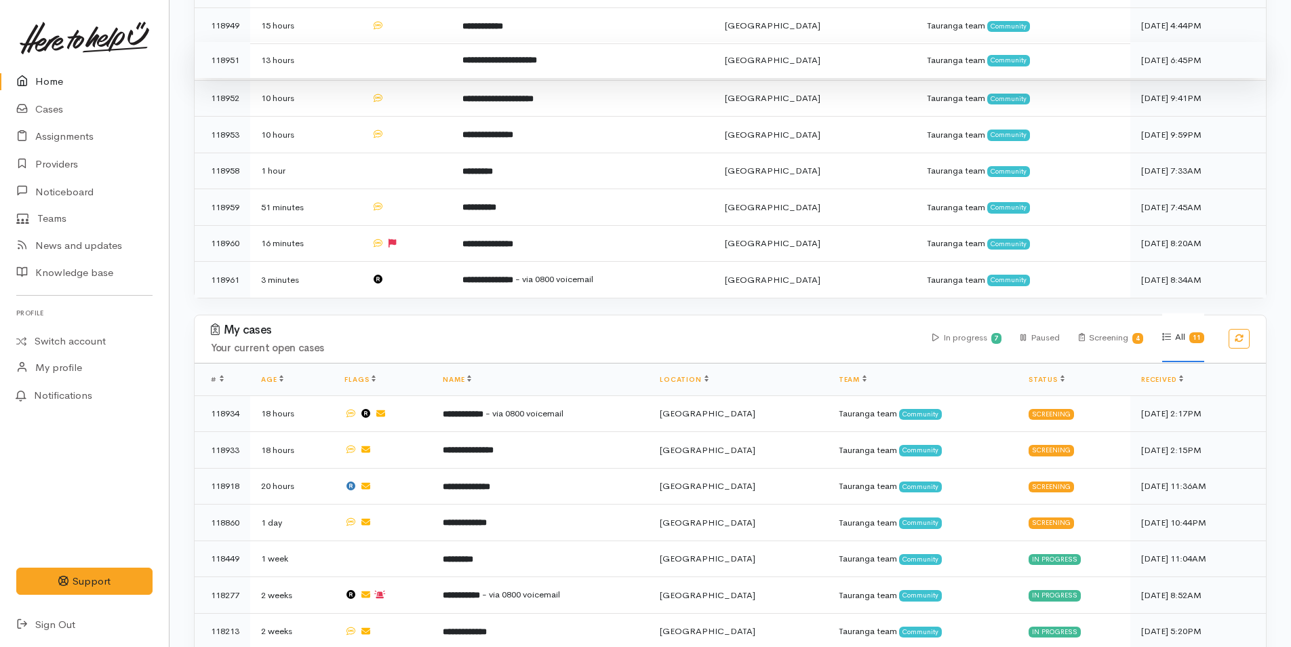
scroll to position [407, 0]
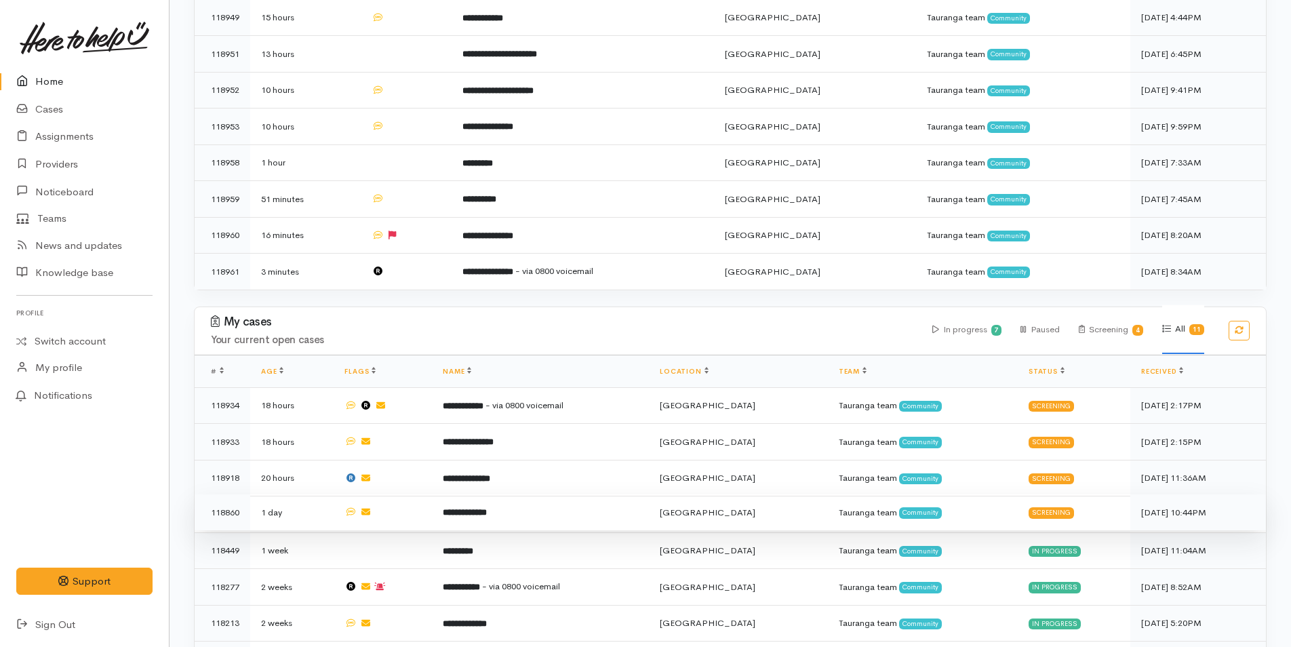
click at [519, 503] on td "**********" at bounding box center [540, 512] width 217 height 37
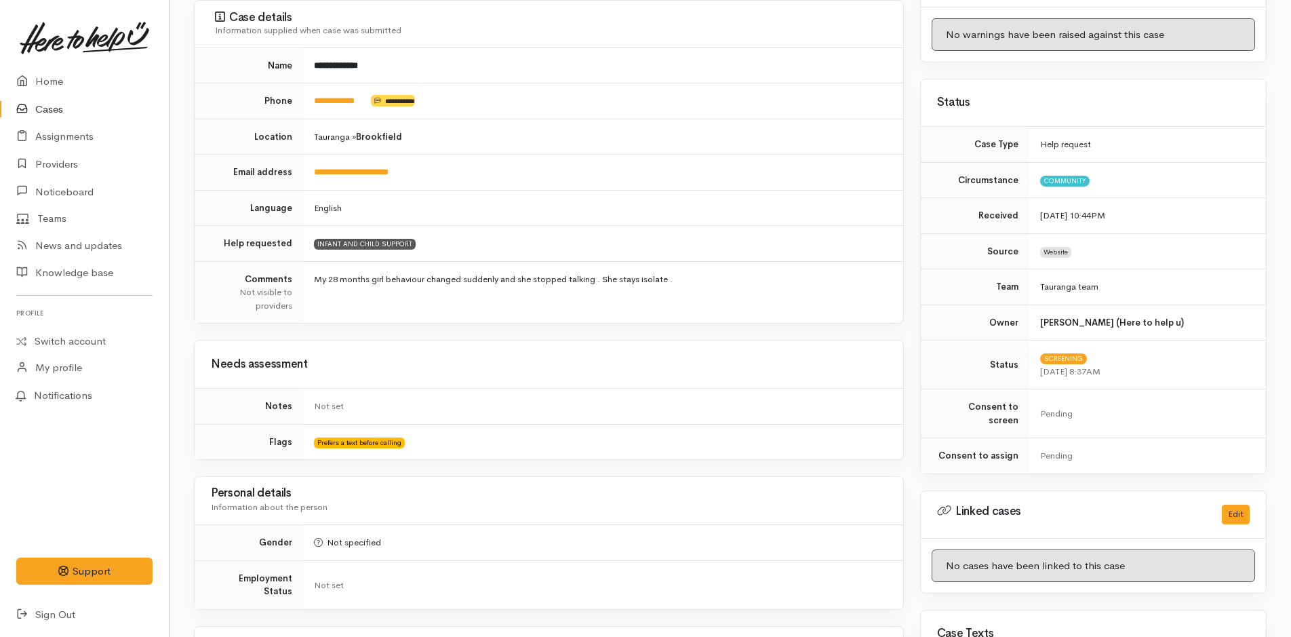
scroll to position [170, 0]
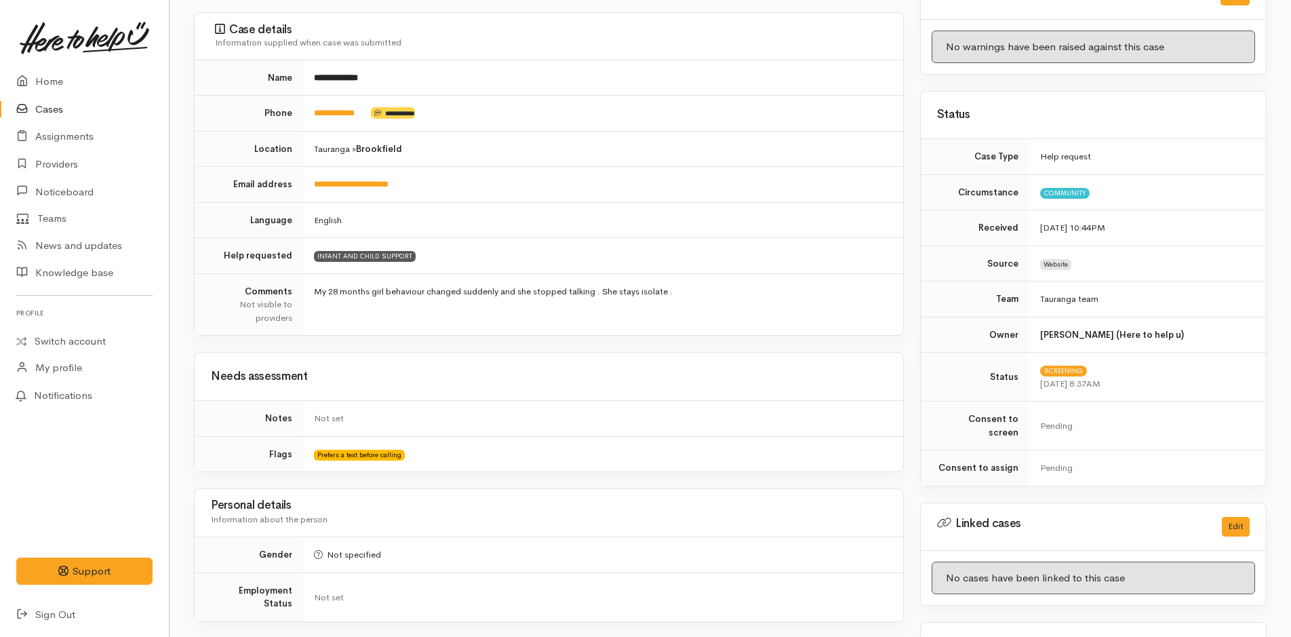
drag, startPoint x: 701, startPoint y: 296, endPoint x: 330, endPoint y: 295, distance: 371.6
click at [333, 295] on td "My 28 months girl behaviour changed suddenly and she stopped talking . She stay…" at bounding box center [603, 304] width 600 height 62
click at [738, 296] on td "My 28 months girl behaviour changed suddenly and she stopped talking . She stay…" at bounding box center [603, 304] width 600 height 62
drag, startPoint x: 459, startPoint y: 300, endPoint x: 314, endPoint y: 285, distance: 145.8
click at [314, 285] on td "My 28 months girl behaviour changed suddenly and she stopped talking . She stay…" at bounding box center [603, 304] width 600 height 62
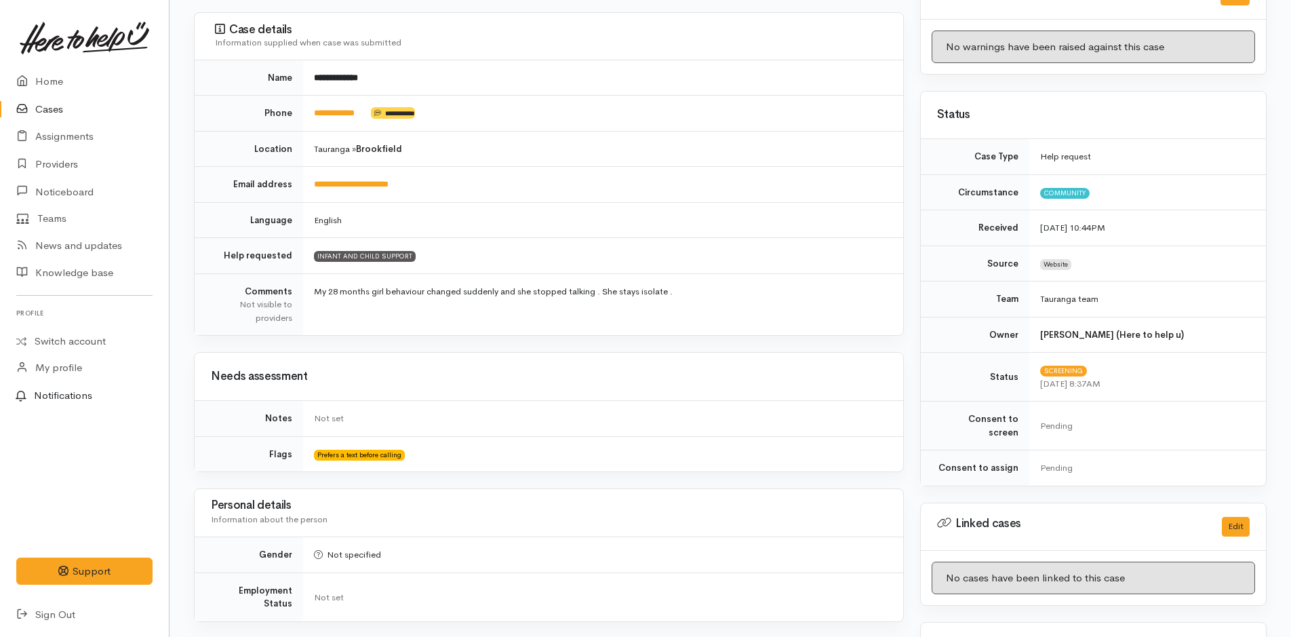
copy td "My 28 months girl behaviour changed suddenly and she stopped talking . She stay…"
click at [54, 76] on link "Home" at bounding box center [84, 82] width 169 height 28
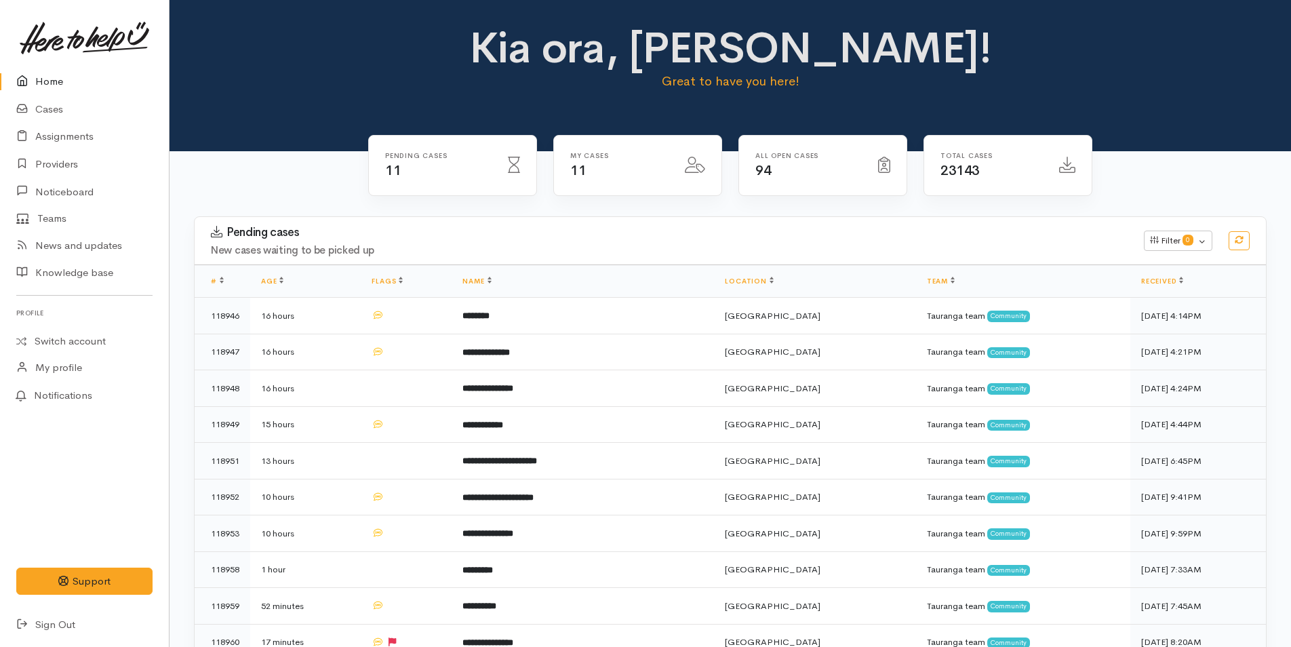
click at [64, 76] on link "Home" at bounding box center [84, 82] width 169 height 28
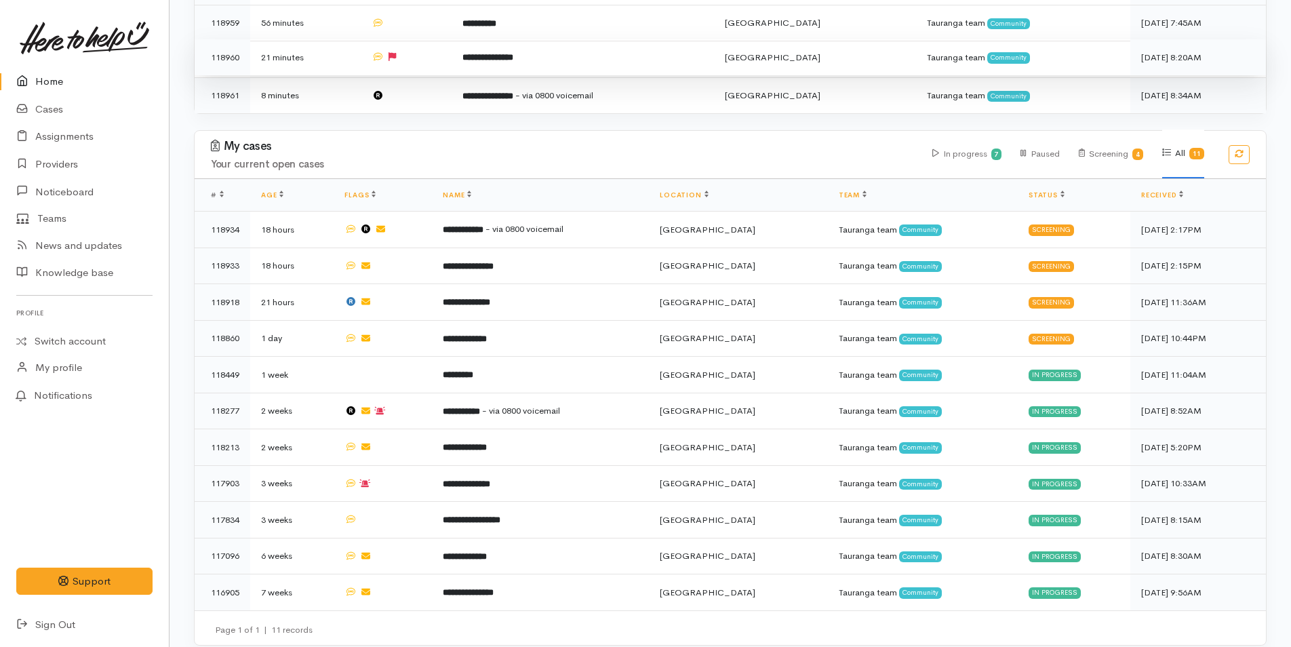
scroll to position [547, 0]
drag, startPoint x: 38, startPoint y: 84, endPoint x: 5, endPoint y: 148, distance: 72.2
click at [38, 84] on link "Home" at bounding box center [84, 82] width 169 height 28
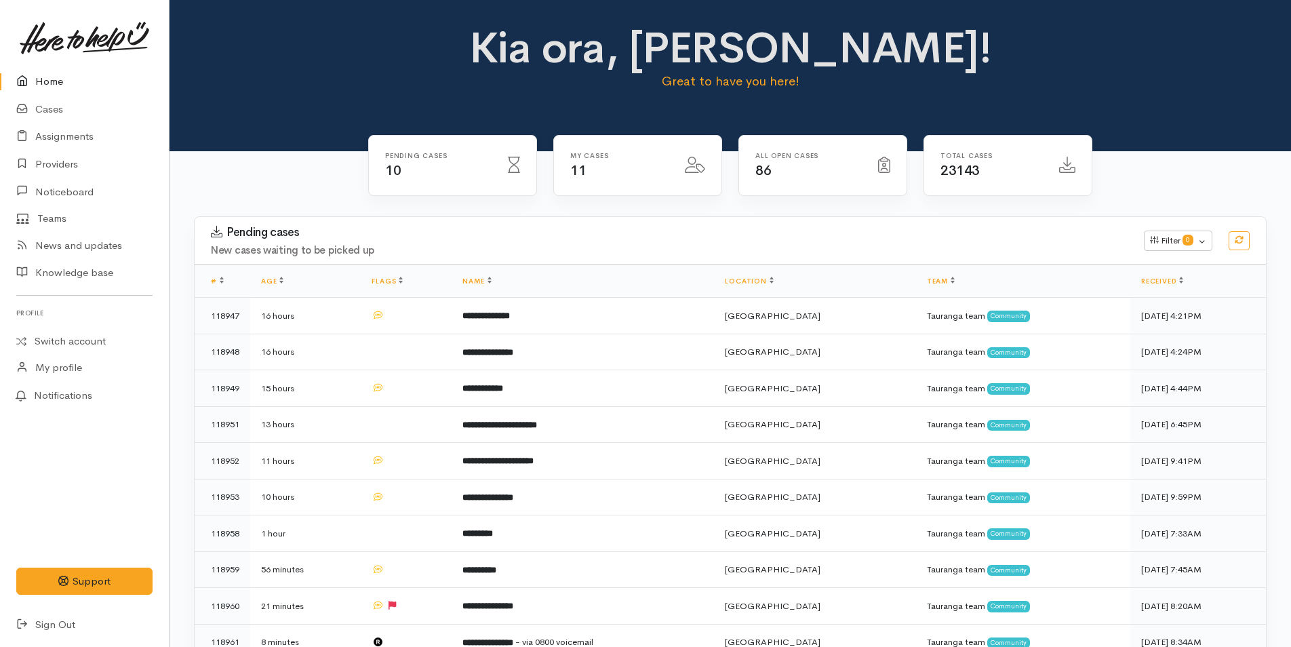
click at [44, 69] on link "Home" at bounding box center [84, 82] width 169 height 28
click at [70, 80] on link "Home" at bounding box center [84, 82] width 169 height 28
click at [64, 81] on link "Home" at bounding box center [84, 82] width 169 height 28
click at [35, 72] on link "Home" at bounding box center [84, 82] width 169 height 28
click at [38, 82] on link "Home" at bounding box center [84, 82] width 169 height 28
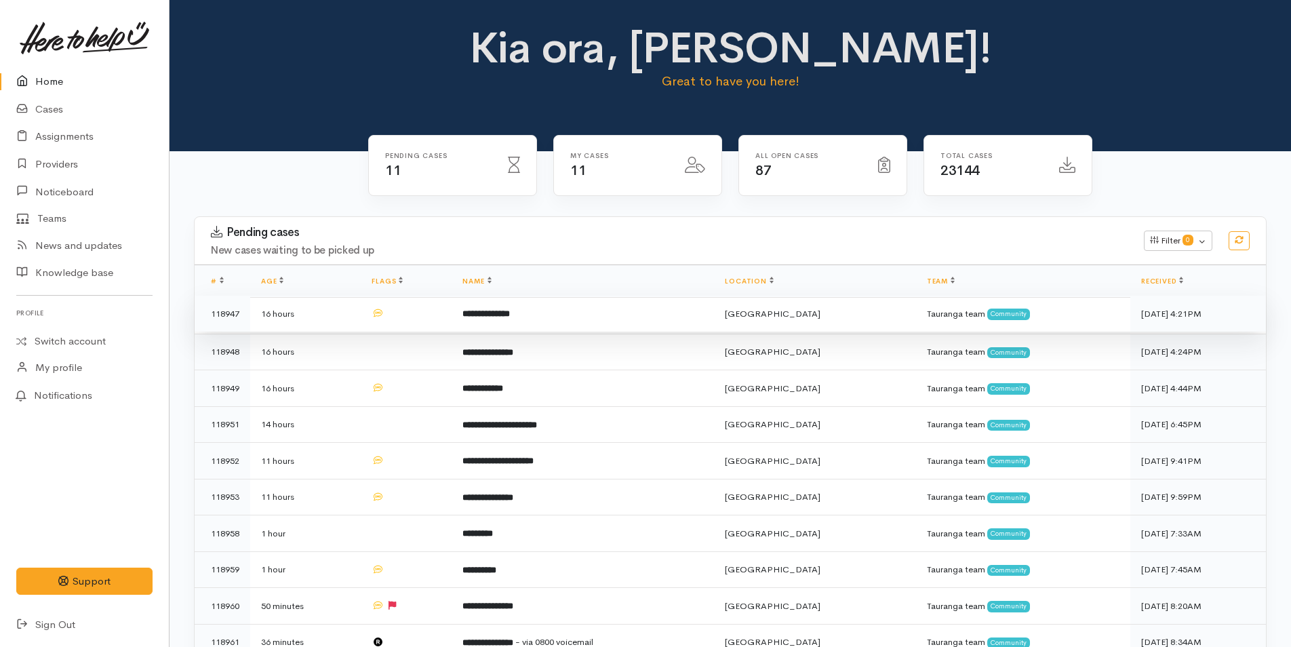
scroll to position [136, 0]
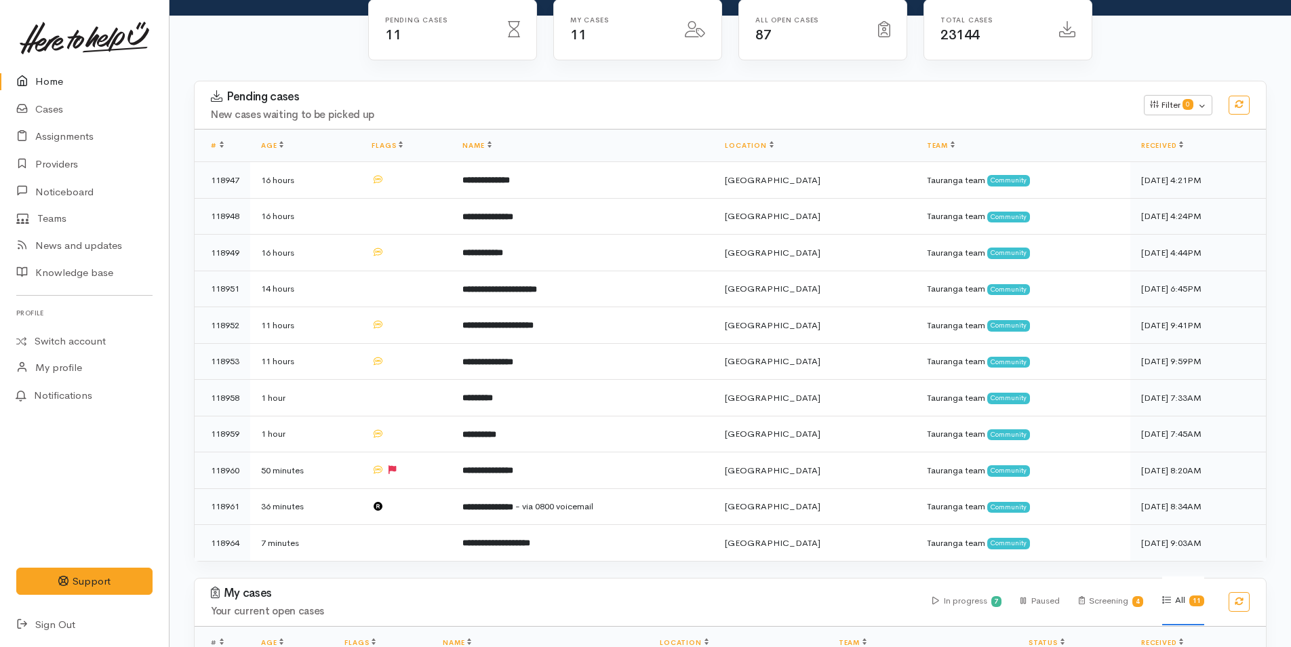
click at [35, 90] on link "Home" at bounding box center [84, 82] width 169 height 28
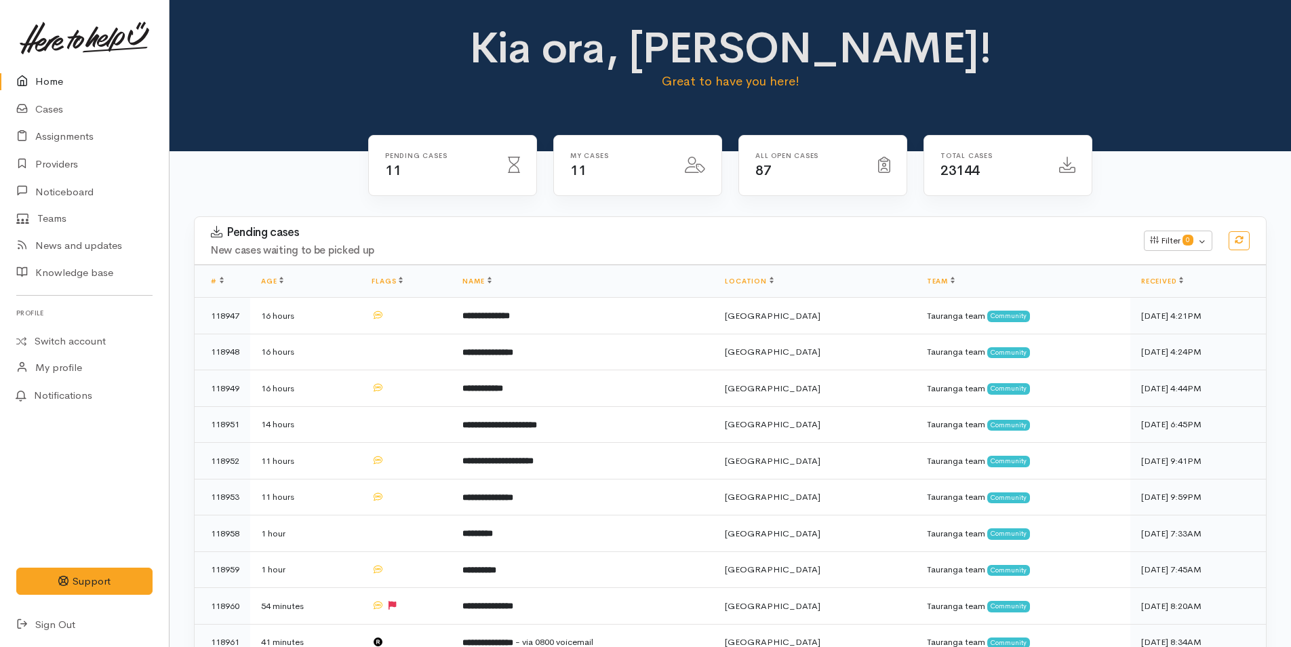
click at [60, 89] on link "Home" at bounding box center [84, 82] width 169 height 28
click at [58, 73] on link "Home" at bounding box center [84, 82] width 169 height 28
click at [42, 79] on link "Home" at bounding box center [84, 82] width 169 height 28
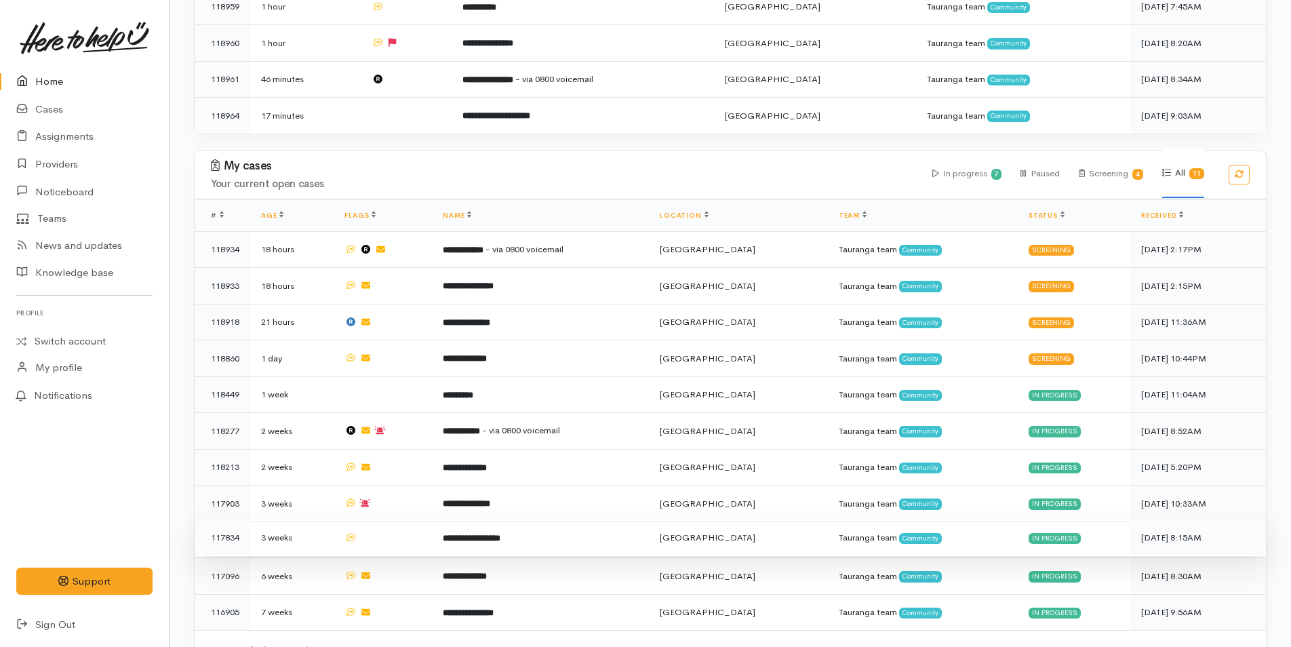
scroll to position [583, 0]
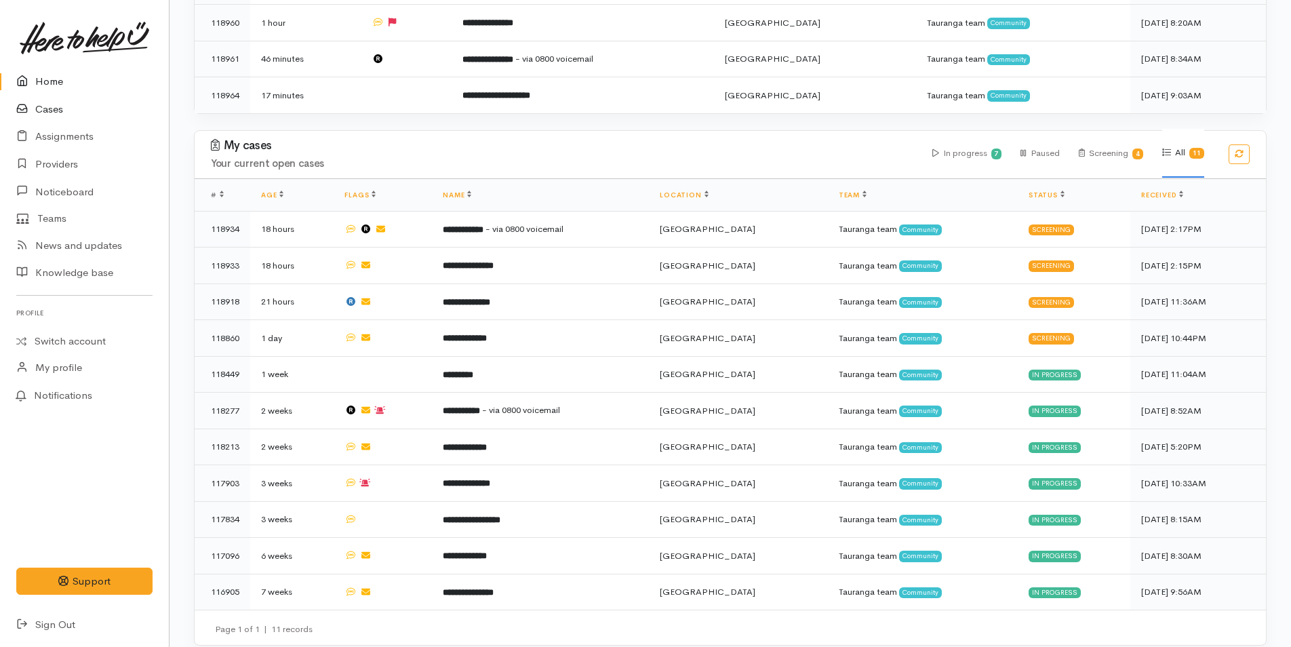
click at [38, 106] on link "Cases" at bounding box center [84, 110] width 169 height 28
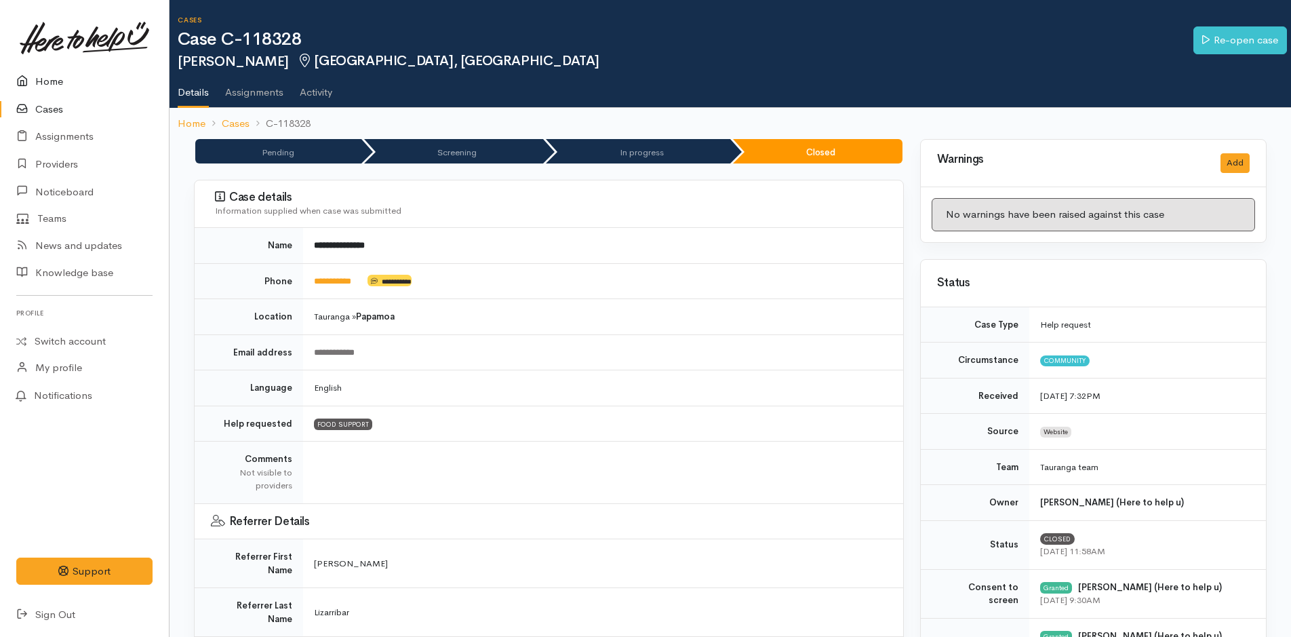
scroll to position [1085, 0]
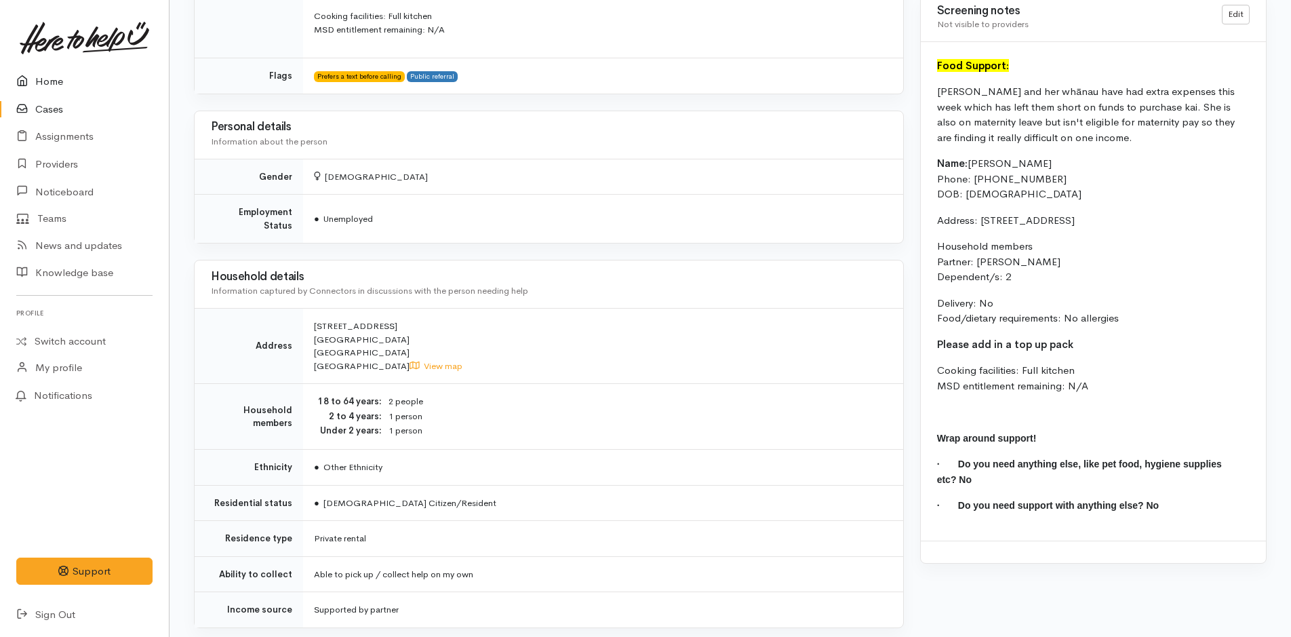
click at [68, 70] on link "Home" at bounding box center [84, 82] width 169 height 28
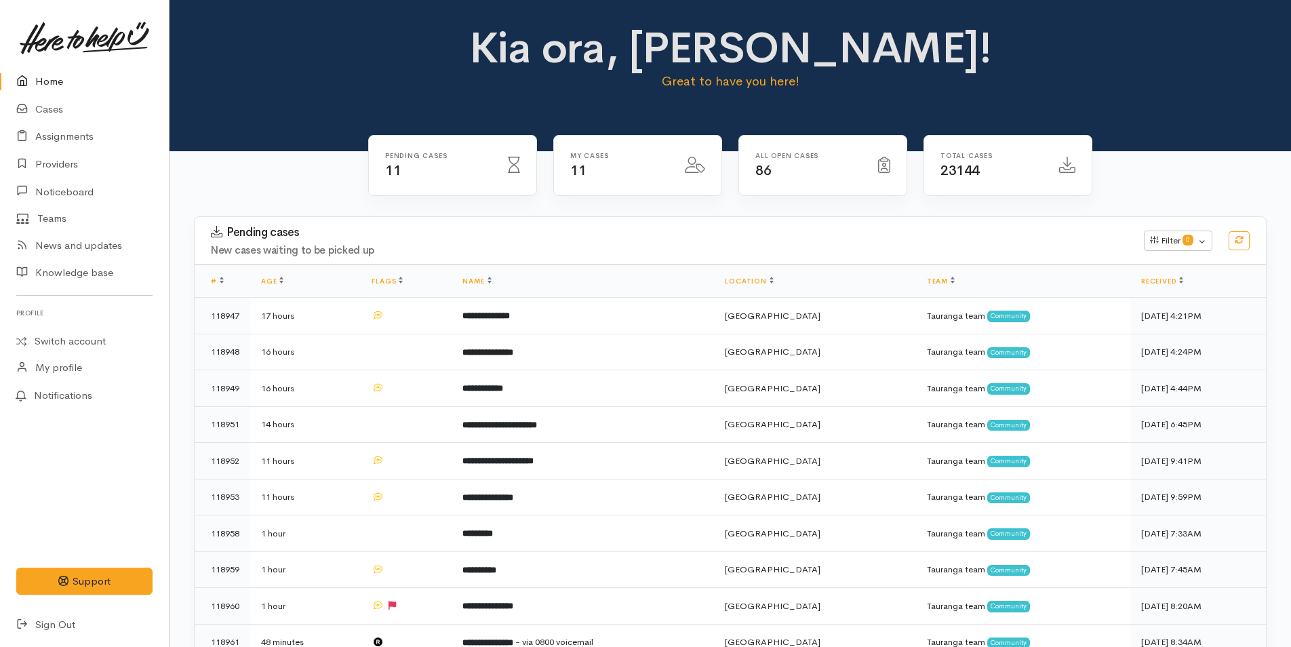
click at [50, 76] on link "Home" at bounding box center [84, 82] width 169 height 28
click at [41, 72] on link "Home" at bounding box center [84, 82] width 169 height 28
click at [54, 68] on link "Home" at bounding box center [84, 82] width 169 height 28
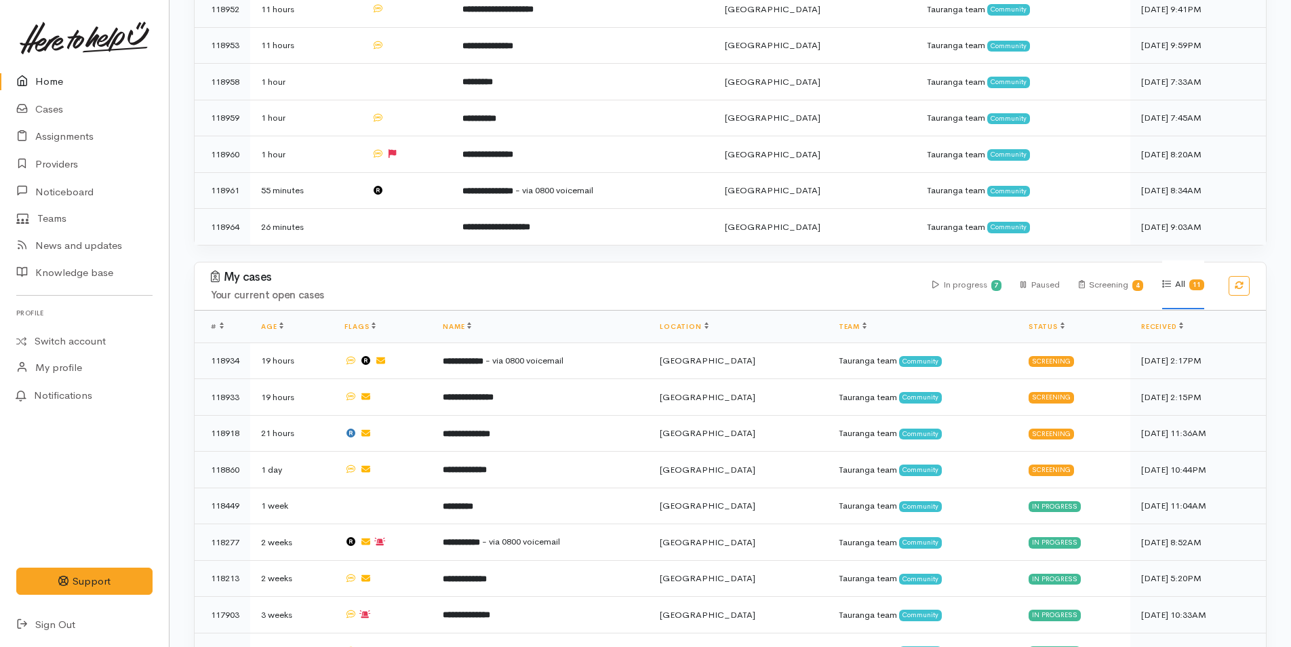
scroll to position [475, 0]
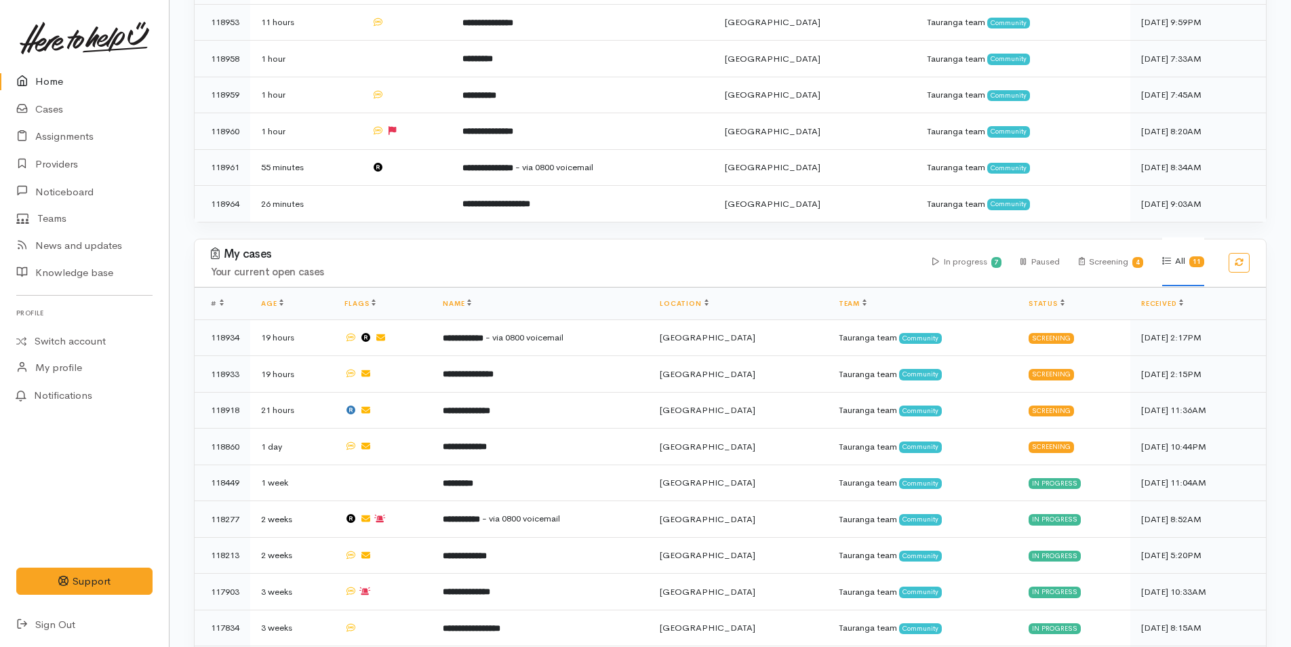
click at [21, 76] on icon at bounding box center [25, 81] width 19 height 17
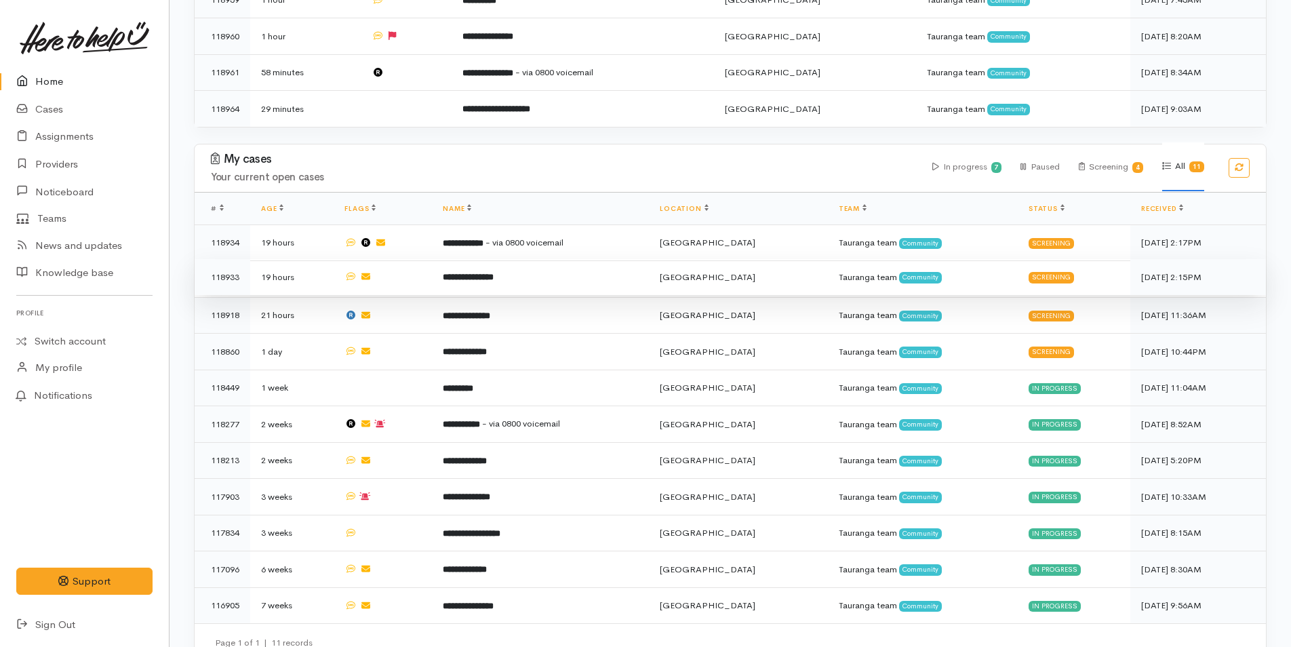
scroll to position [583, 0]
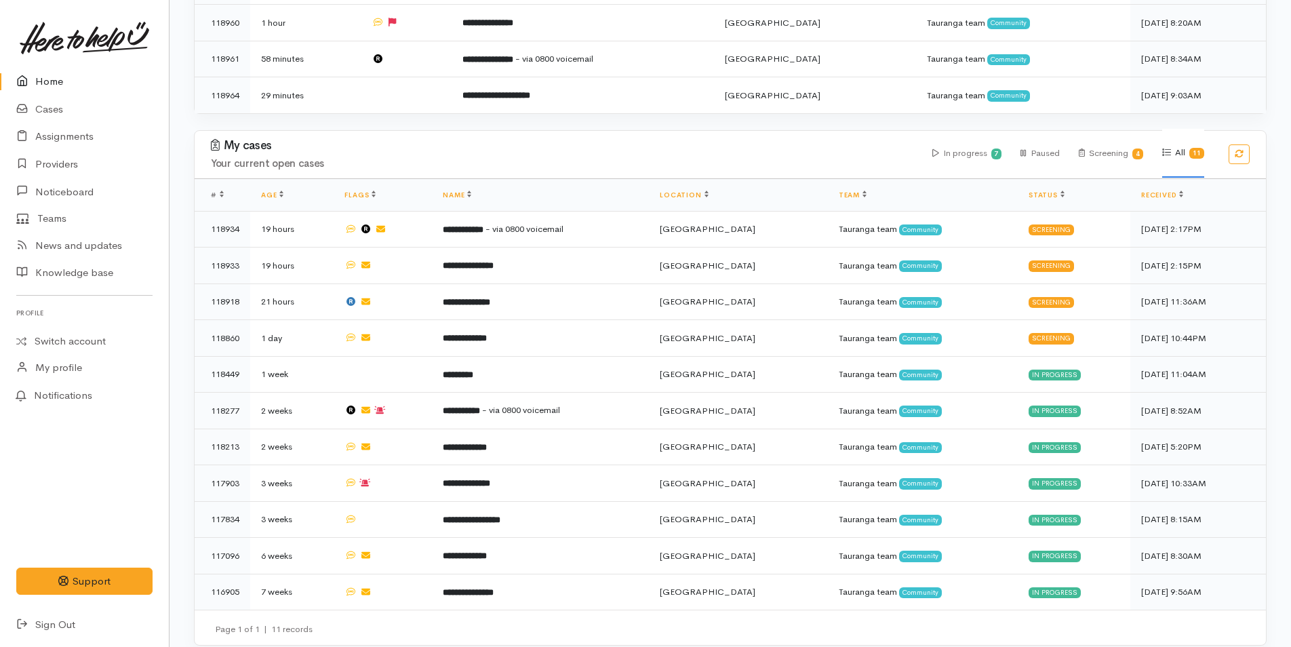
drag, startPoint x: 75, startPoint y: 85, endPoint x: 60, endPoint y: 89, distance: 15.3
click at [75, 85] on link "Home" at bounding box center [84, 82] width 169 height 28
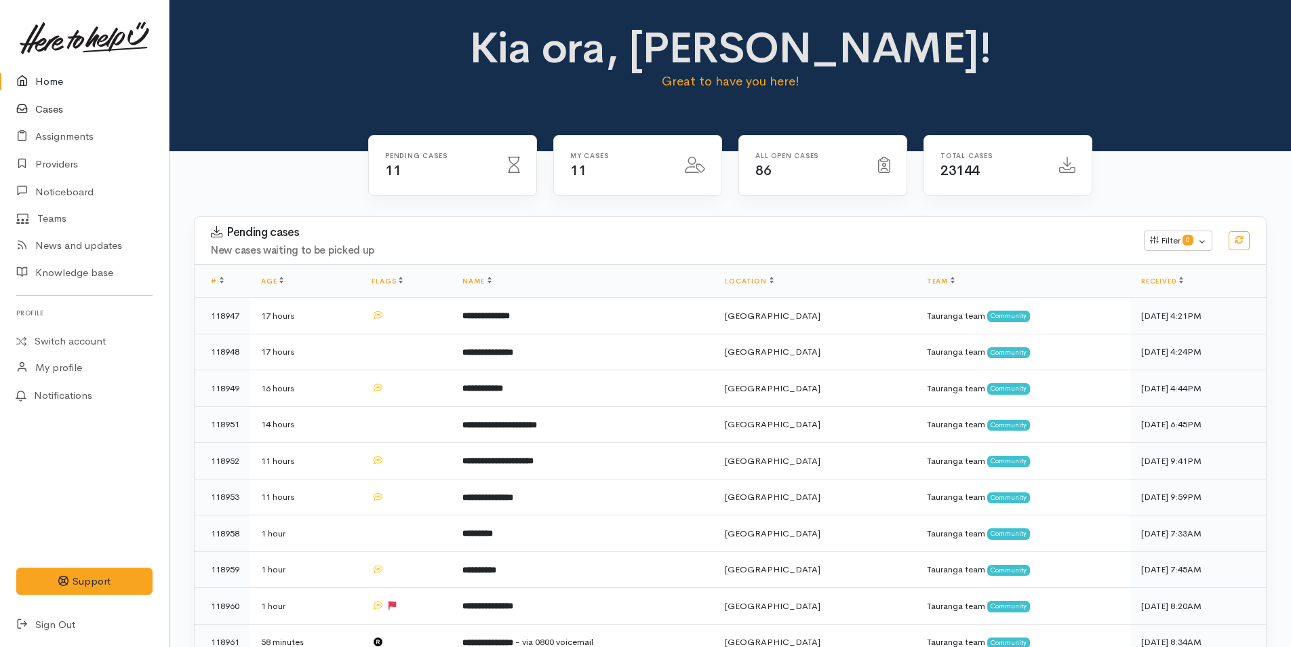
click at [47, 108] on link "Cases" at bounding box center [84, 110] width 169 height 28
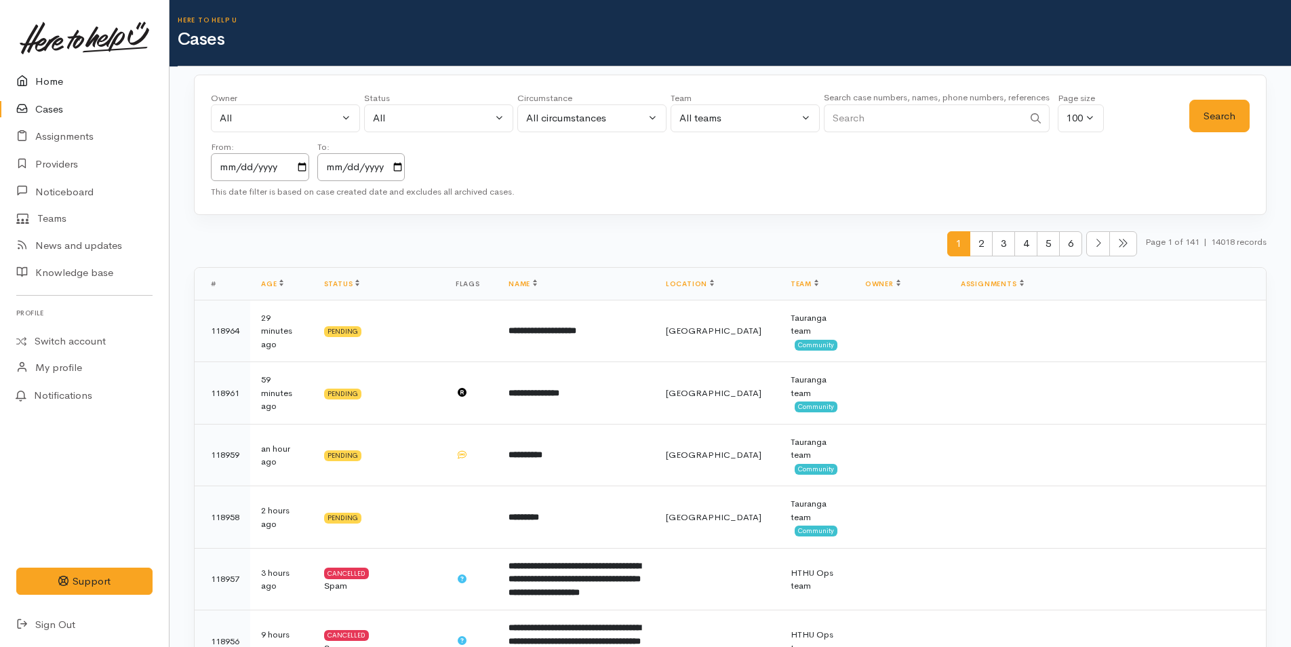
click at [58, 83] on link "Home" at bounding box center [84, 82] width 169 height 28
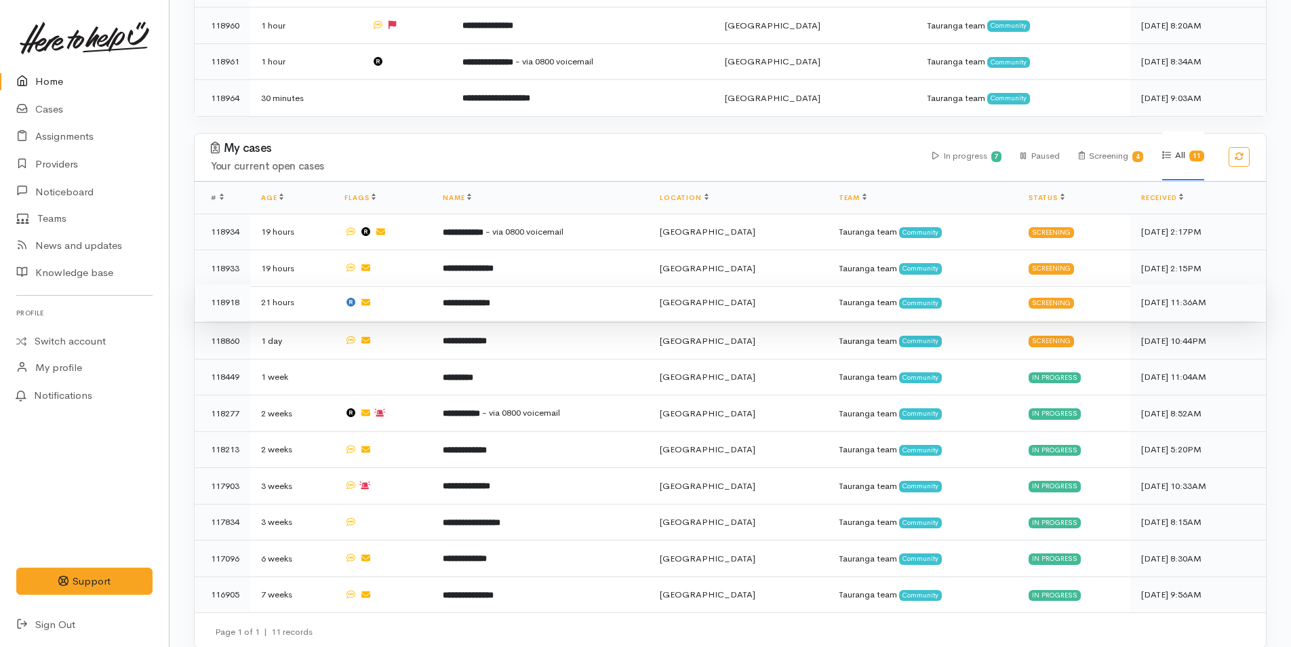
scroll to position [583, 0]
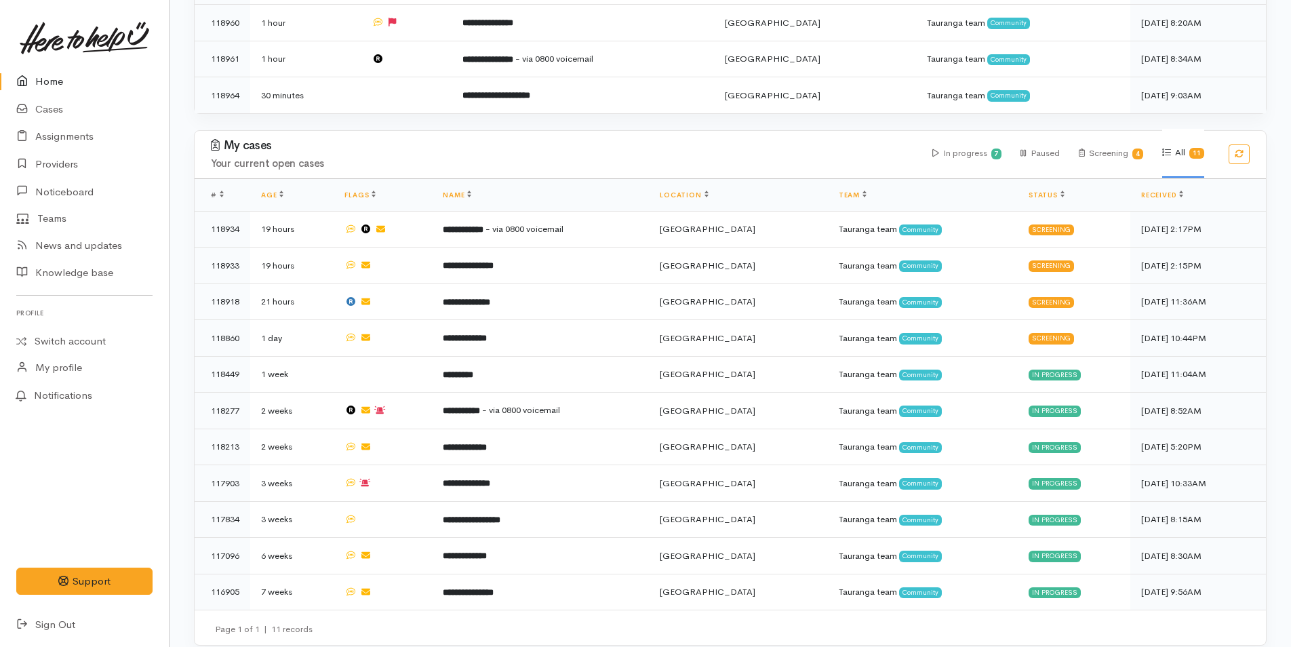
click at [41, 75] on link "Home" at bounding box center [84, 82] width 169 height 28
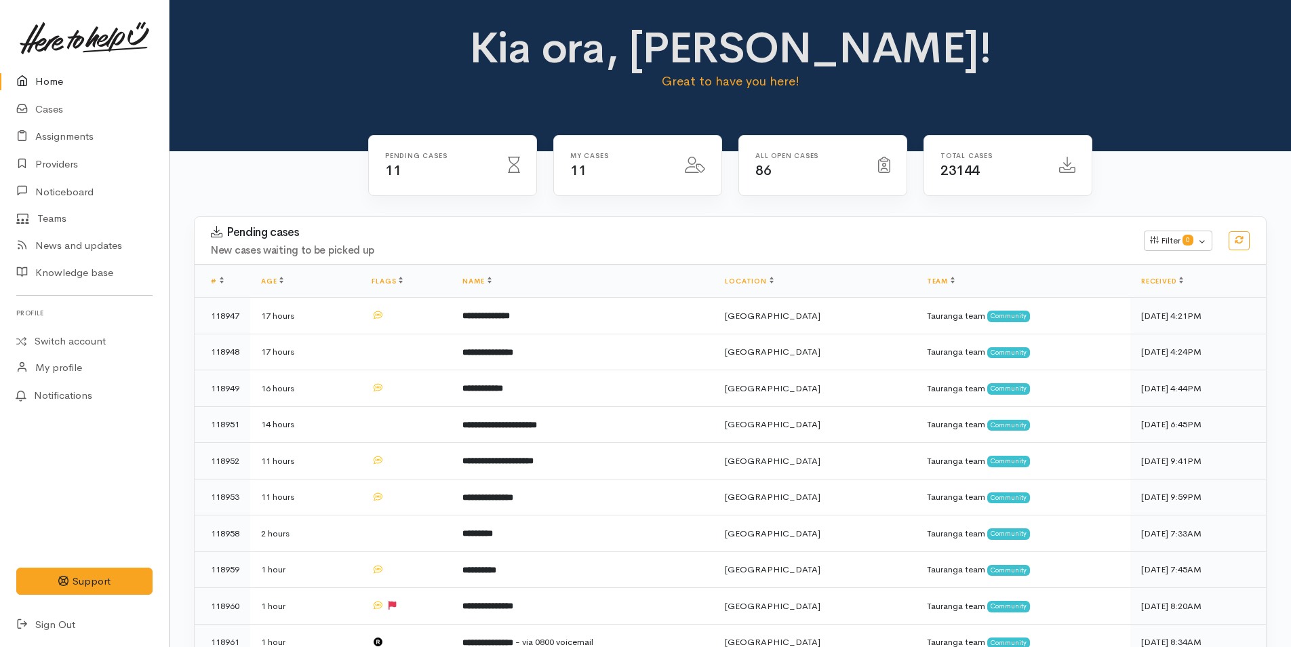
click at [59, 77] on link "Home" at bounding box center [84, 82] width 169 height 28
click at [66, 87] on link "Home" at bounding box center [84, 82] width 169 height 28
click at [46, 73] on link "Home" at bounding box center [84, 82] width 169 height 28
click at [43, 62] on link at bounding box center [84, 38] width 136 height 60
click at [25, 83] on icon at bounding box center [25, 81] width 19 height 17
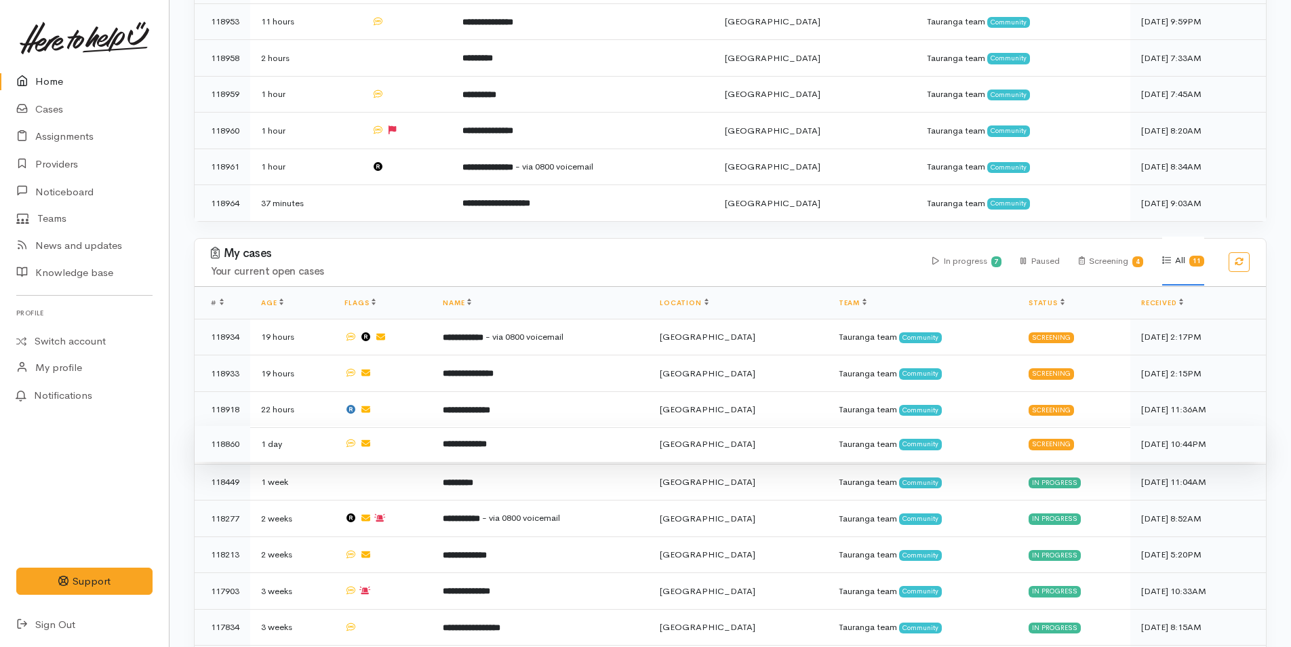
scroll to position [583, 0]
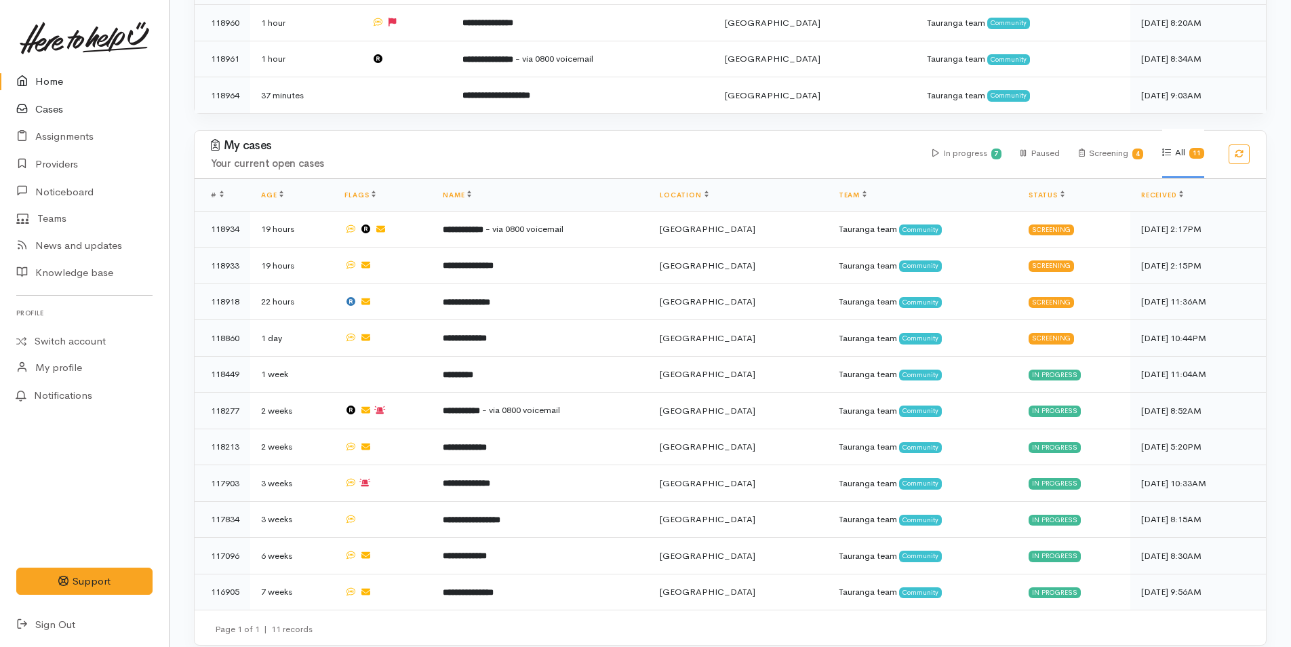
click at [56, 110] on link "Cases" at bounding box center [84, 110] width 169 height 28
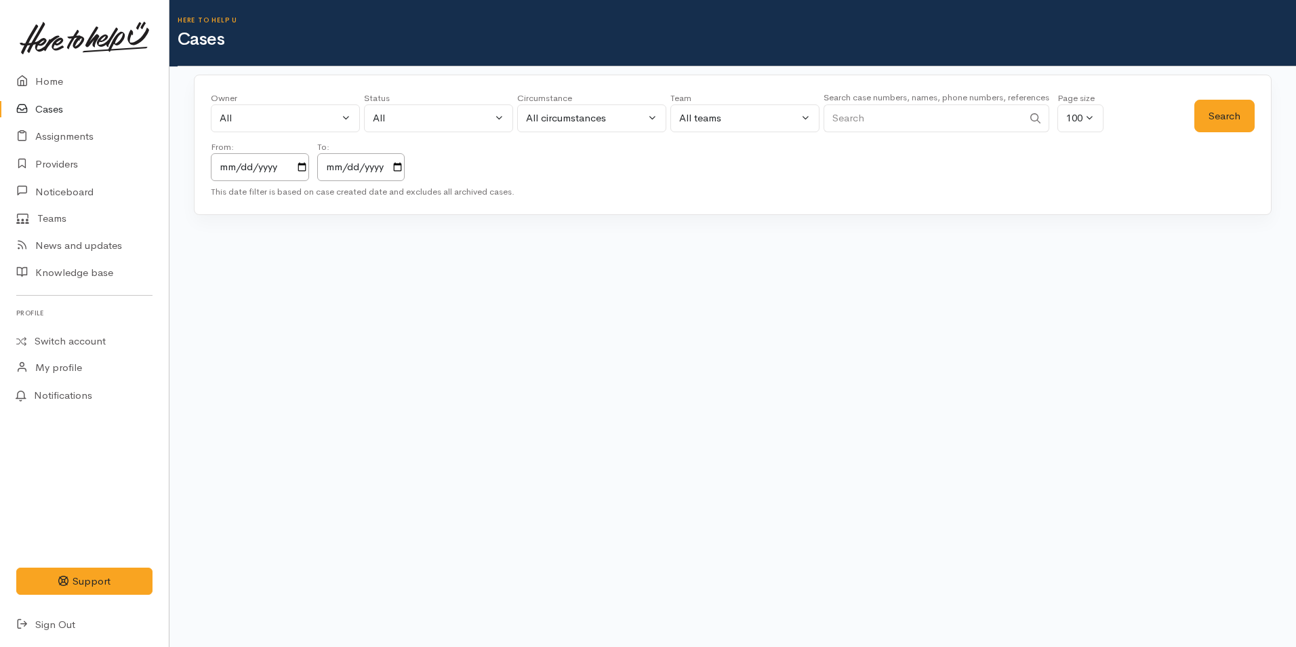
click at [860, 116] on input "Search" at bounding box center [923, 118] width 199 height 28
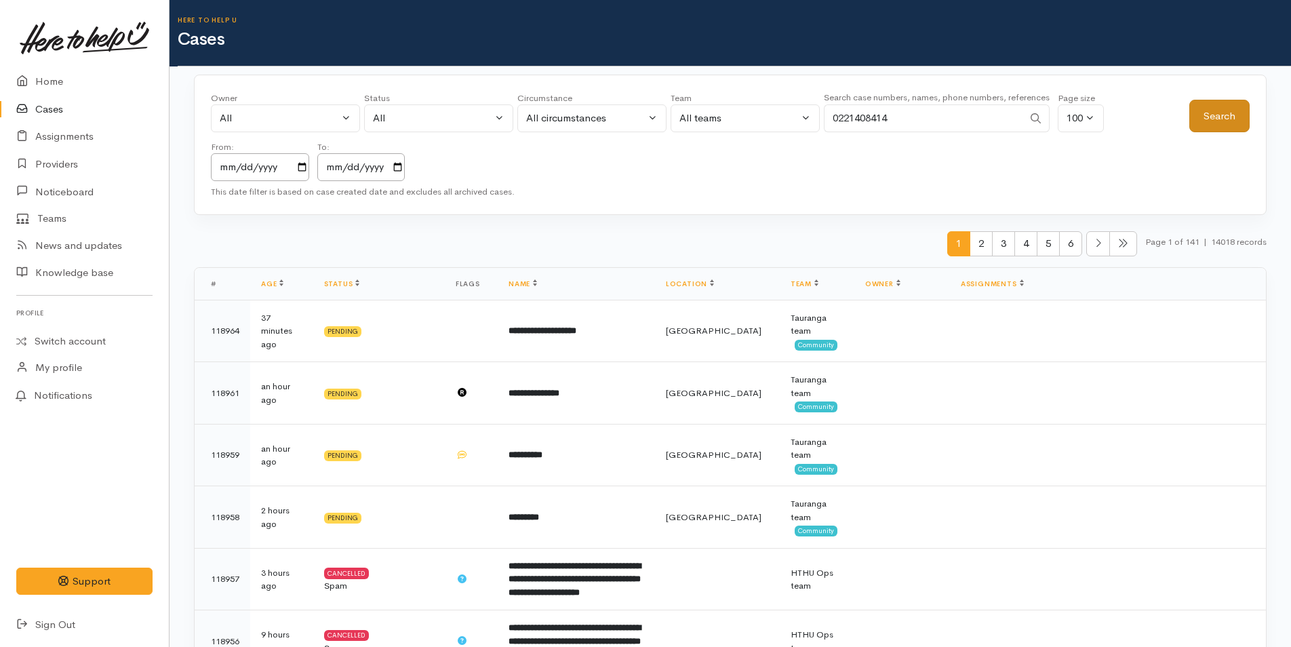
type input "0221408414"
click at [1220, 123] on button "Search" at bounding box center [1219, 116] width 60 height 33
